Goal: Task Accomplishment & Management: Manage account settings

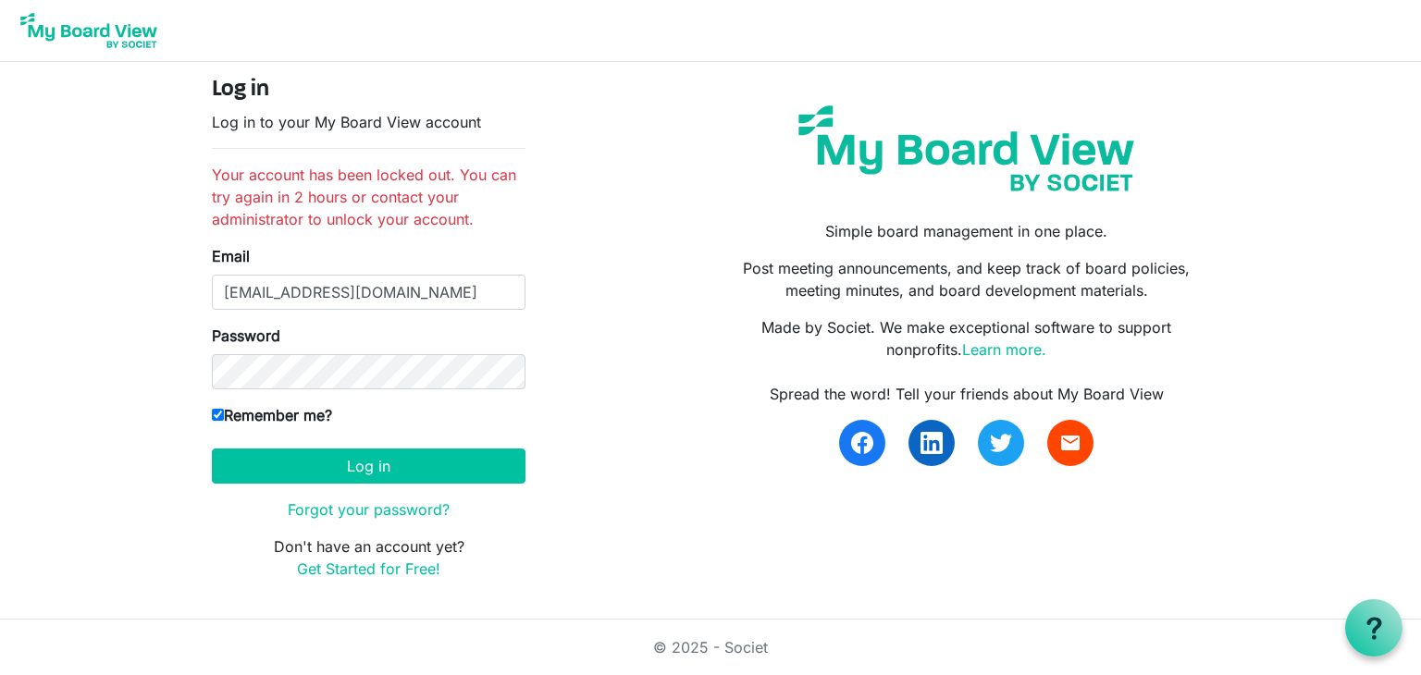
click at [212, 449] on button "Log in" at bounding box center [369, 466] width 314 height 35
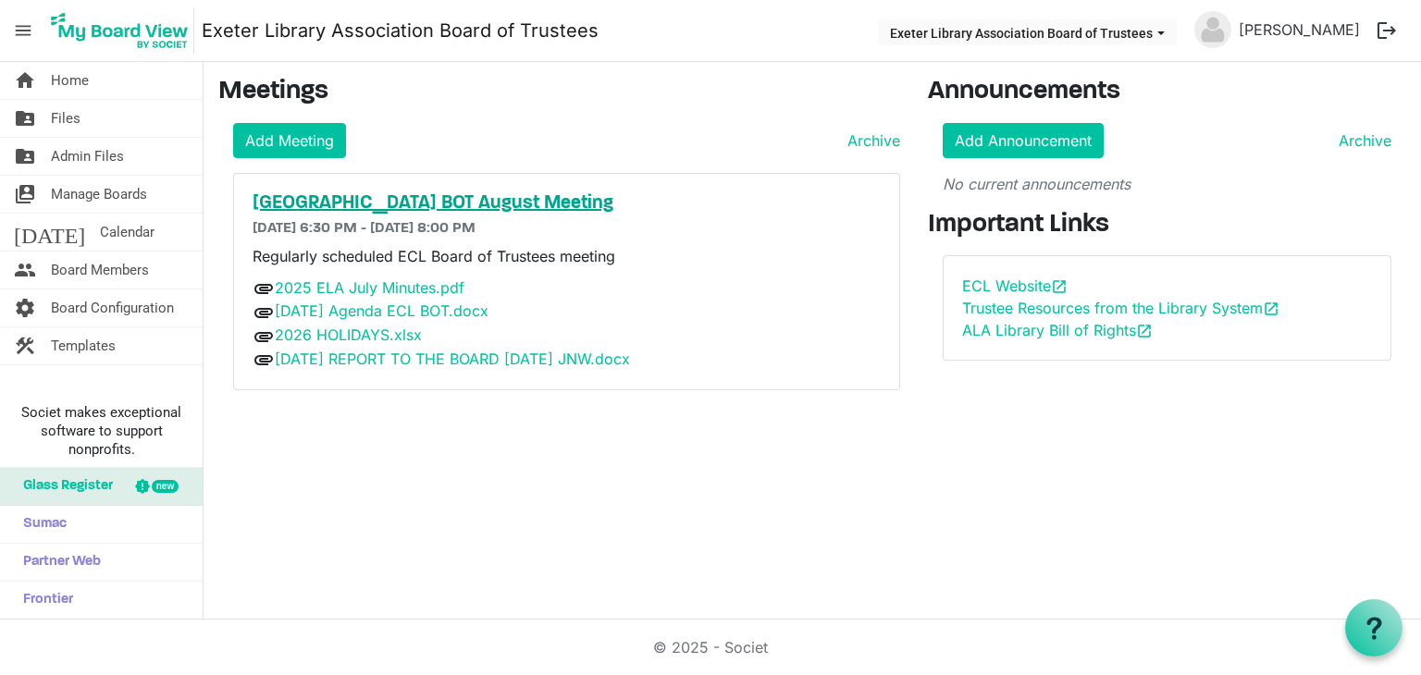
click at [311, 207] on h5 "Exeter Community Library BOT August Meeting" at bounding box center [567, 203] width 628 height 22
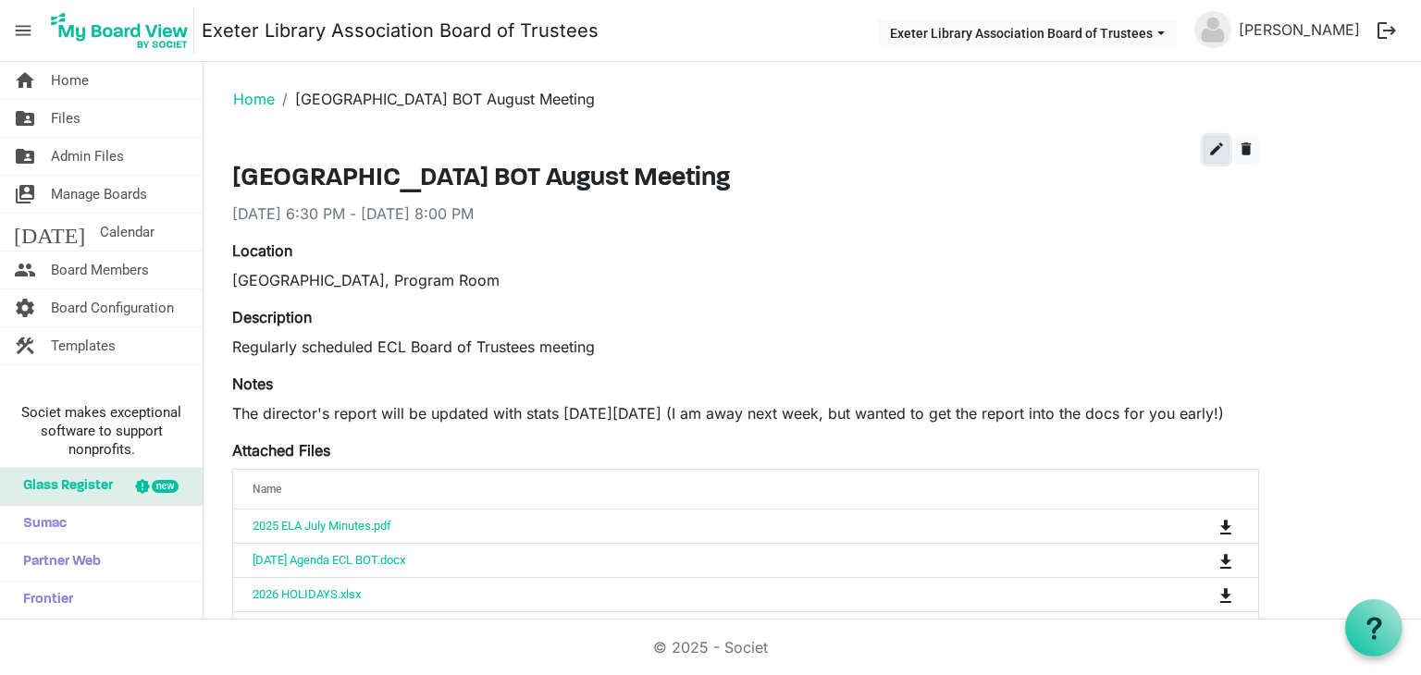
click at [1217, 142] on span "edit" at bounding box center [1216, 149] width 17 height 17
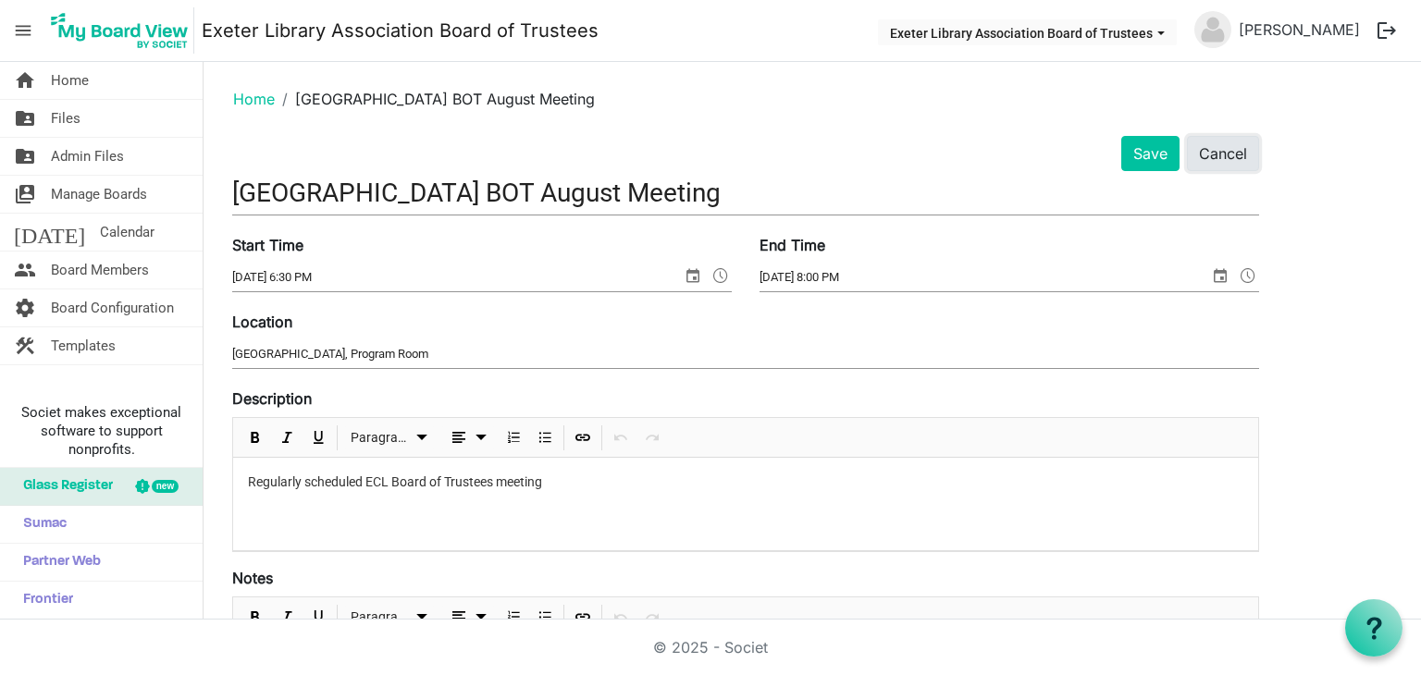
click at [1210, 160] on button "Cancel" at bounding box center [1223, 153] width 72 height 35
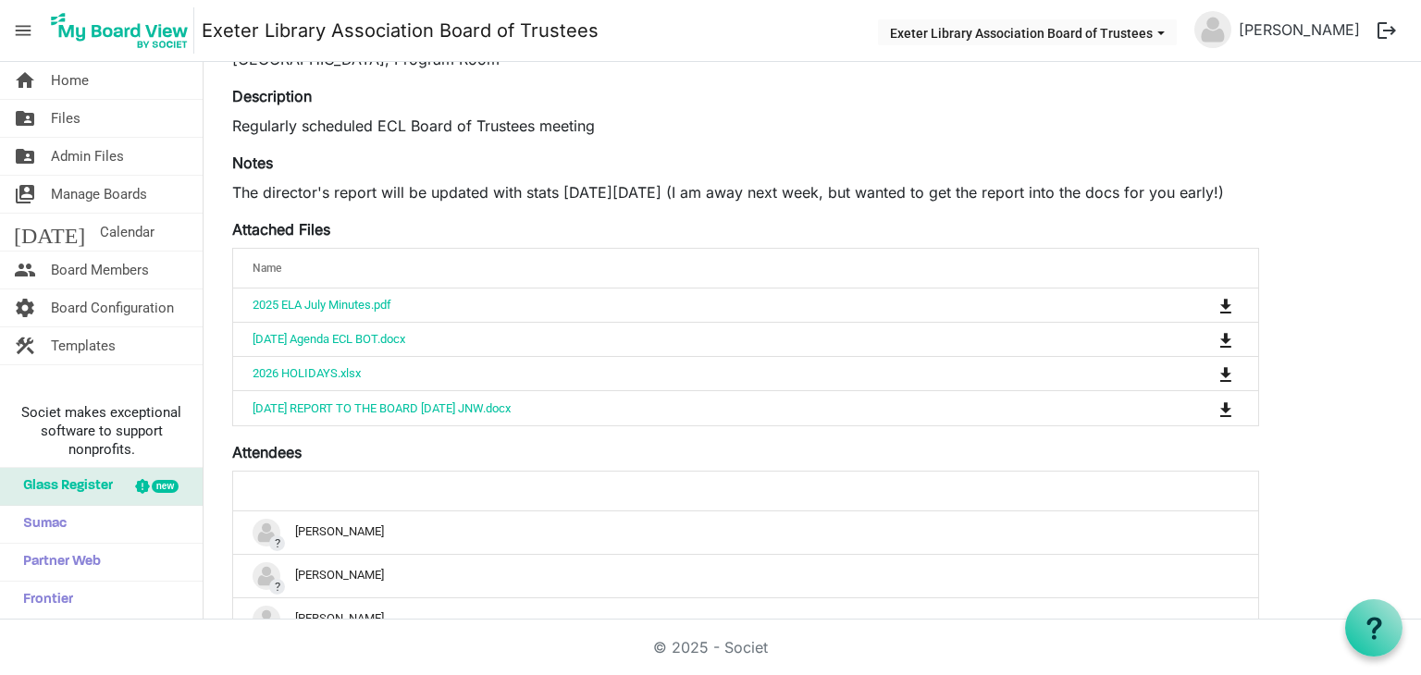
scroll to position [185, 0]
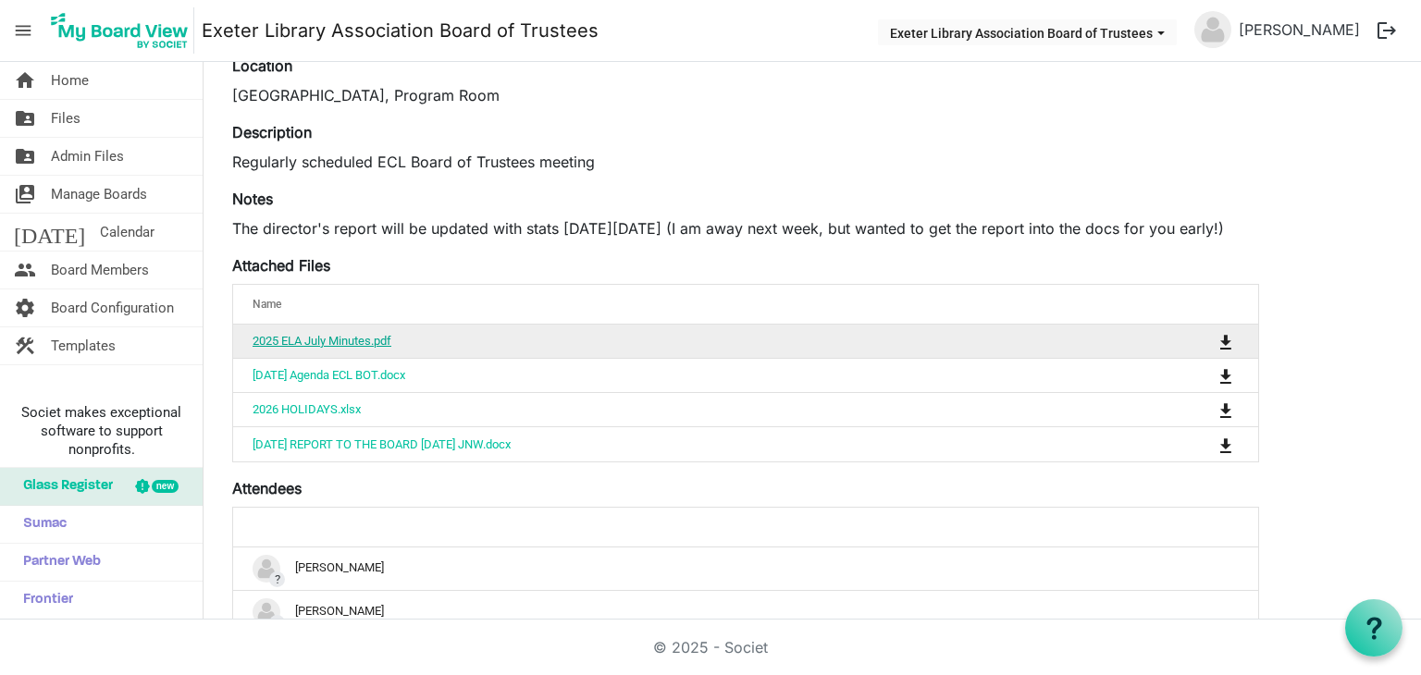
click at [358, 338] on link "2025 ELA July Minutes.pdf" at bounding box center [322, 341] width 139 height 14
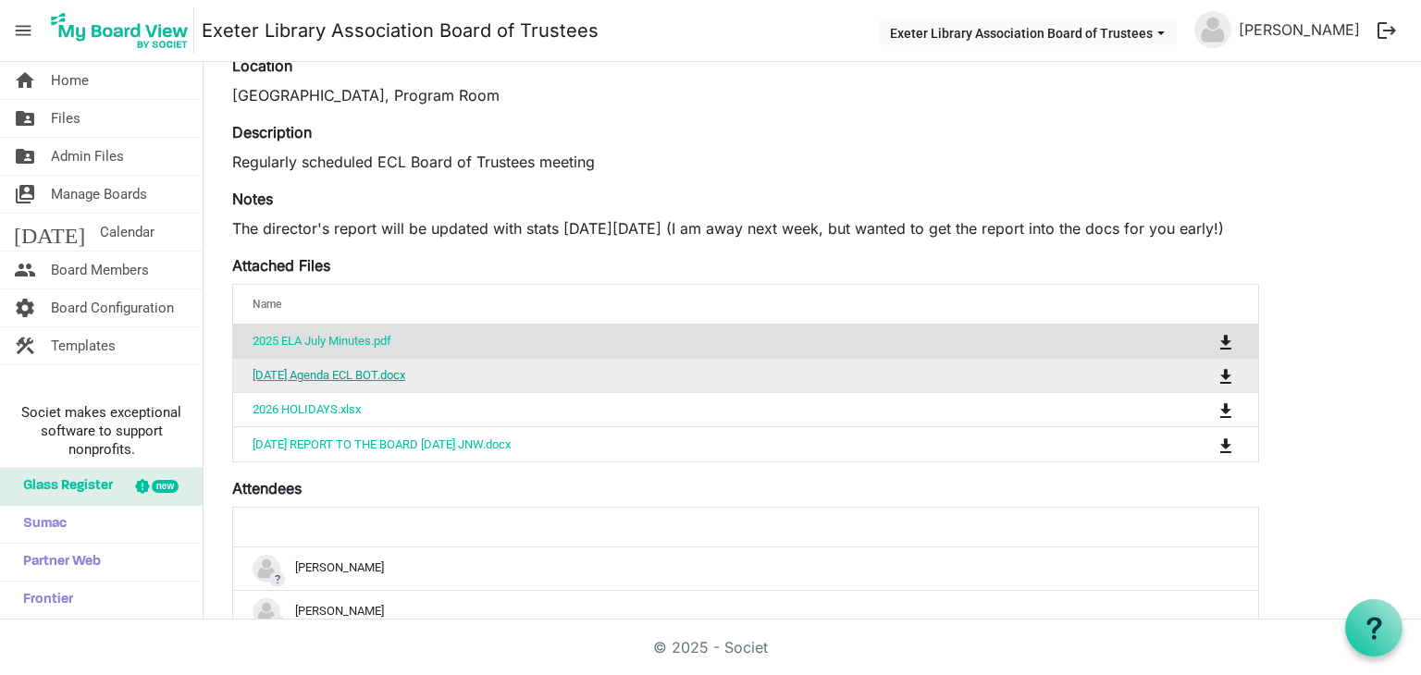
click at [318, 377] on link "August 11 2025 Agenda ECL BOT.docx" at bounding box center [329, 375] width 153 height 14
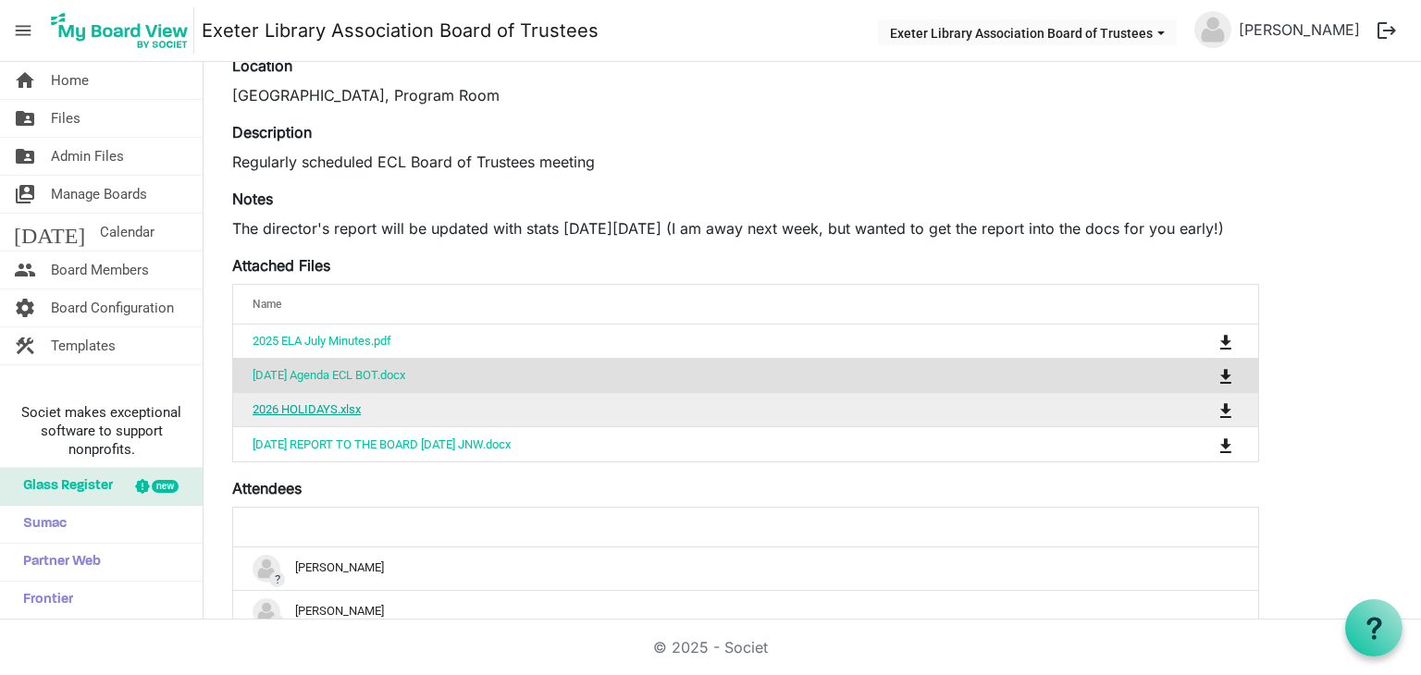
click at [303, 408] on link "2026 HOLIDAYS.xlsx" at bounding box center [307, 409] width 108 height 14
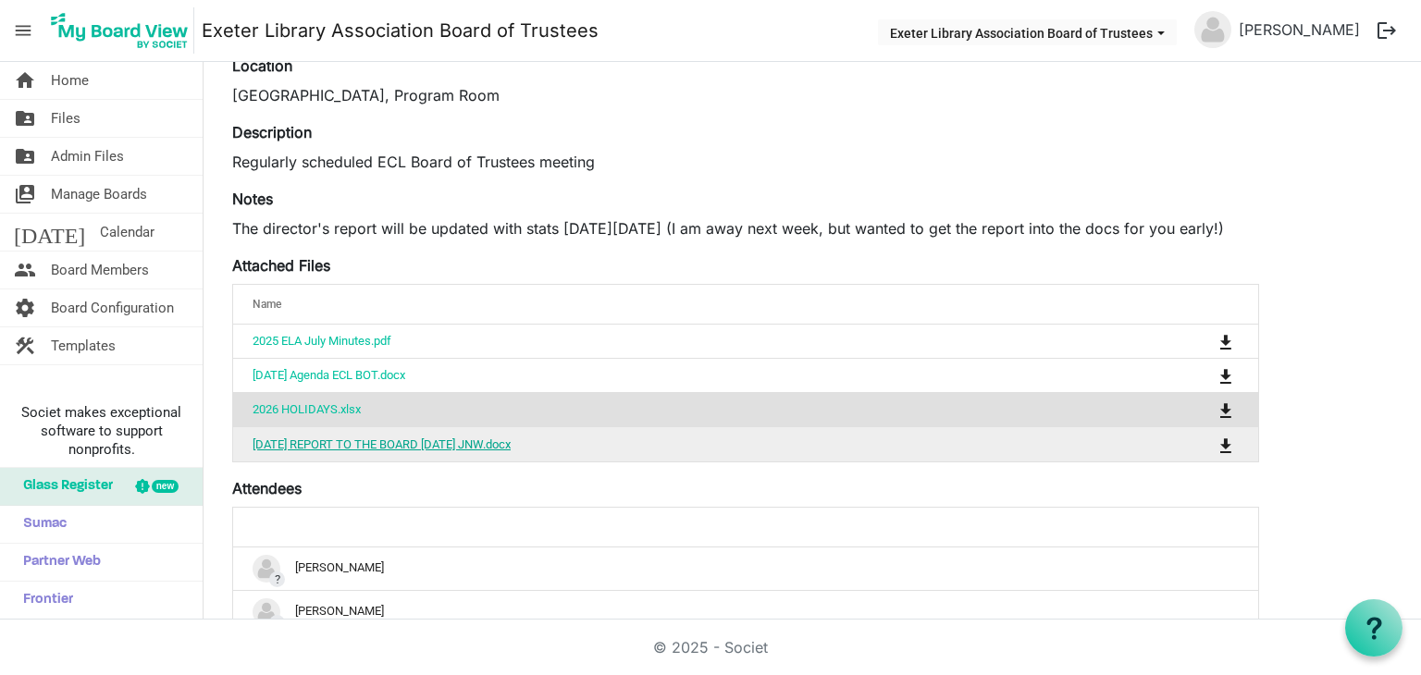
click at [452, 441] on link "2025 AUGUST REPORT TO THE BOARD 07 28 2025 JNW.docx" at bounding box center [382, 445] width 258 height 14
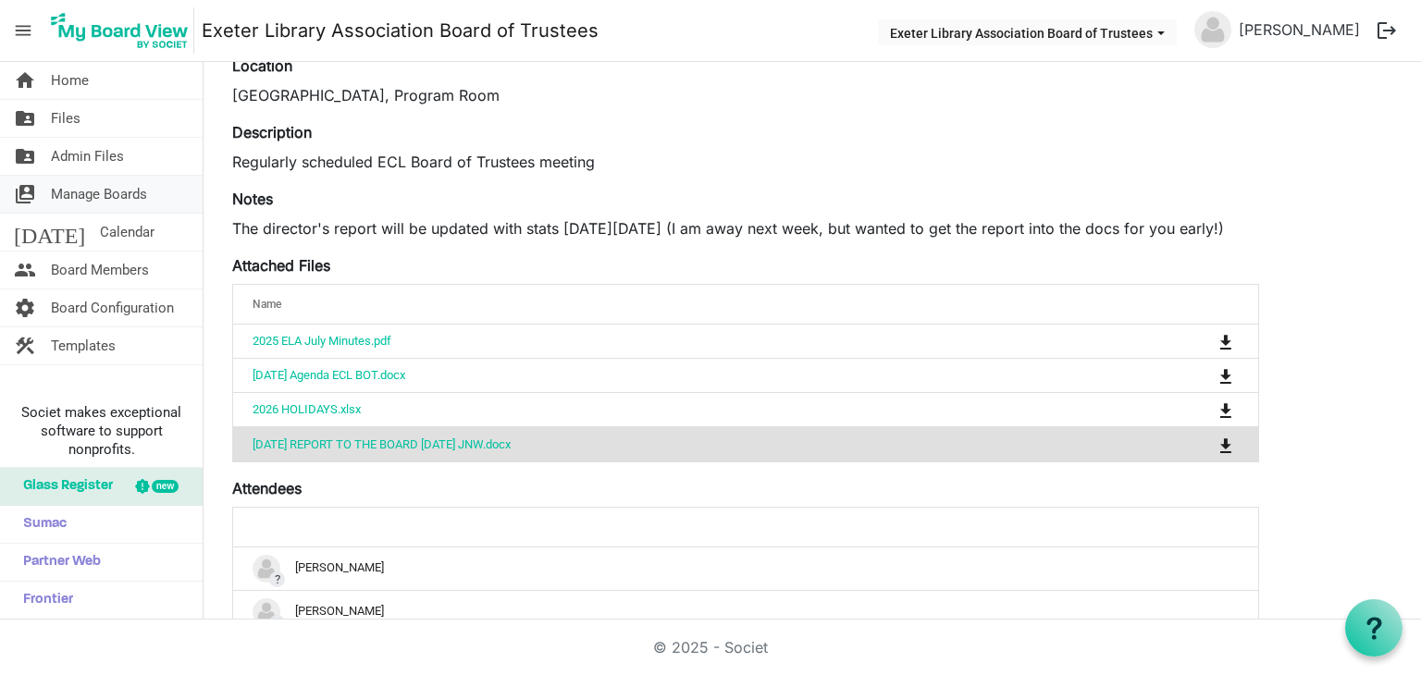
click at [104, 193] on span "Manage Boards" at bounding box center [99, 194] width 96 height 37
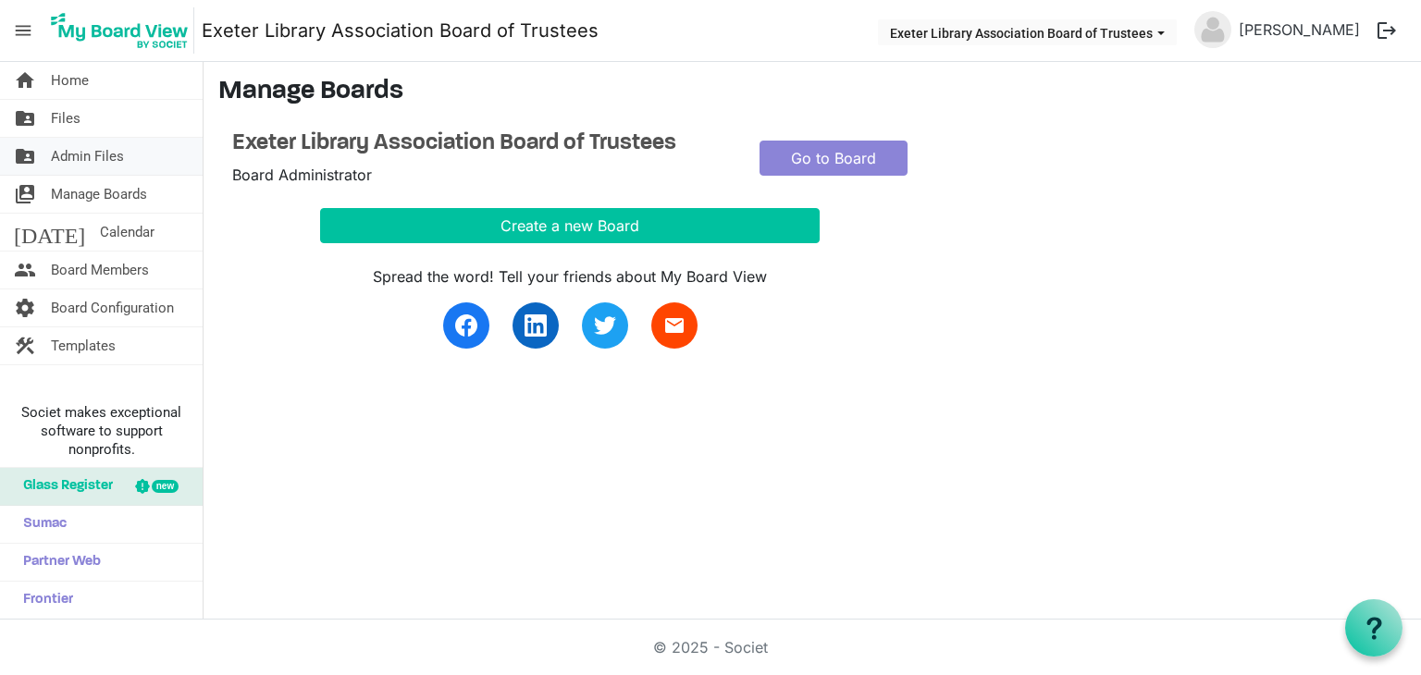
click at [77, 166] on span "Admin Files" at bounding box center [87, 156] width 73 height 37
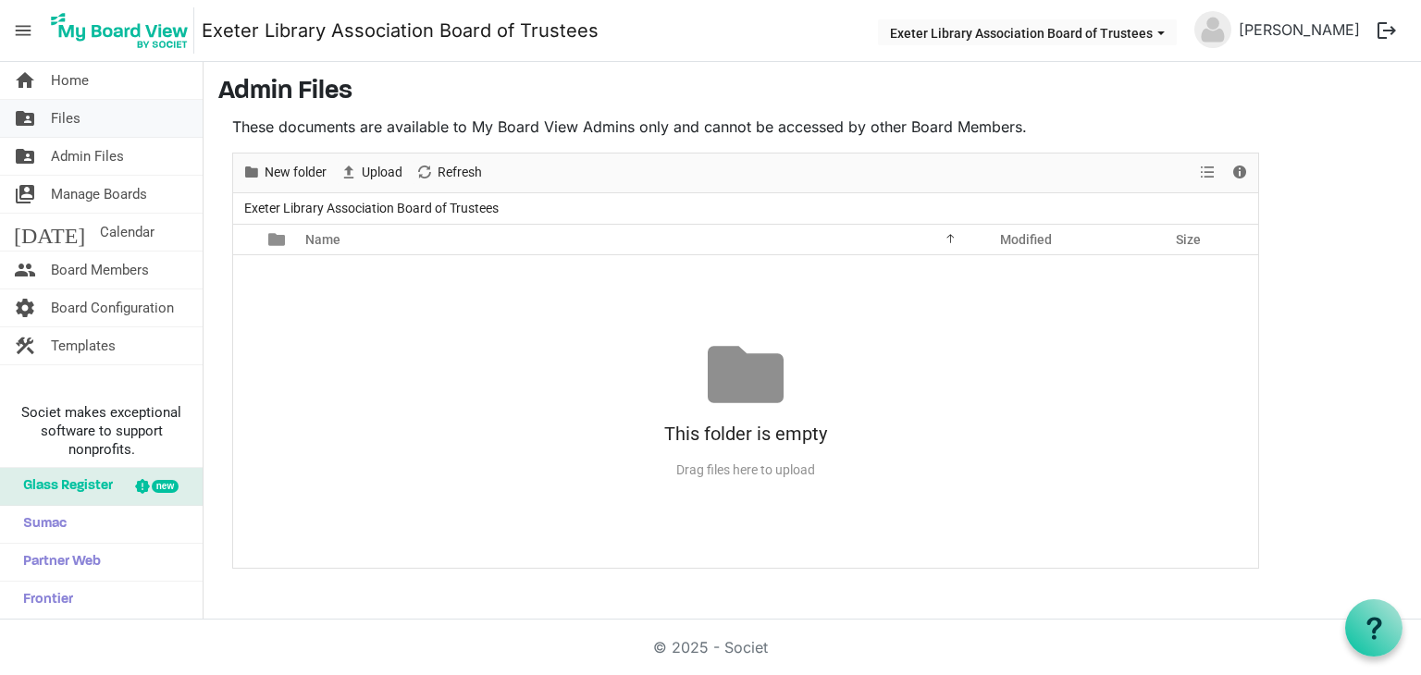
click at [72, 124] on span "Files" at bounding box center [66, 118] width 30 height 37
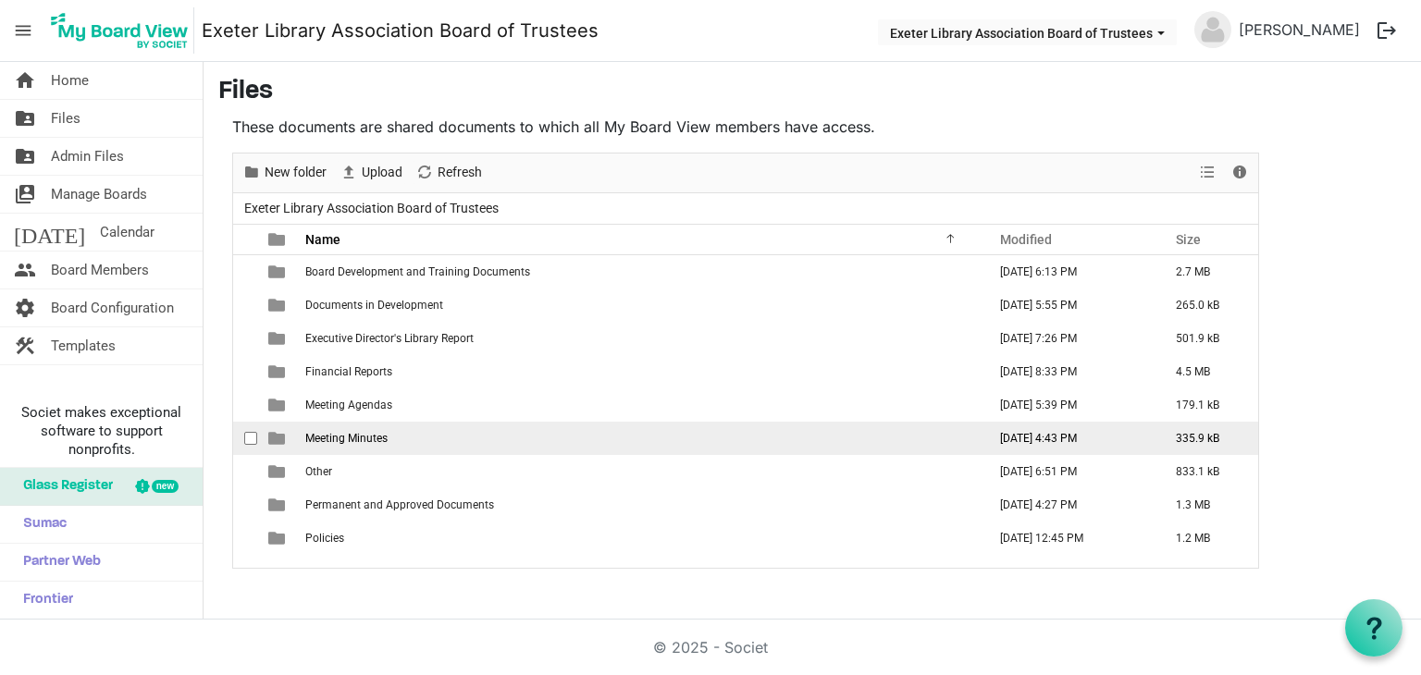
click at [340, 432] on span "Meeting Minutes" at bounding box center [346, 438] width 82 height 13
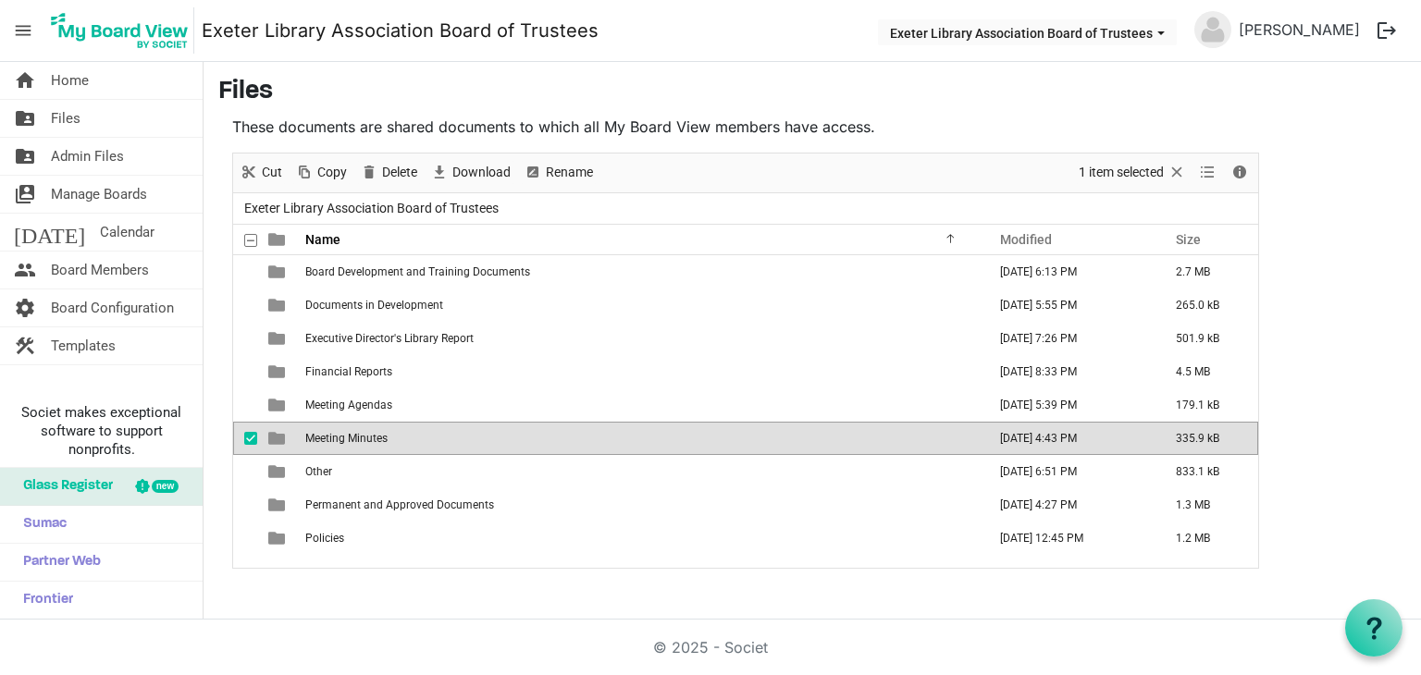
click at [307, 438] on span "Meeting Minutes" at bounding box center [346, 438] width 82 height 13
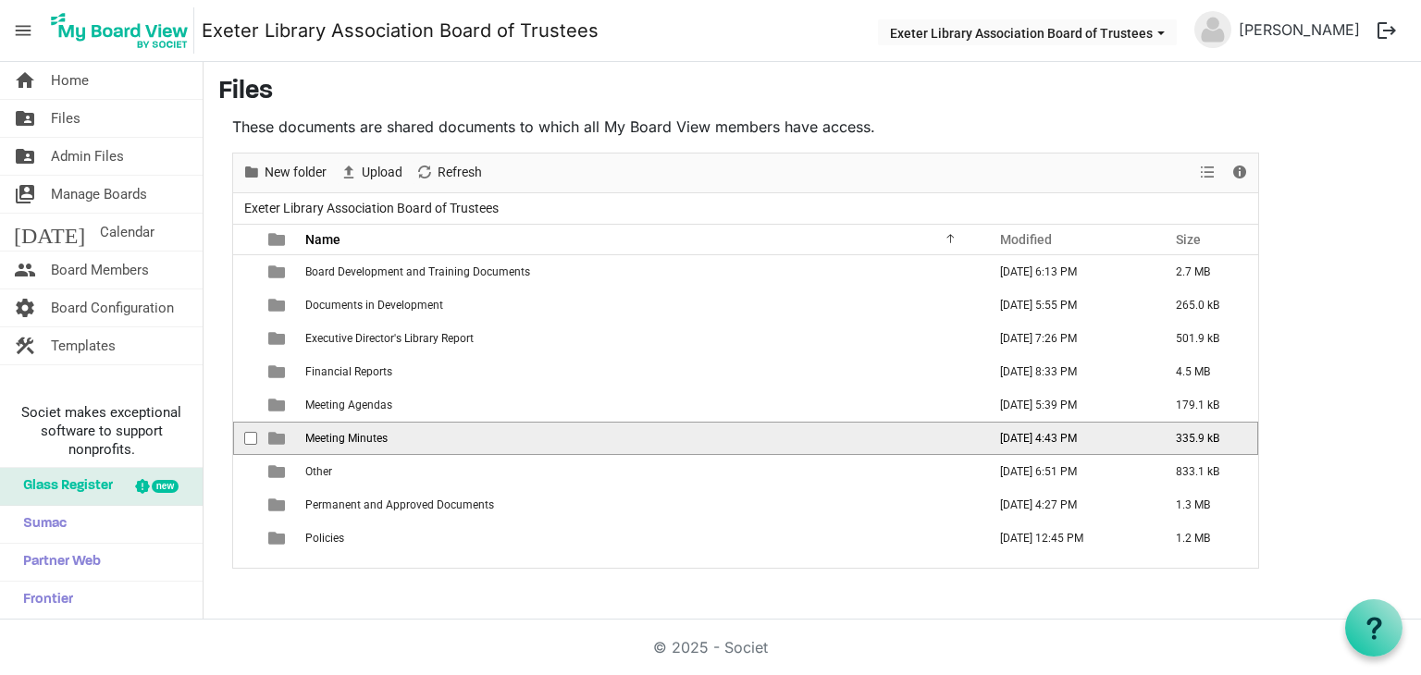
click at [307, 438] on span "Meeting Minutes" at bounding box center [346, 438] width 82 height 13
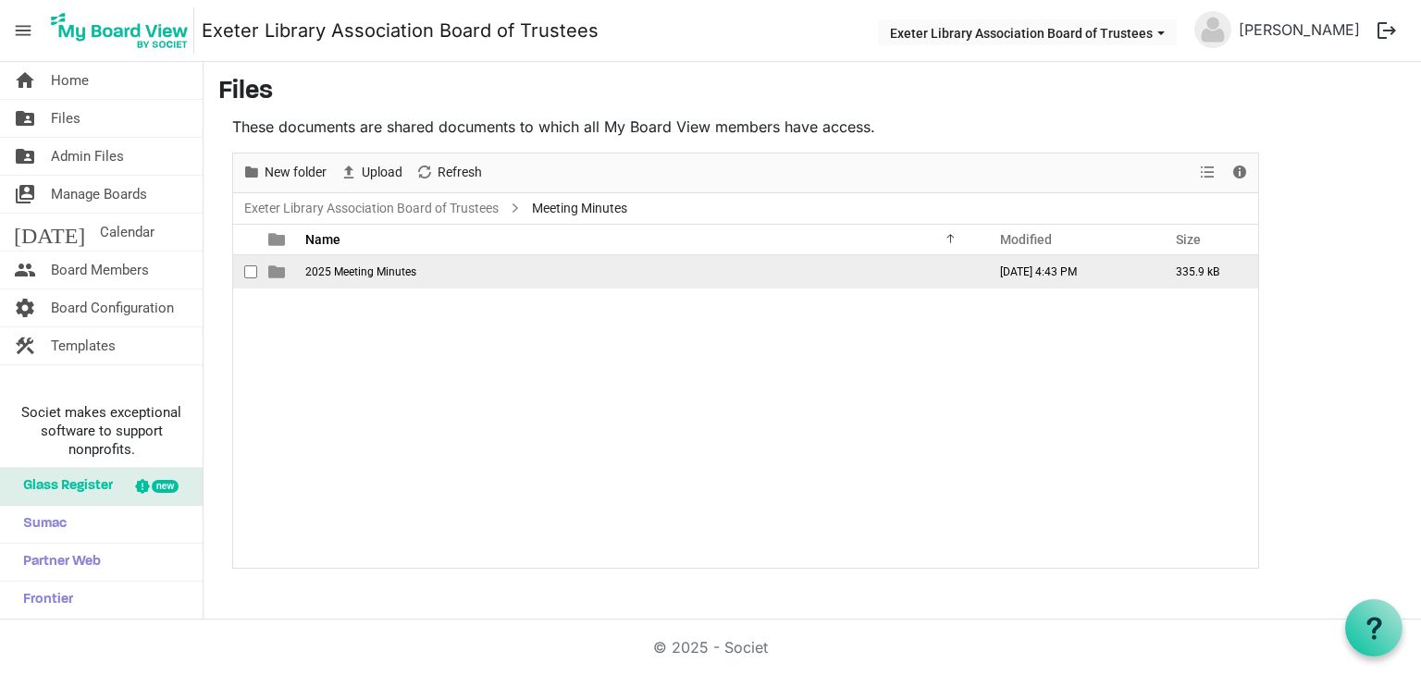
click at [390, 273] on span "2025 Meeting Minutes" at bounding box center [360, 272] width 111 height 13
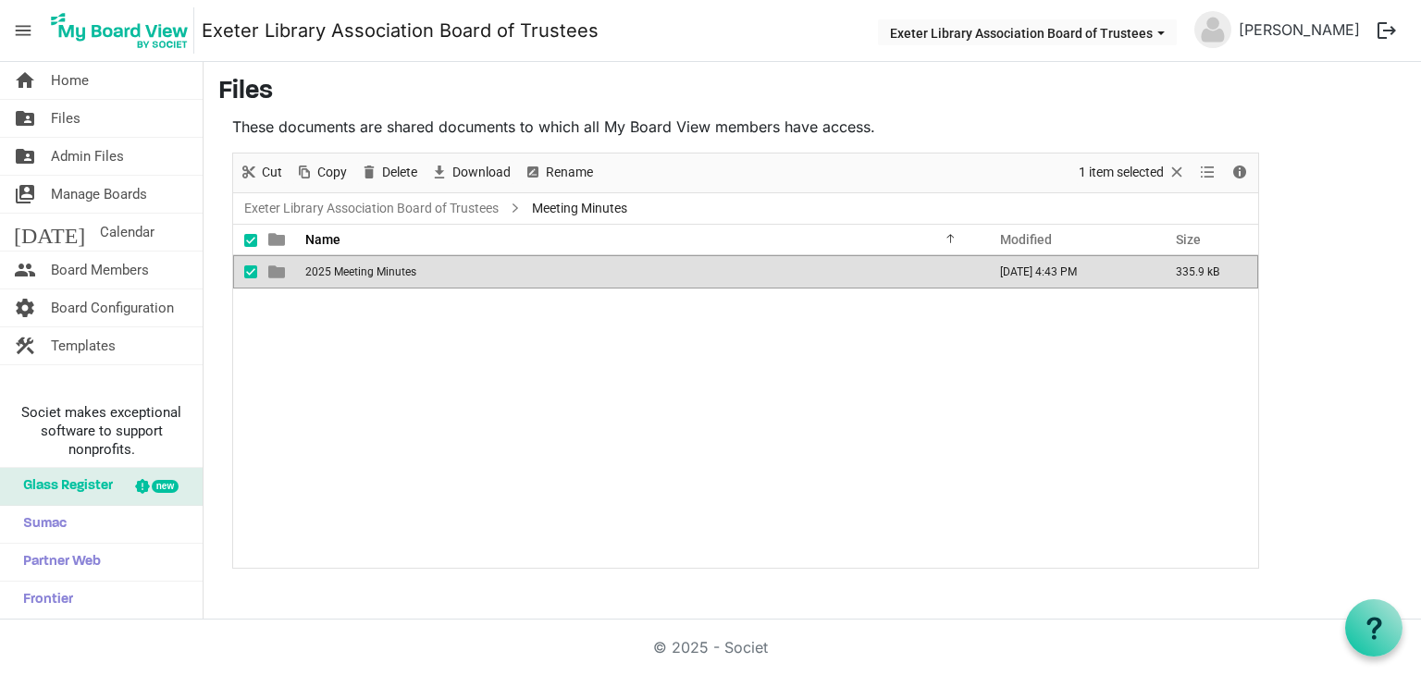
click at [390, 273] on span "2025 Meeting Minutes" at bounding box center [360, 272] width 111 height 13
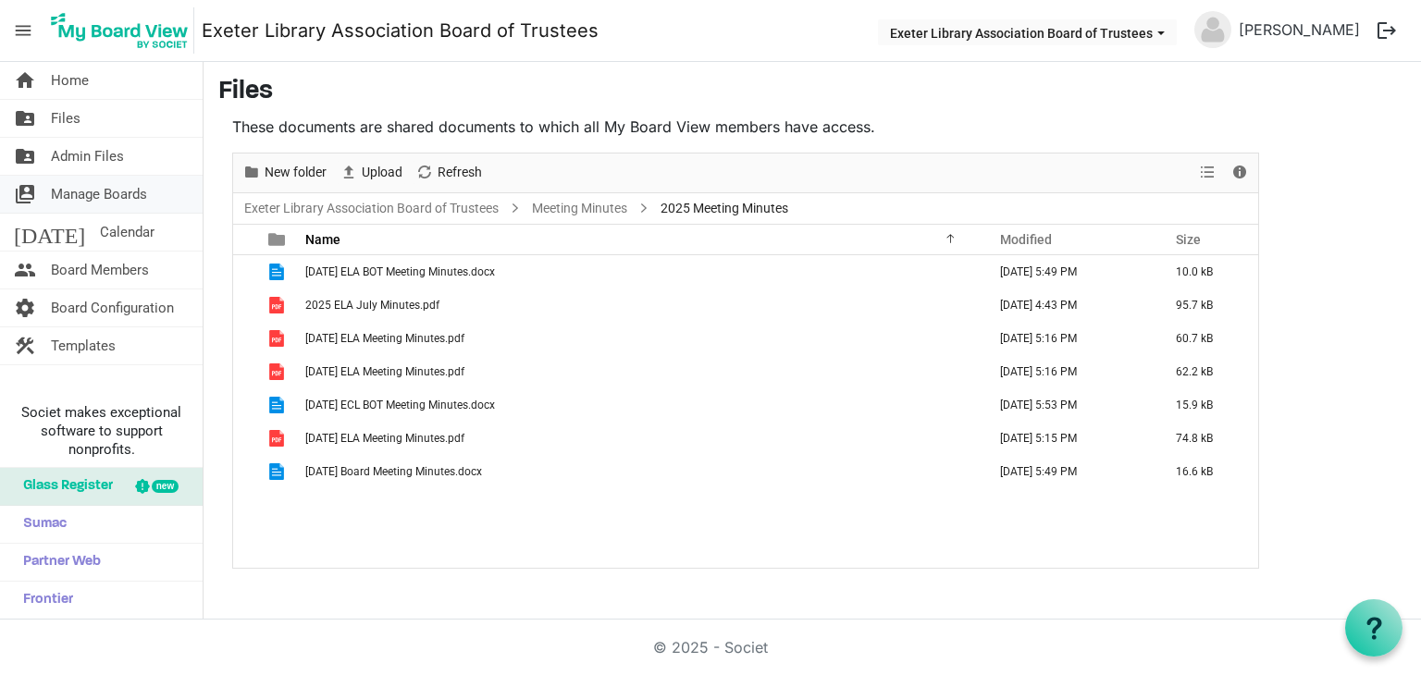
click at [101, 199] on span "Manage Boards" at bounding box center [99, 194] width 96 height 37
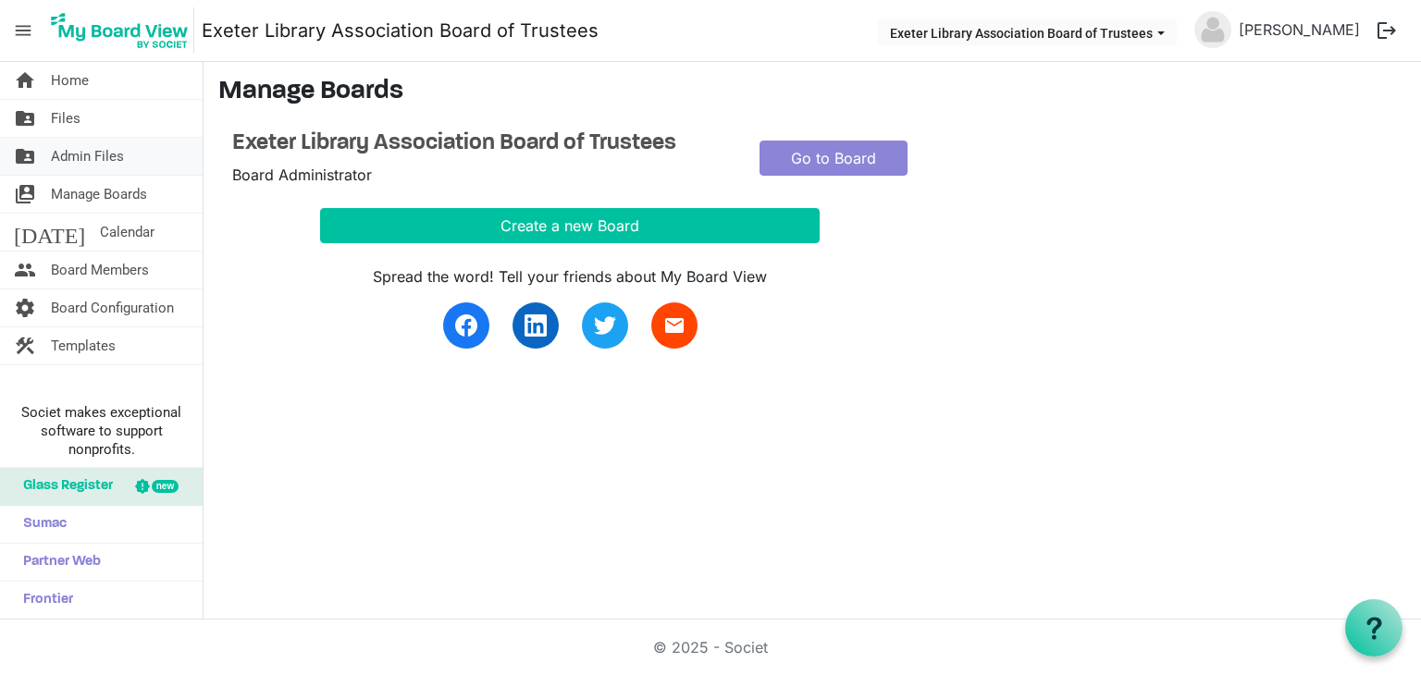
click at [108, 169] on span "Admin Files" at bounding box center [87, 156] width 73 height 37
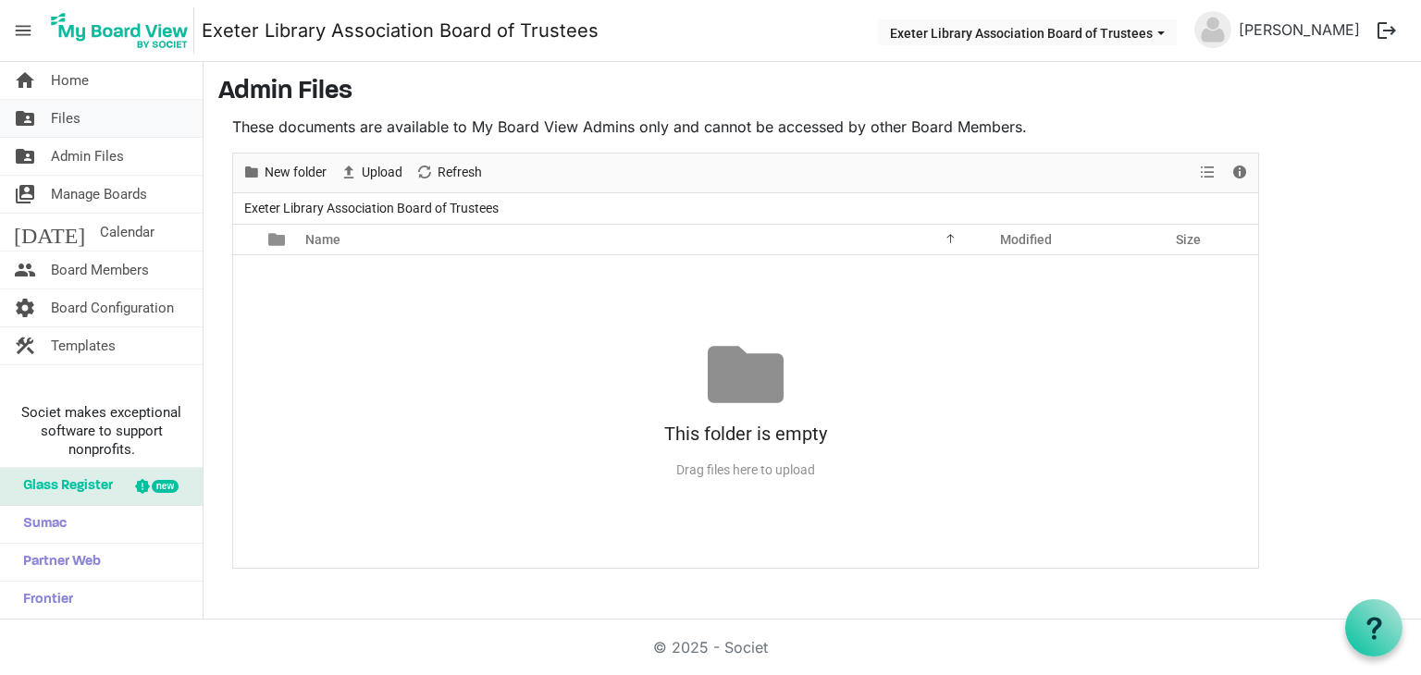
click at [80, 128] on link "folder_shared Files" at bounding box center [101, 118] width 203 height 37
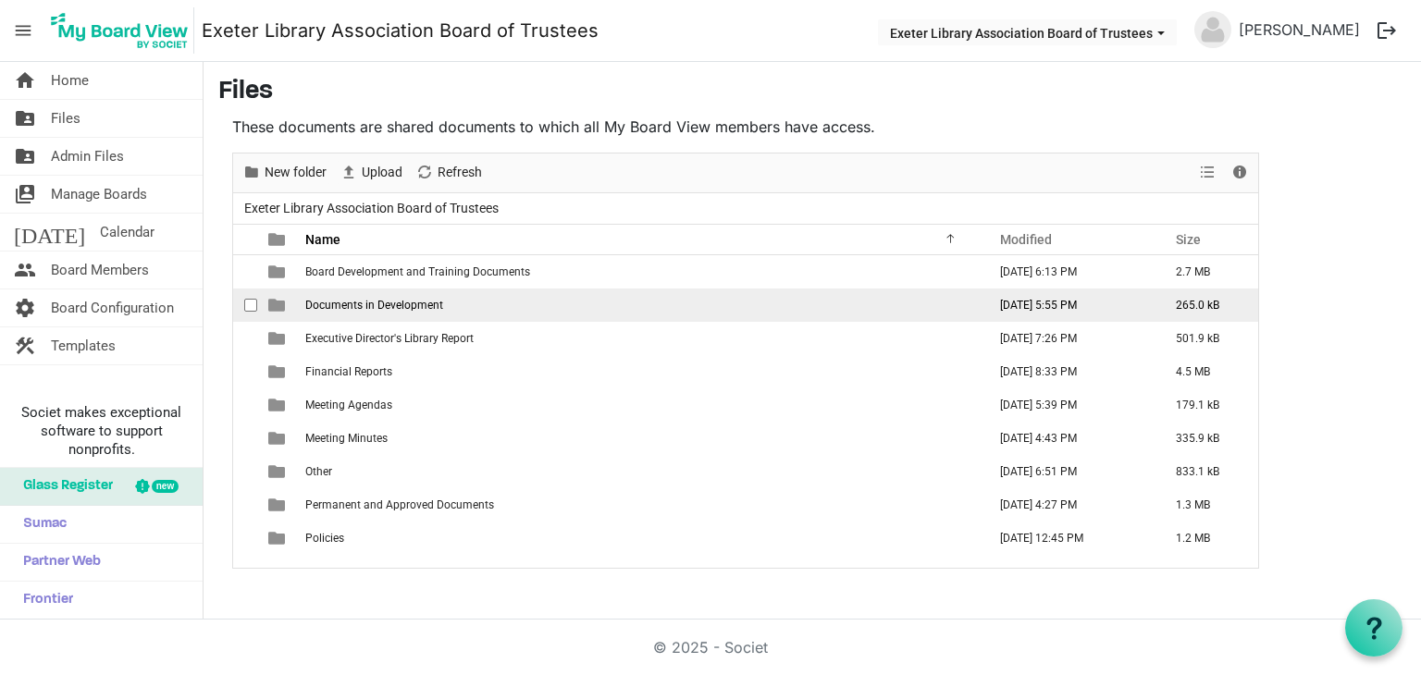
click at [366, 304] on span "Documents in Development" at bounding box center [374, 305] width 138 height 13
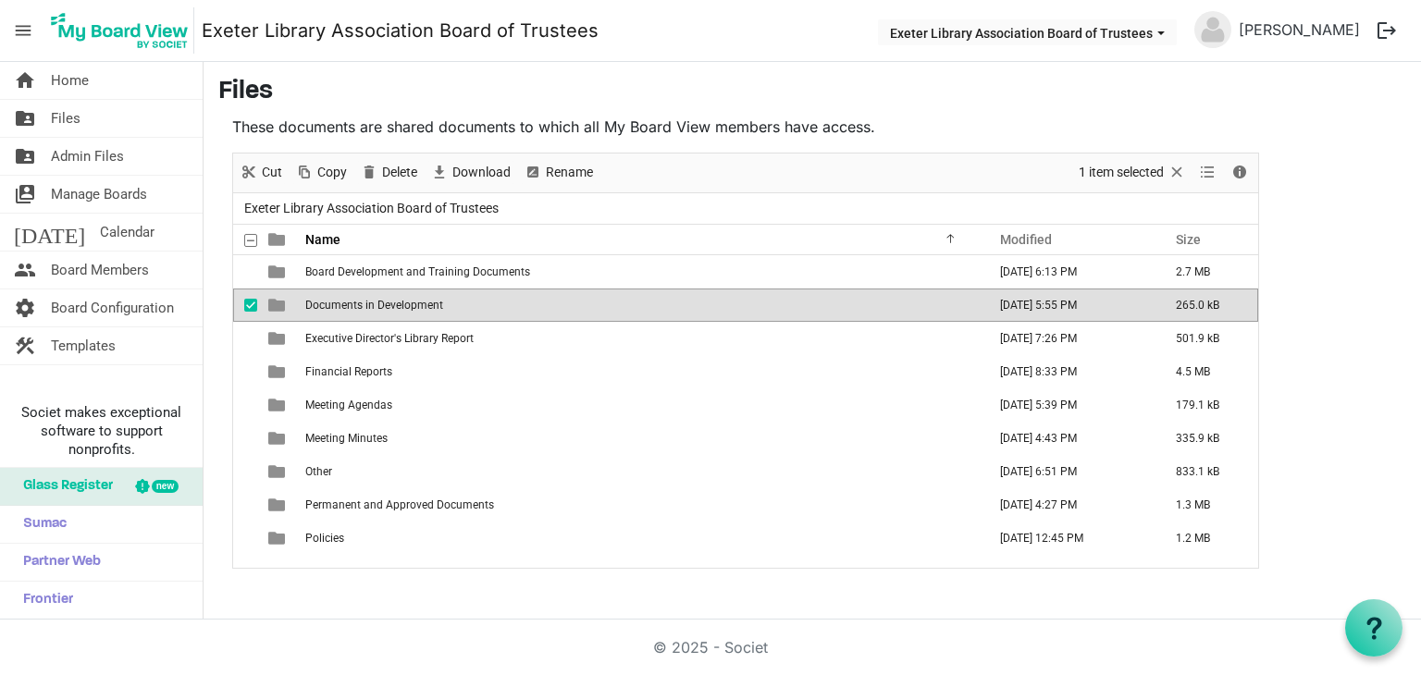
click at [366, 304] on span "Documents in Development" at bounding box center [374, 305] width 138 height 13
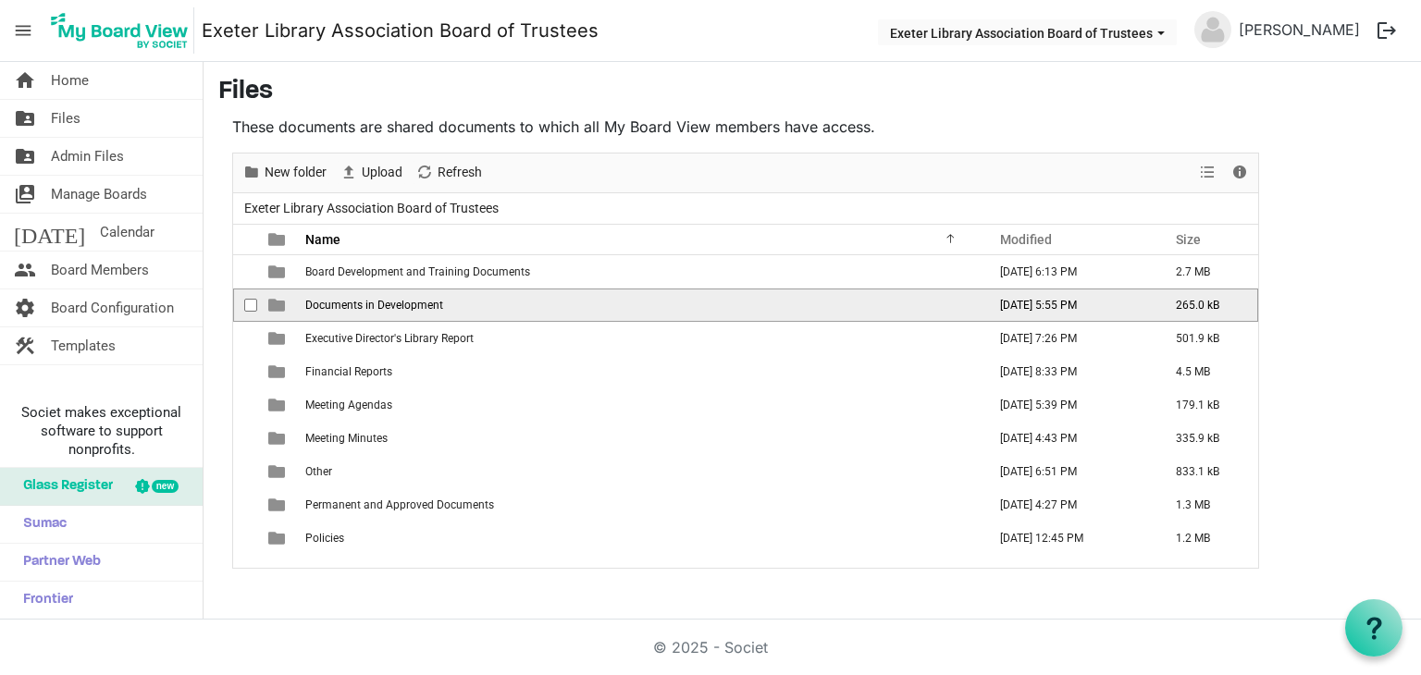
click at [366, 304] on span "Documents in Development" at bounding box center [374, 305] width 138 height 13
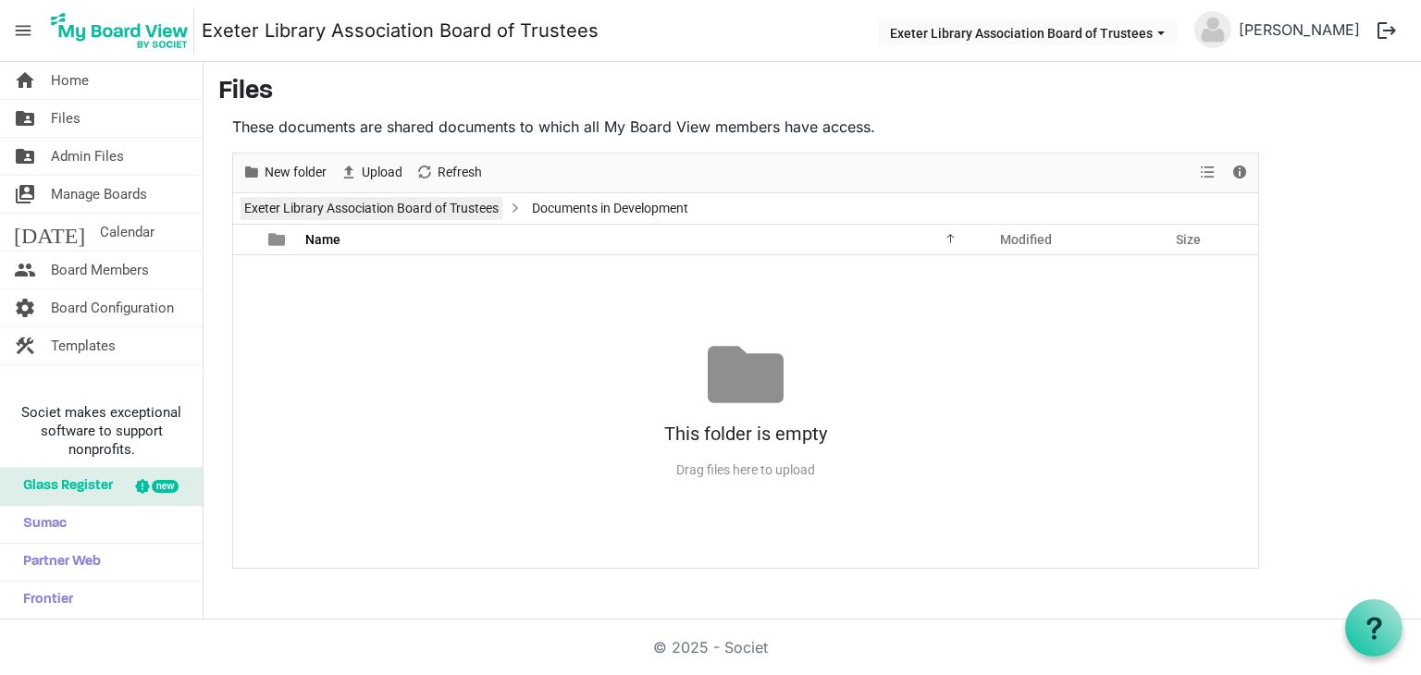
click at [451, 197] on link "Exeter Library Association Board of Trustees" at bounding box center [372, 208] width 262 height 23
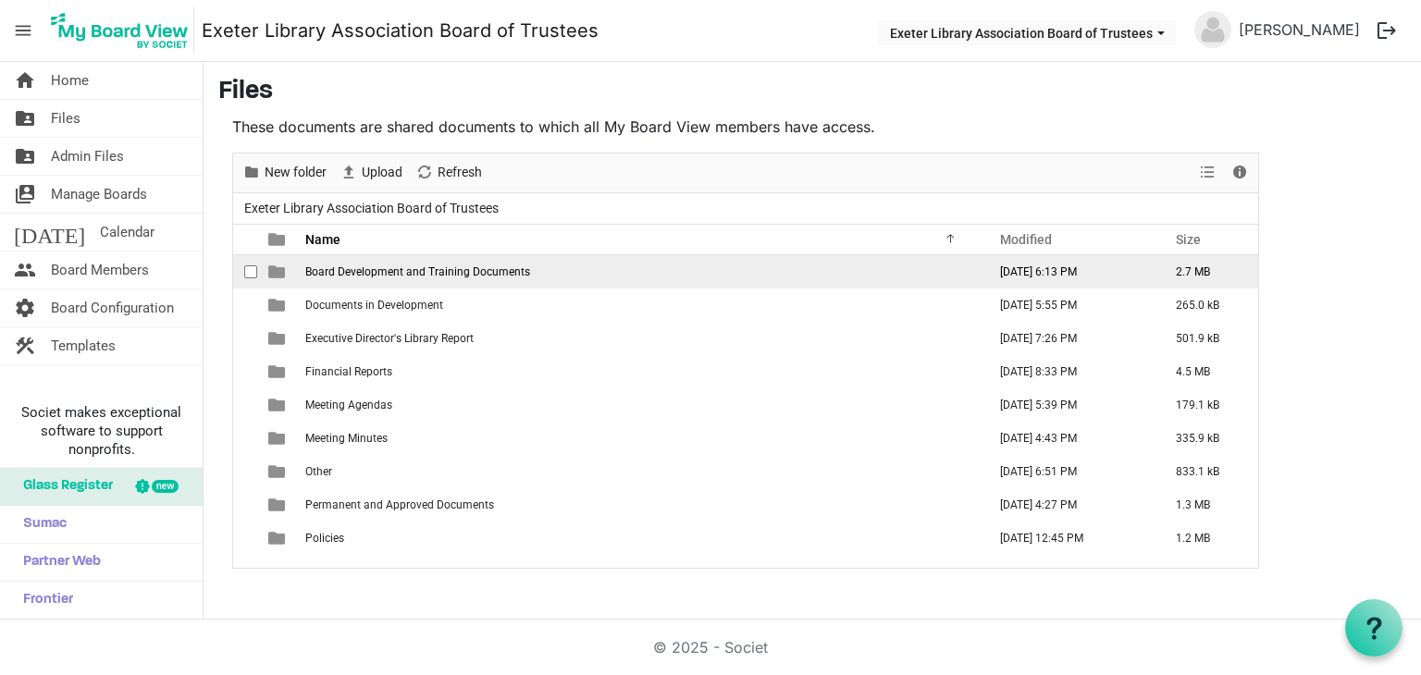
click at [391, 278] on td "Board Development and Training Documents" at bounding box center [640, 271] width 681 height 33
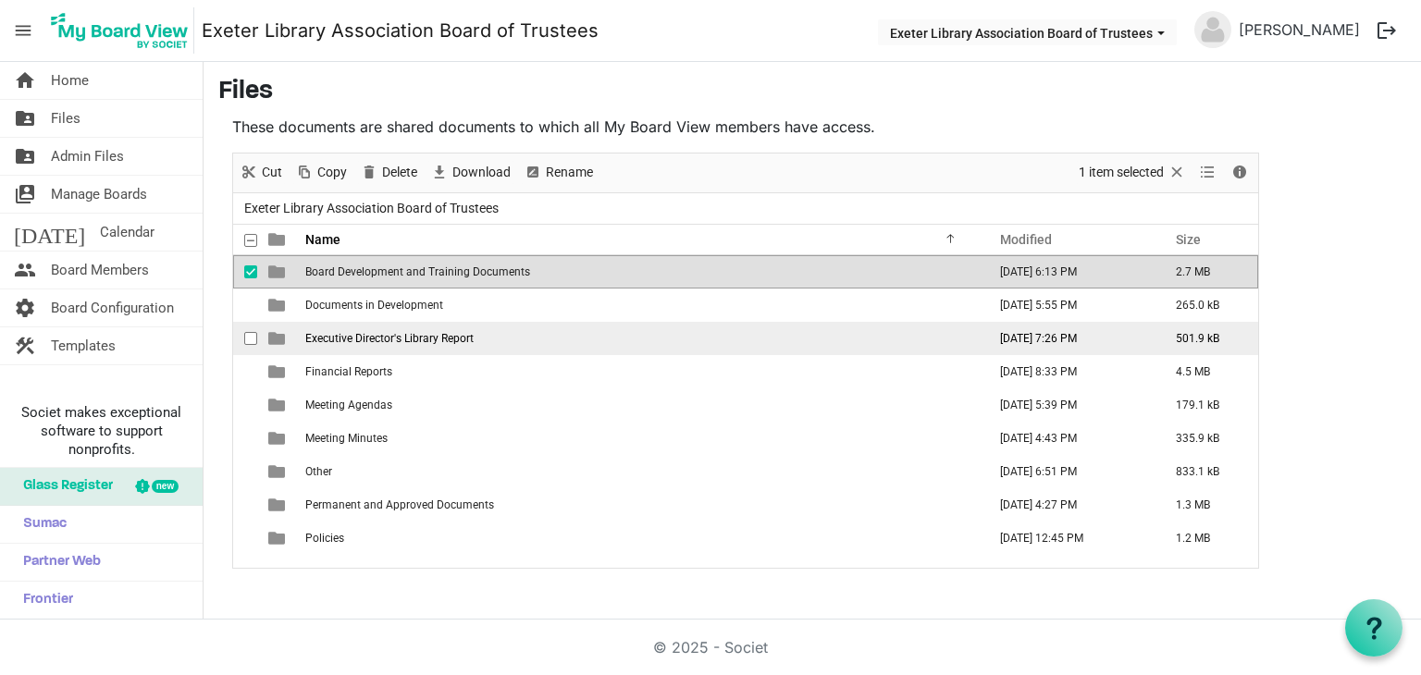
click at [385, 334] on span "Executive Director's Library Report" at bounding box center [389, 338] width 168 height 13
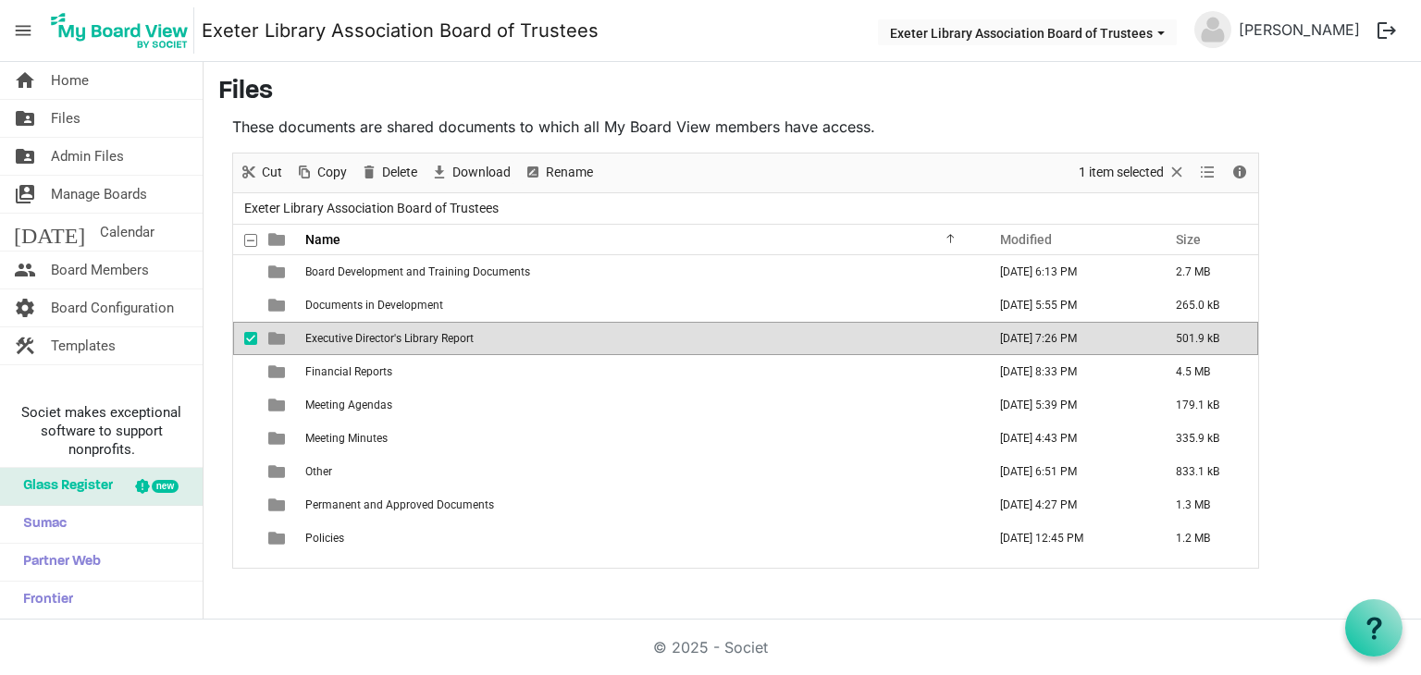
click at [385, 334] on span "Executive Director's Library Report" at bounding box center [389, 338] width 168 height 13
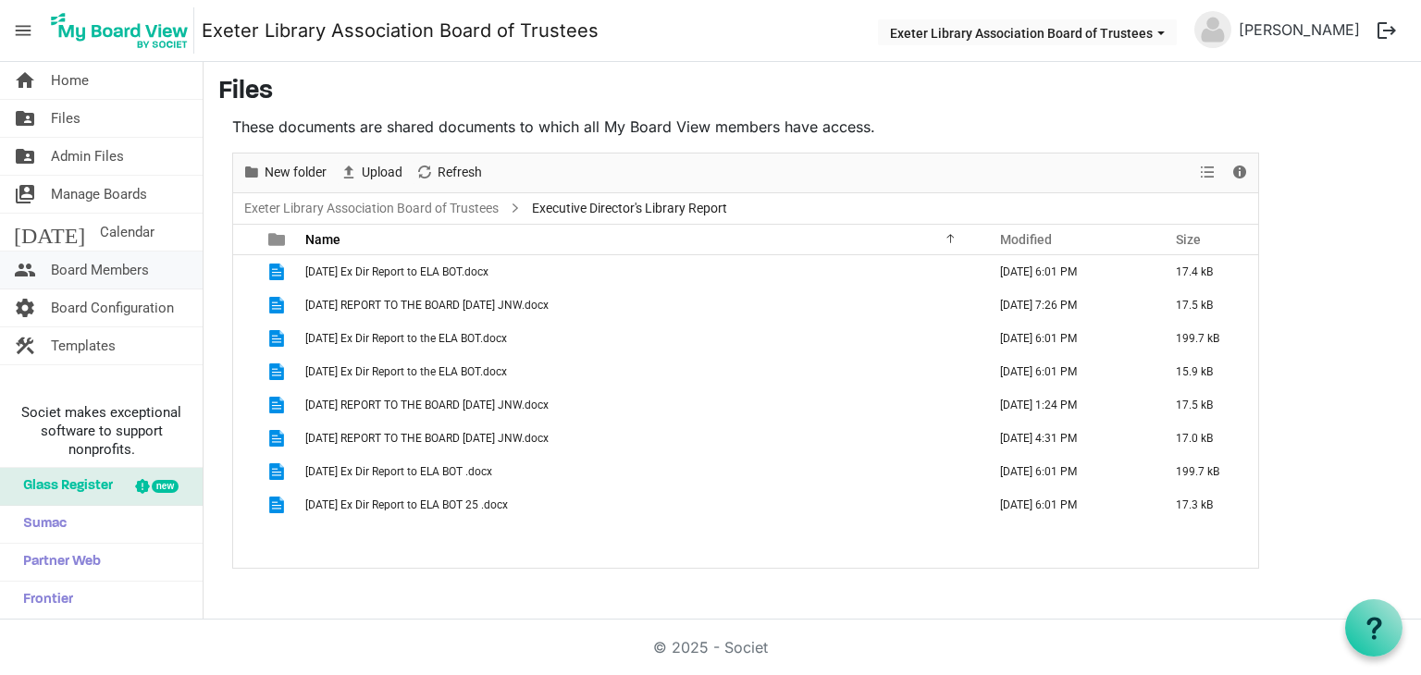
click at [96, 282] on span "Board Members" at bounding box center [100, 270] width 98 height 37
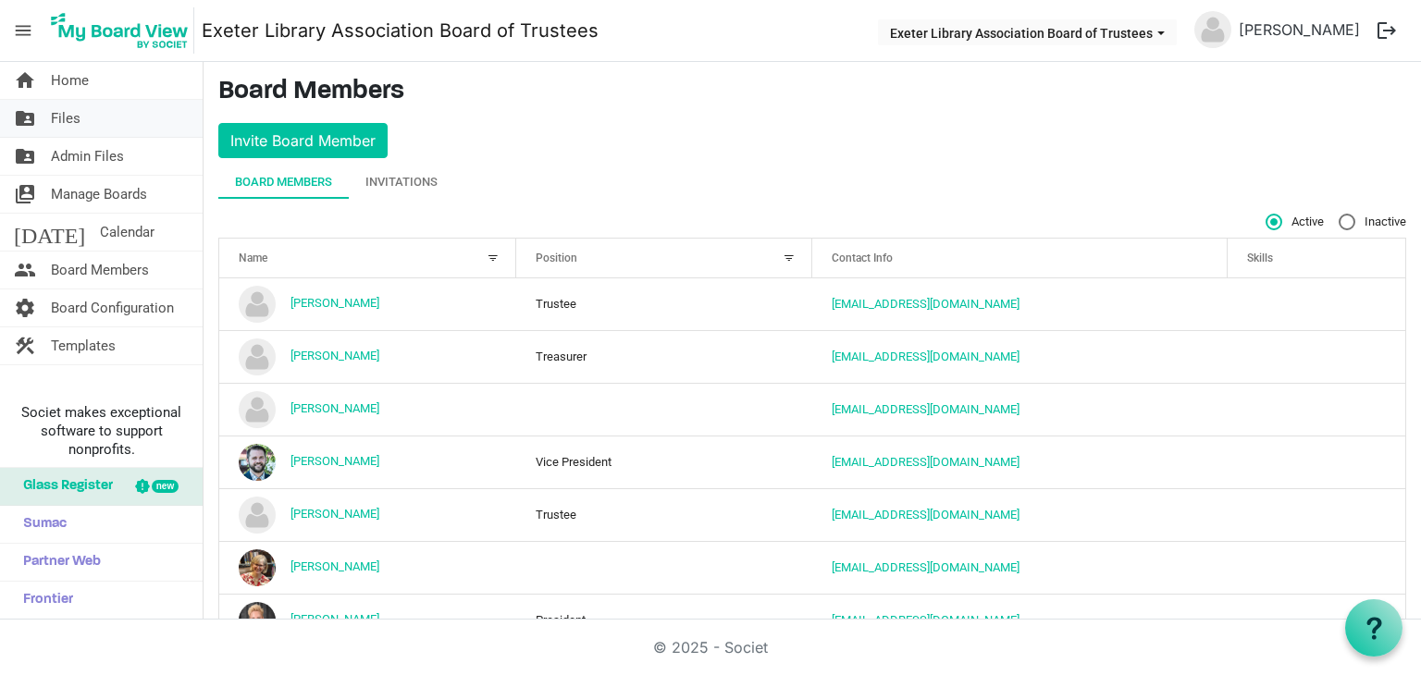
click at [74, 122] on span "Files" at bounding box center [66, 118] width 30 height 37
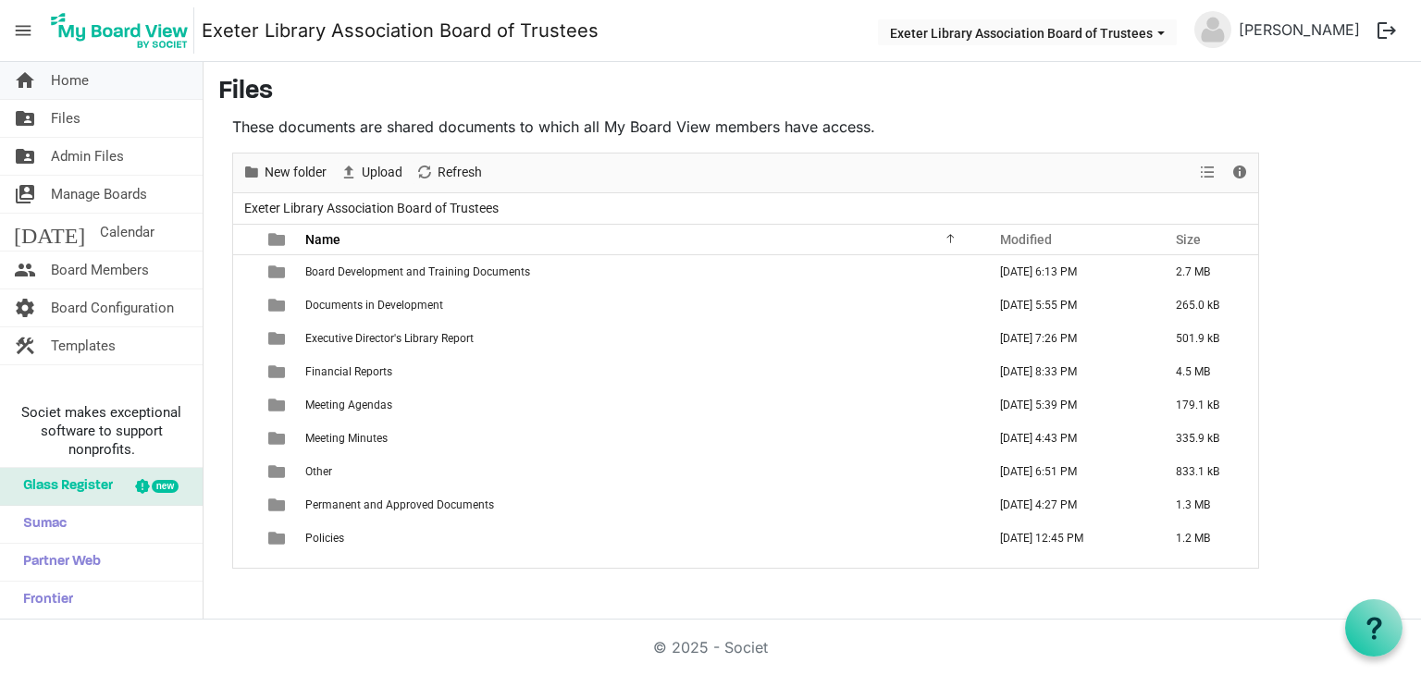
click at [54, 68] on span "Home" at bounding box center [70, 80] width 38 height 37
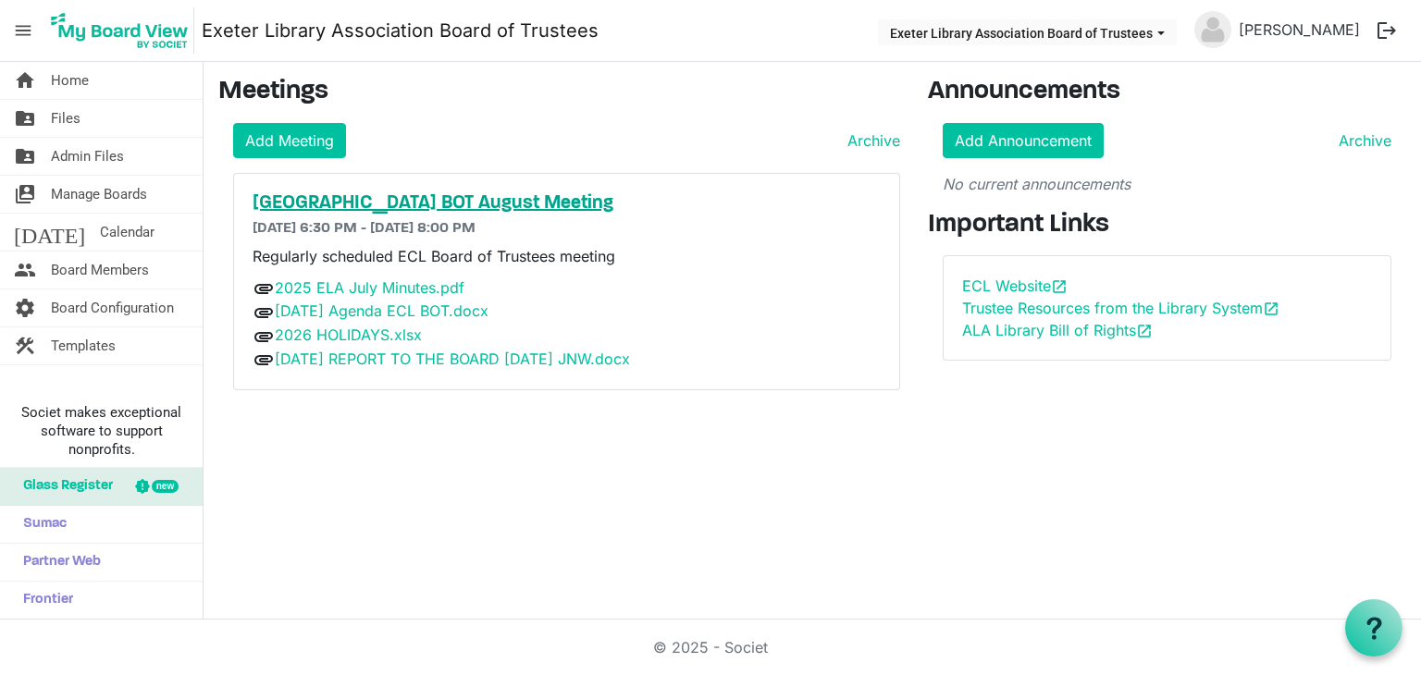
click at [462, 202] on h5 "[GEOGRAPHIC_DATA] BOT August Meeting" at bounding box center [567, 203] width 628 height 22
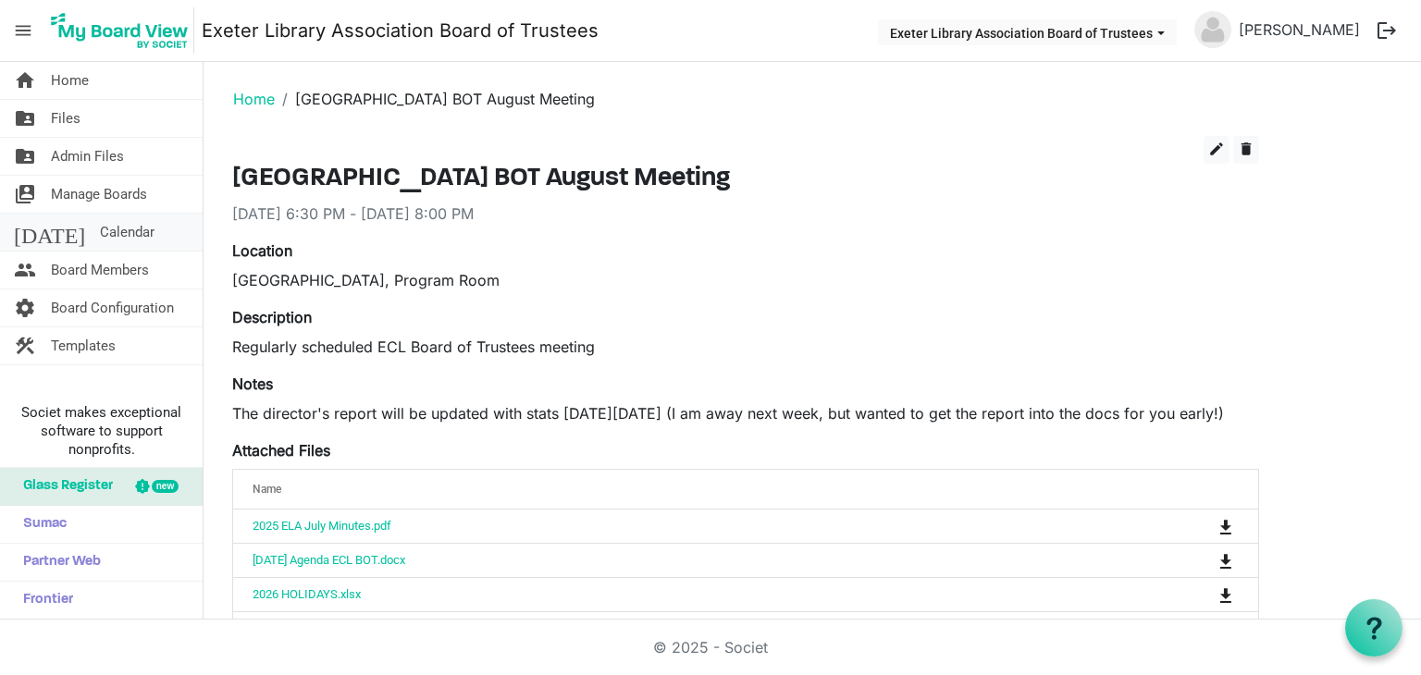
click at [108, 226] on link "today Calendar" at bounding box center [101, 232] width 203 height 37
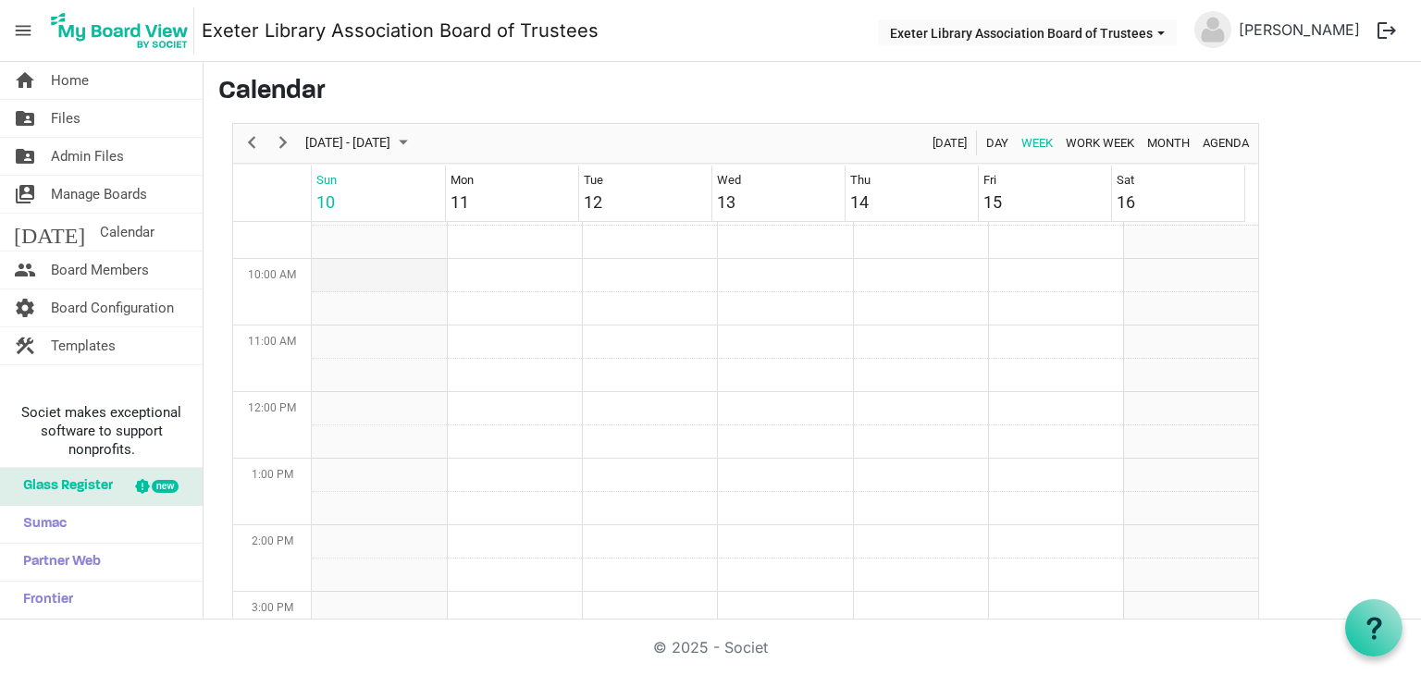
scroll to position [599, 0]
click at [90, 167] on span "Admin Files" at bounding box center [87, 156] width 73 height 37
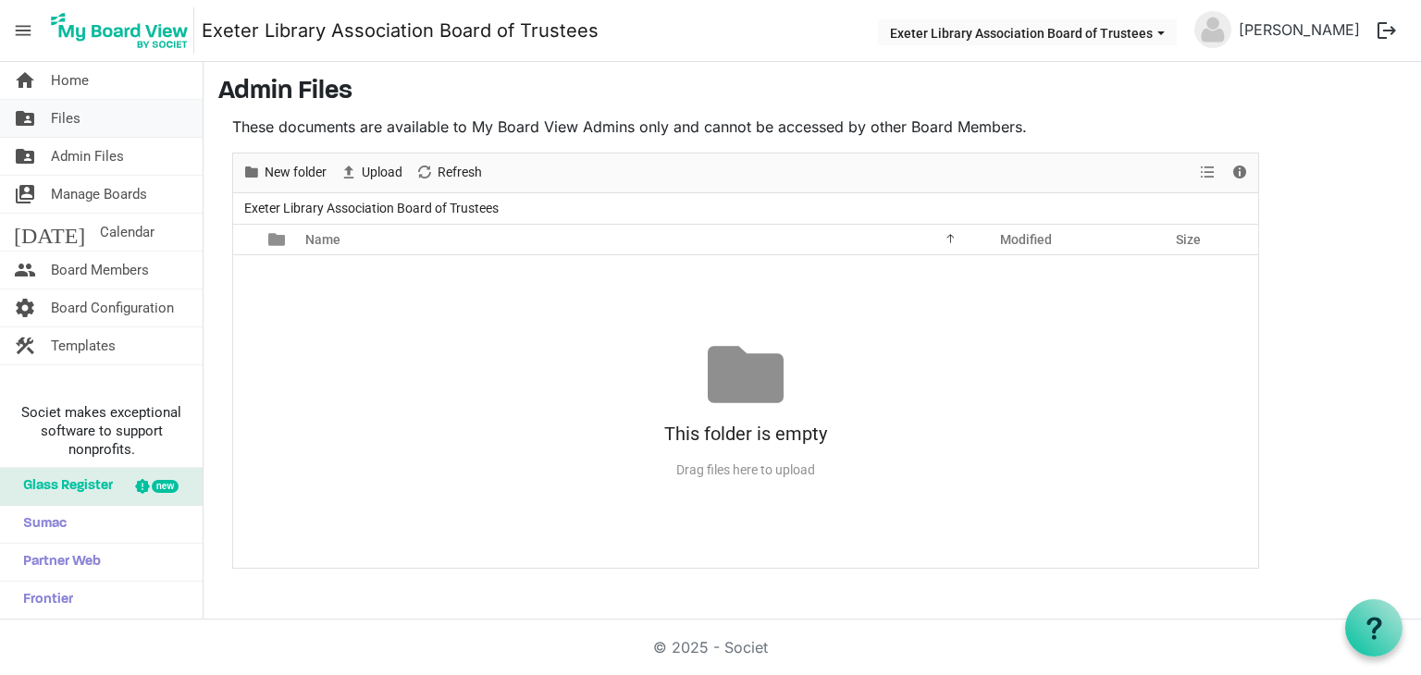
click at [65, 106] on span "Files" at bounding box center [66, 118] width 30 height 37
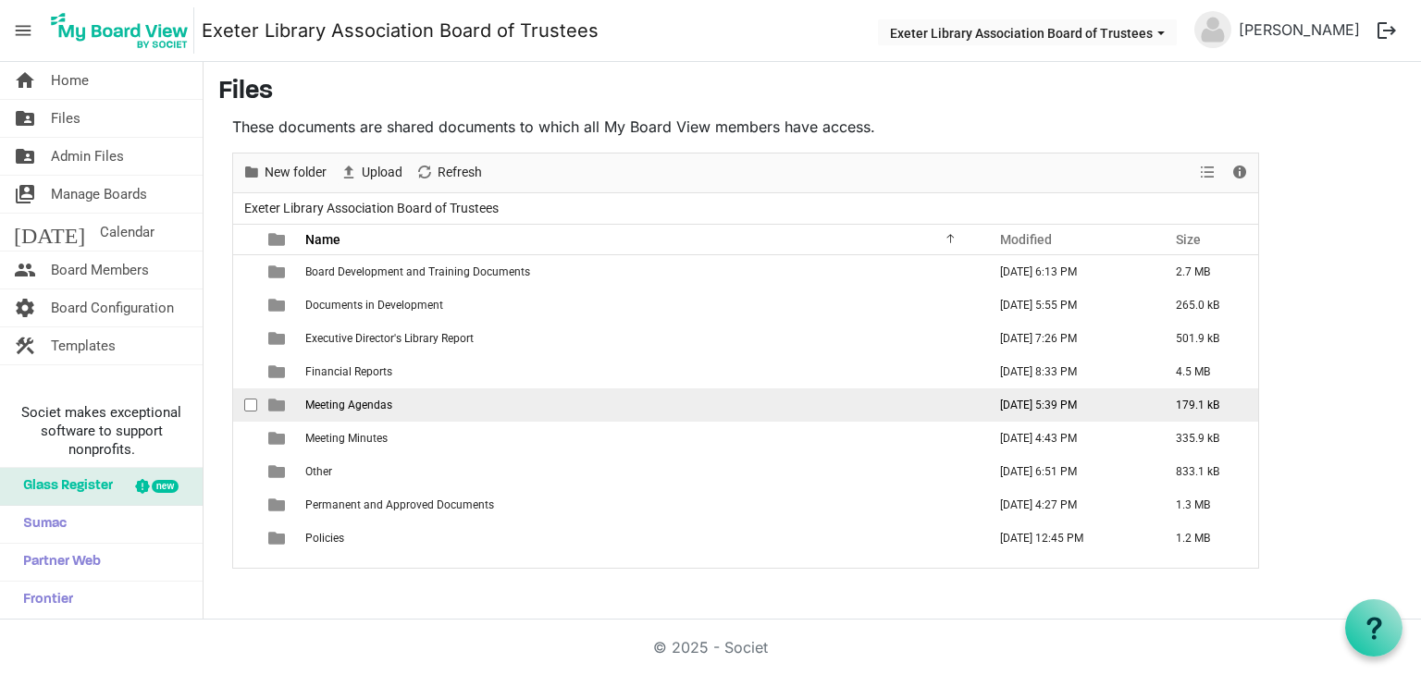
click at [358, 393] on td "Meeting Agendas" at bounding box center [640, 405] width 681 height 33
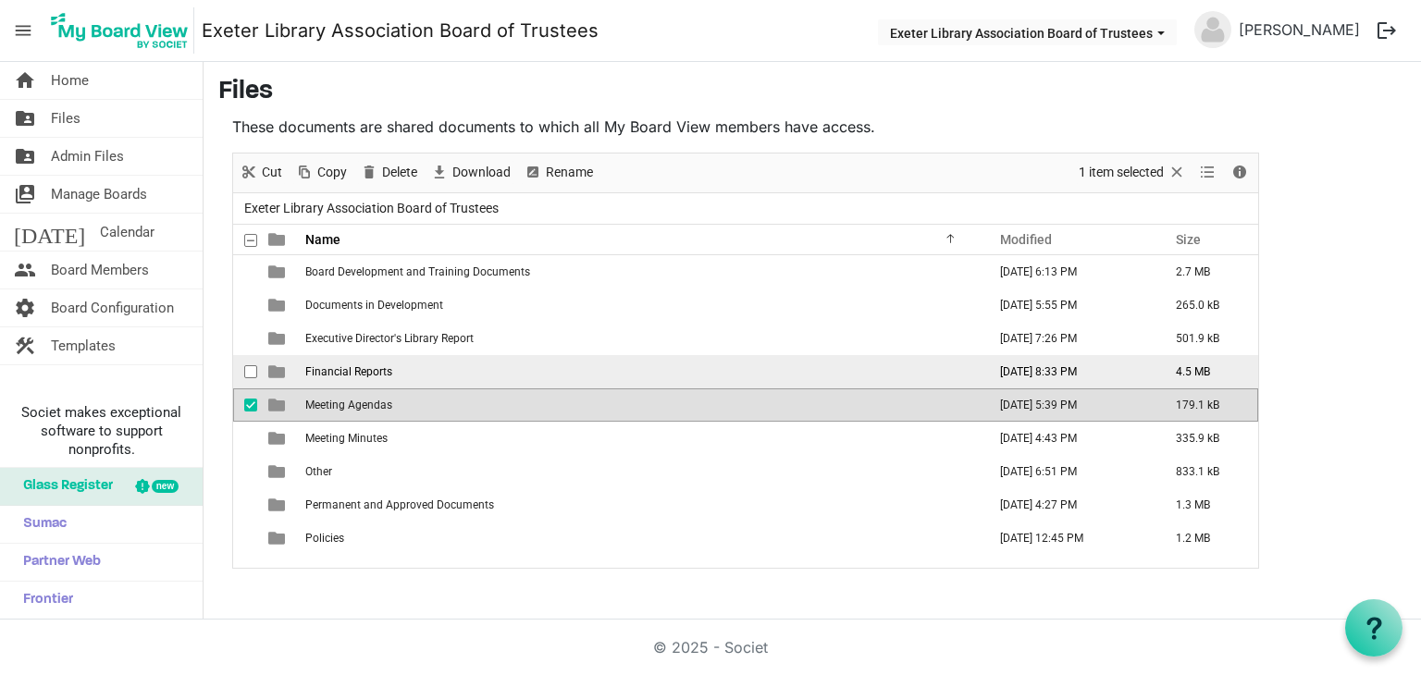
click at [345, 377] on td "Financial Reports" at bounding box center [640, 371] width 681 height 33
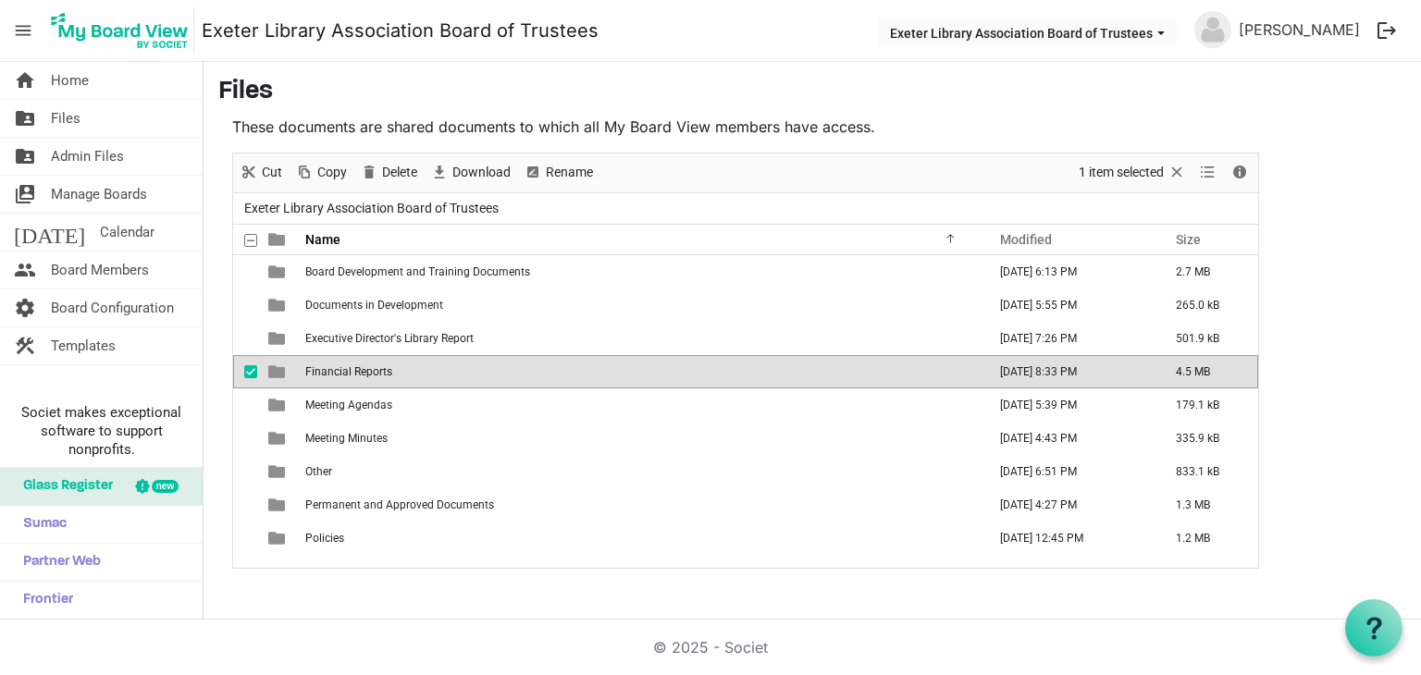
click at [345, 377] on td "Financial Reports" at bounding box center [640, 371] width 681 height 33
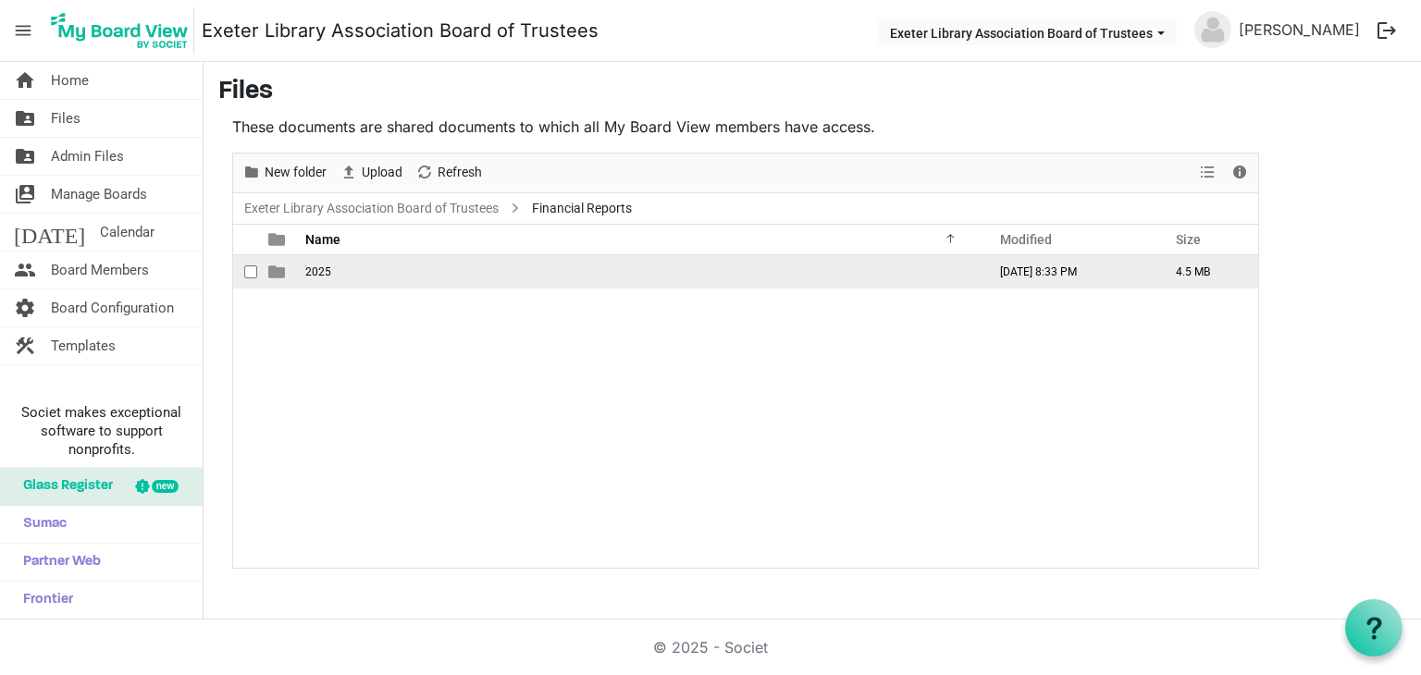
click at [311, 266] on span "2025" at bounding box center [318, 272] width 26 height 13
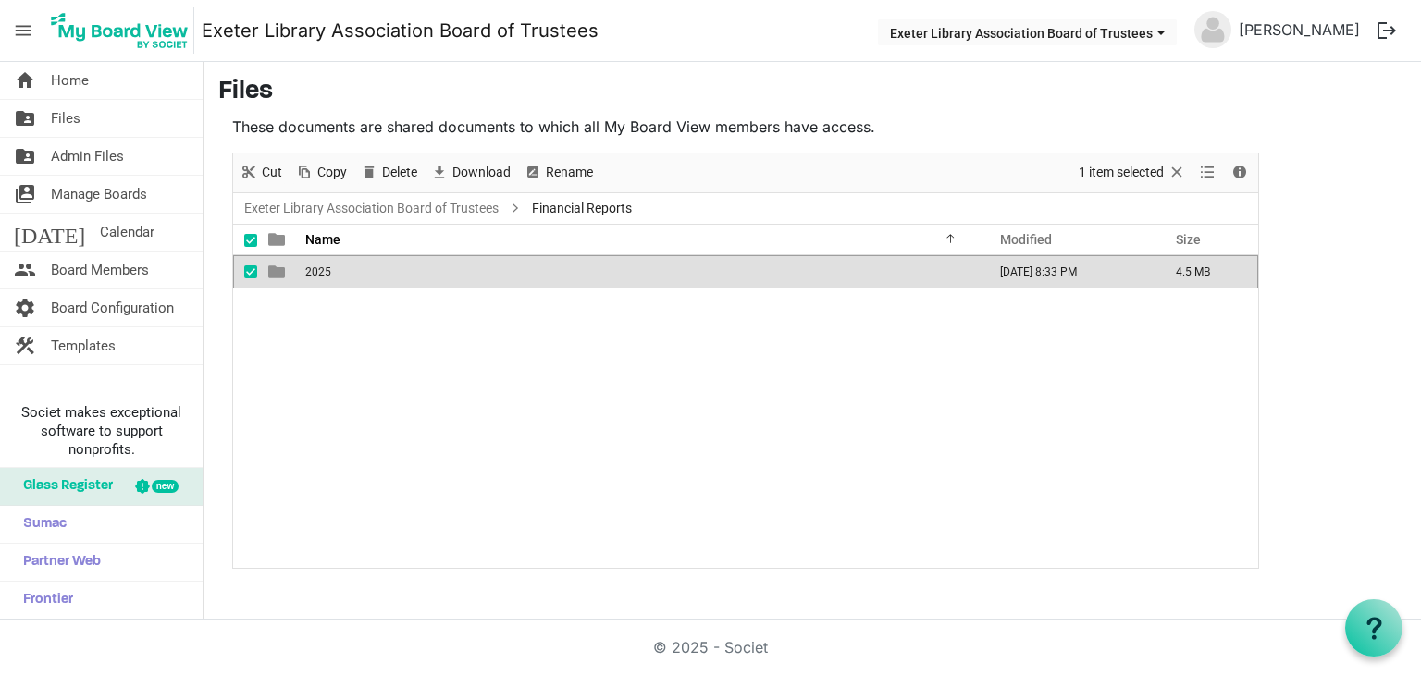
click at [311, 266] on span "2025" at bounding box center [318, 272] width 26 height 13
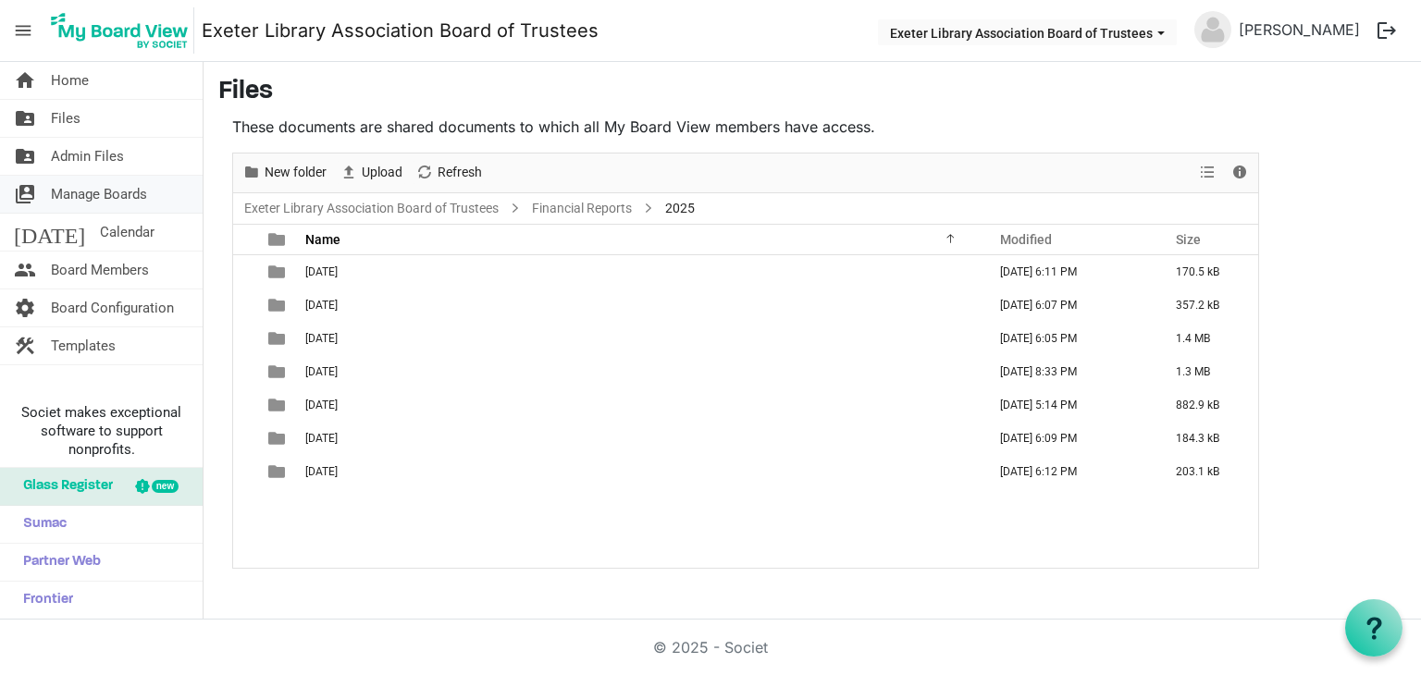
click at [93, 193] on span "Manage Boards" at bounding box center [99, 194] width 96 height 37
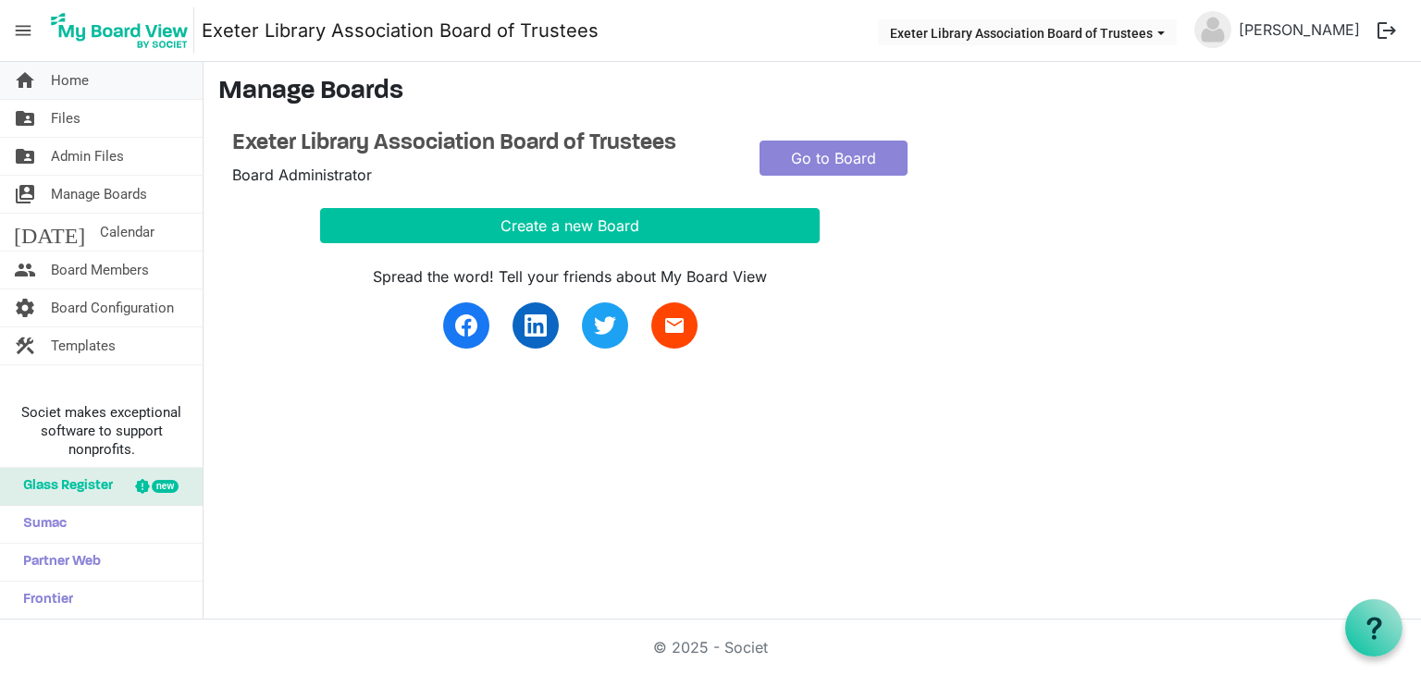
click at [86, 91] on span "Home" at bounding box center [70, 80] width 38 height 37
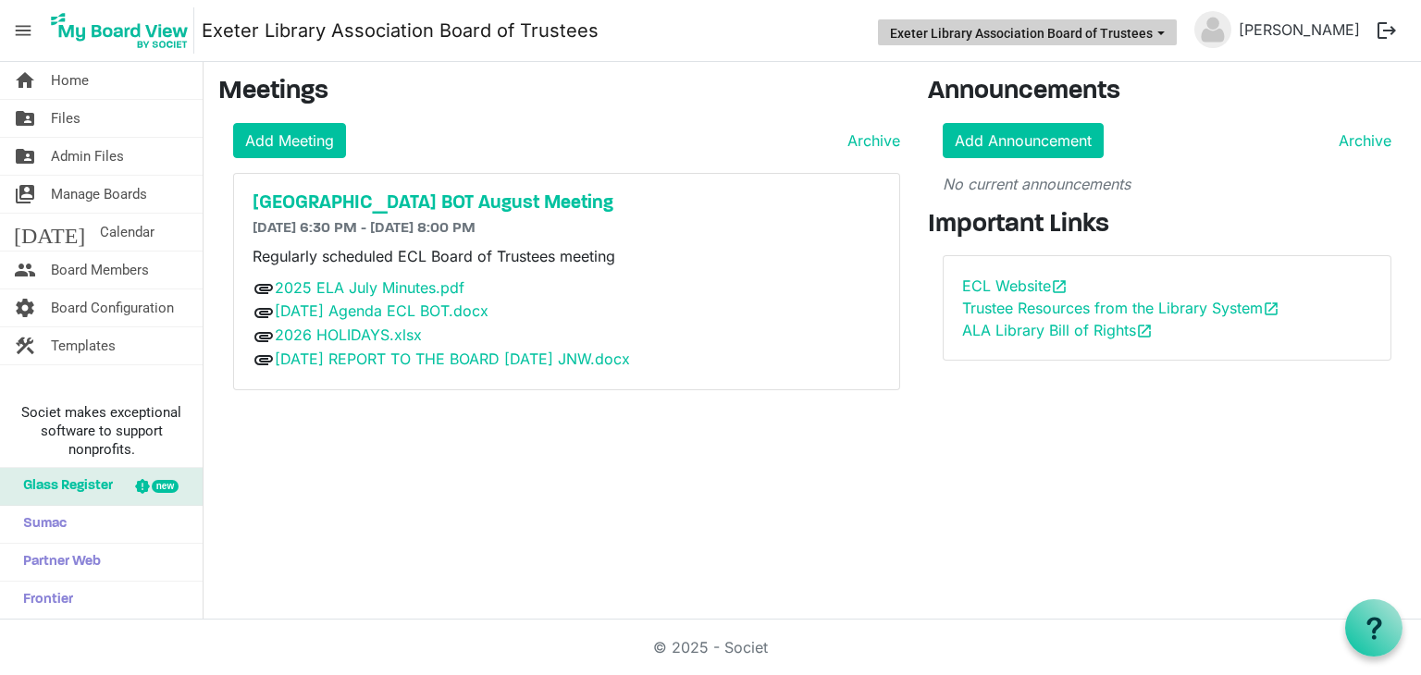
click at [1169, 31] on span "Exeter Library Association Board of Trustees dropdownbutton" at bounding box center [1161, 33] width 17 height 7
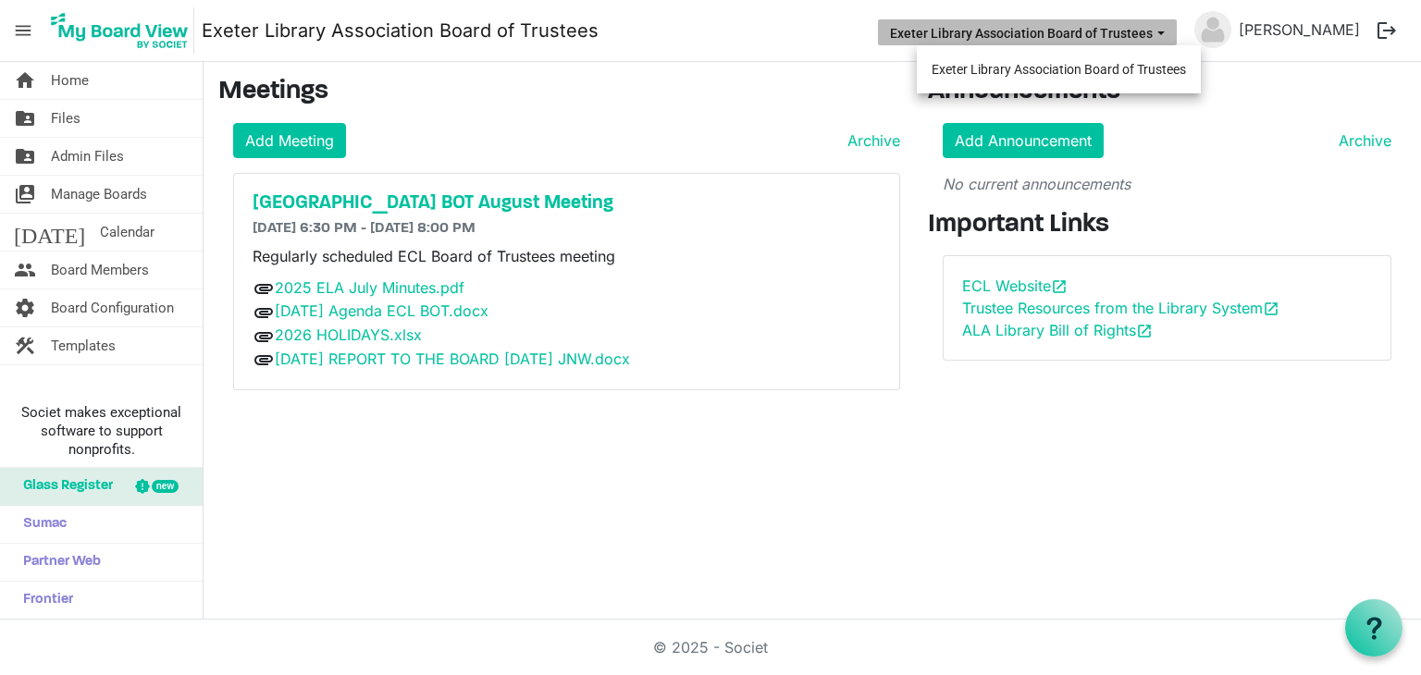
click at [434, 56] on nav "menu Exeter Library Association Board of Trustees Exeter Library Association Bo…" at bounding box center [710, 31] width 1421 height 62
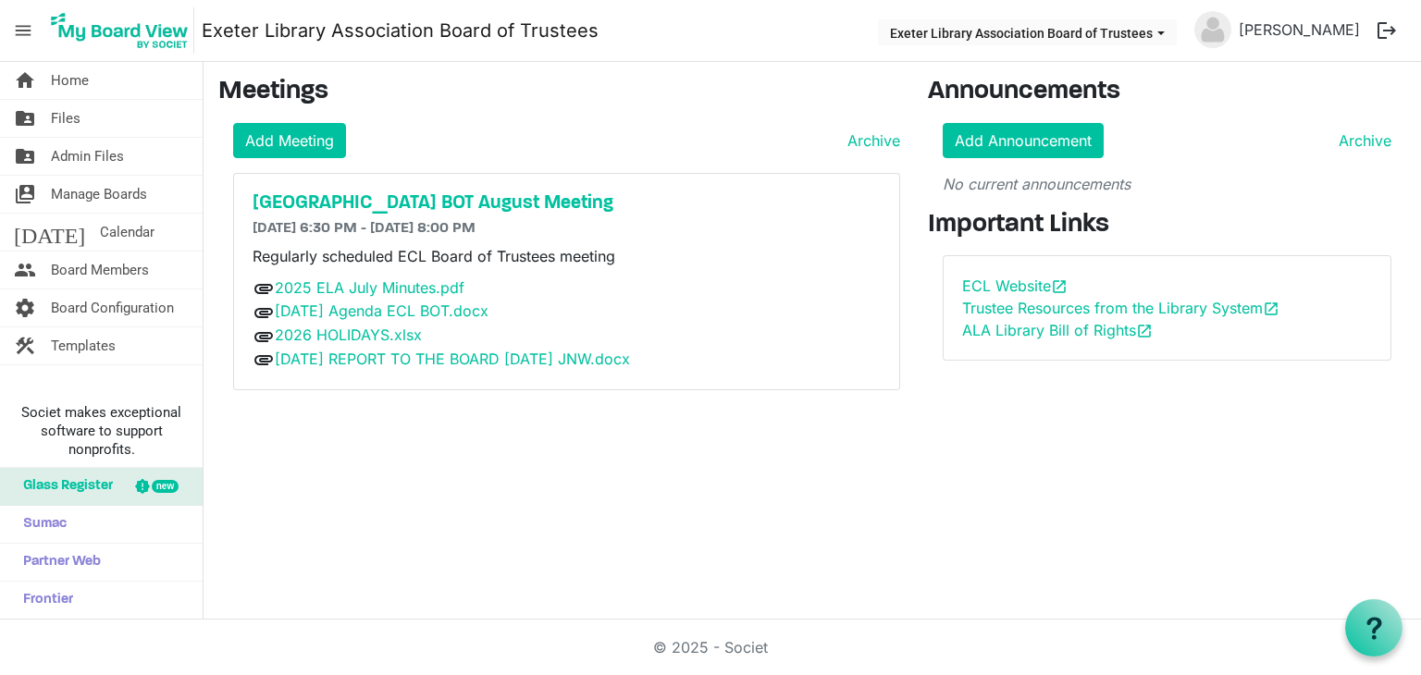
click at [22, 27] on span "menu" at bounding box center [23, 30] width 35 height 35
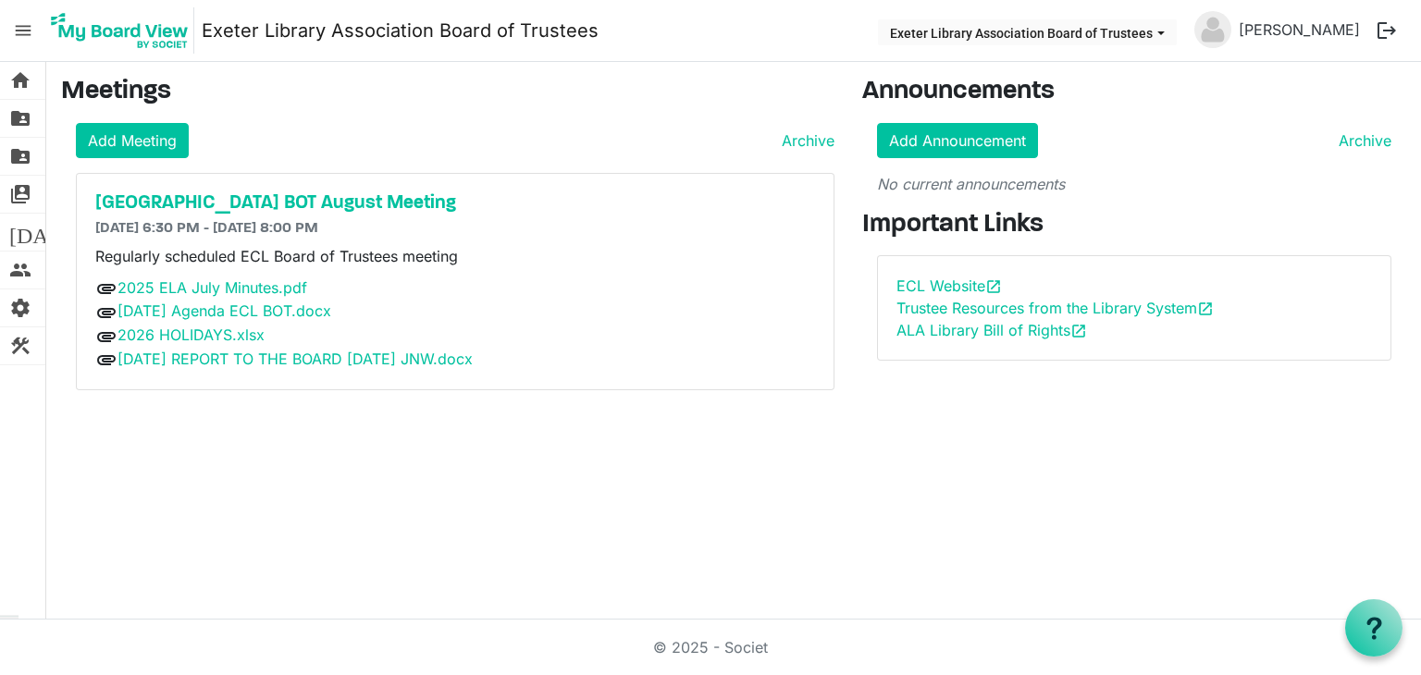
click at [22, 27] on span "menu" at bounding box center [23, 30] width 35 height 35
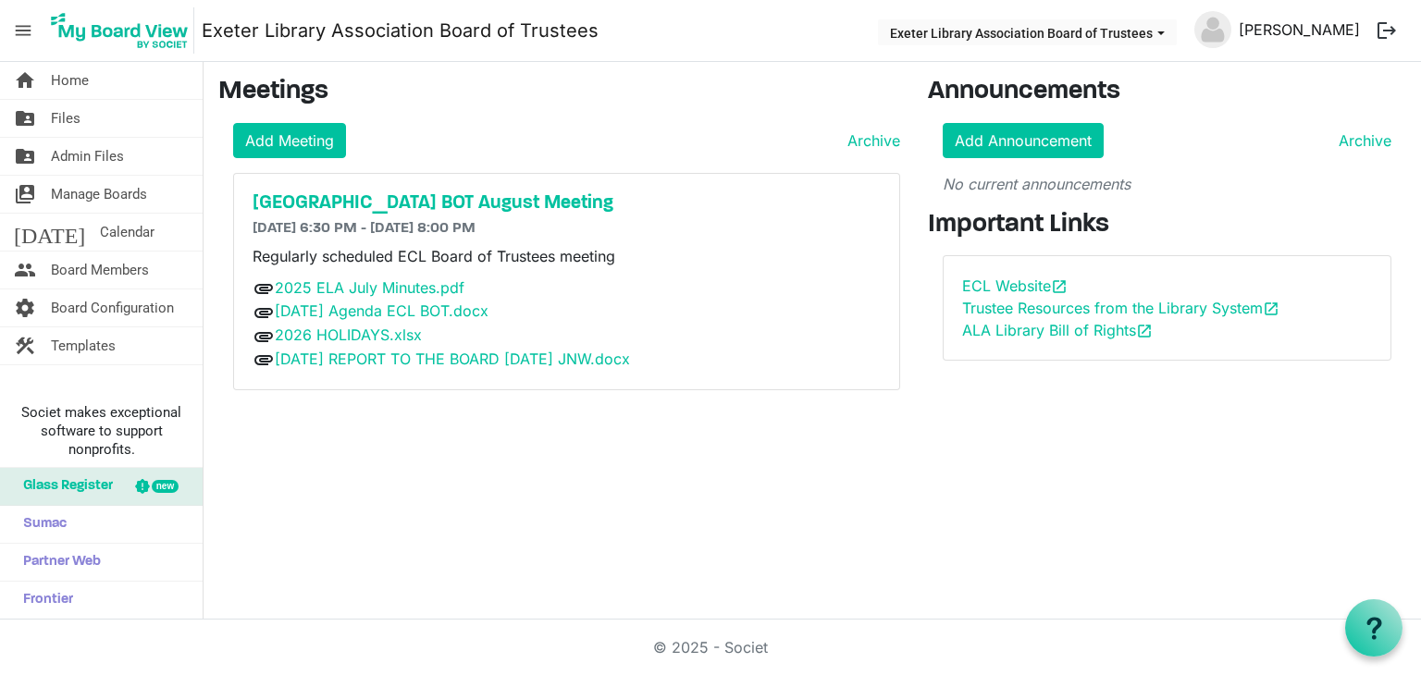
click at [1289, 29] on link "[PERSON_NAME]" at bounding box center [1299, 29] width 136 height 37
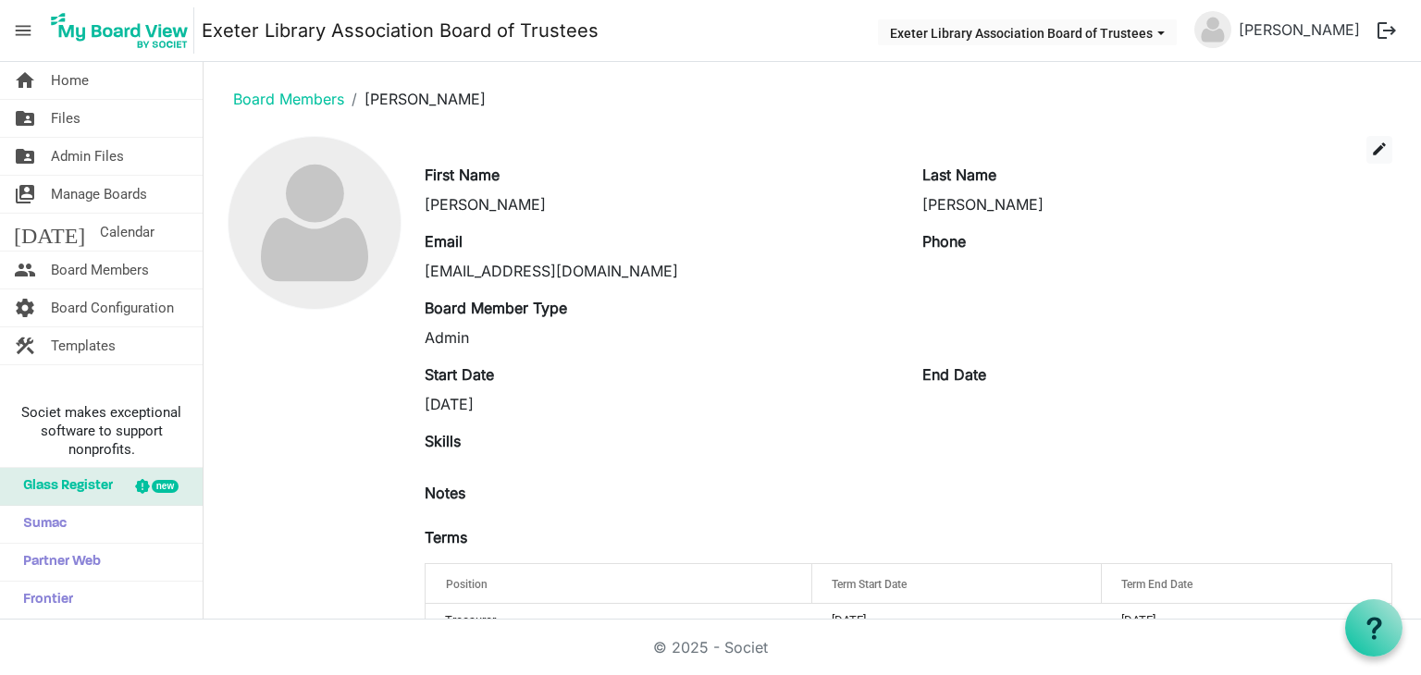
scroll to position [47, 0]
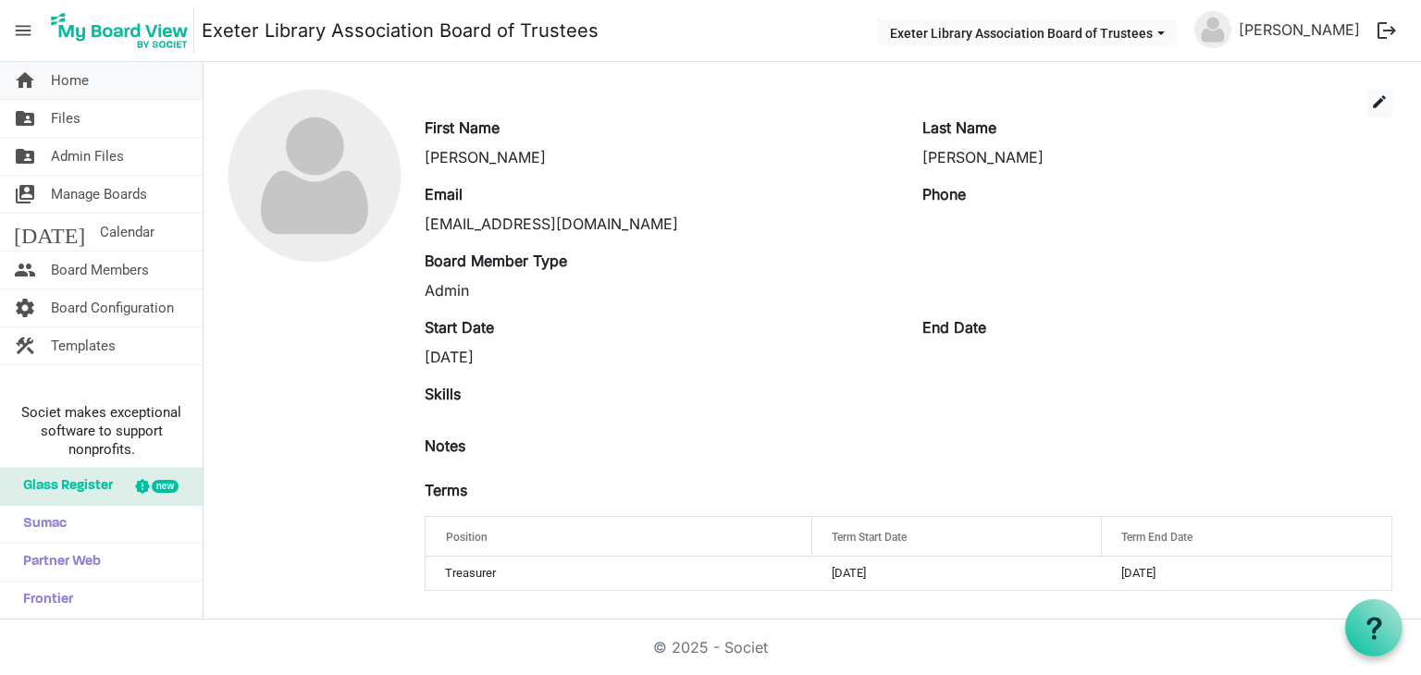
click at [70, 89] on span "Home" at bounding box center [70, 80] width 38 height 37
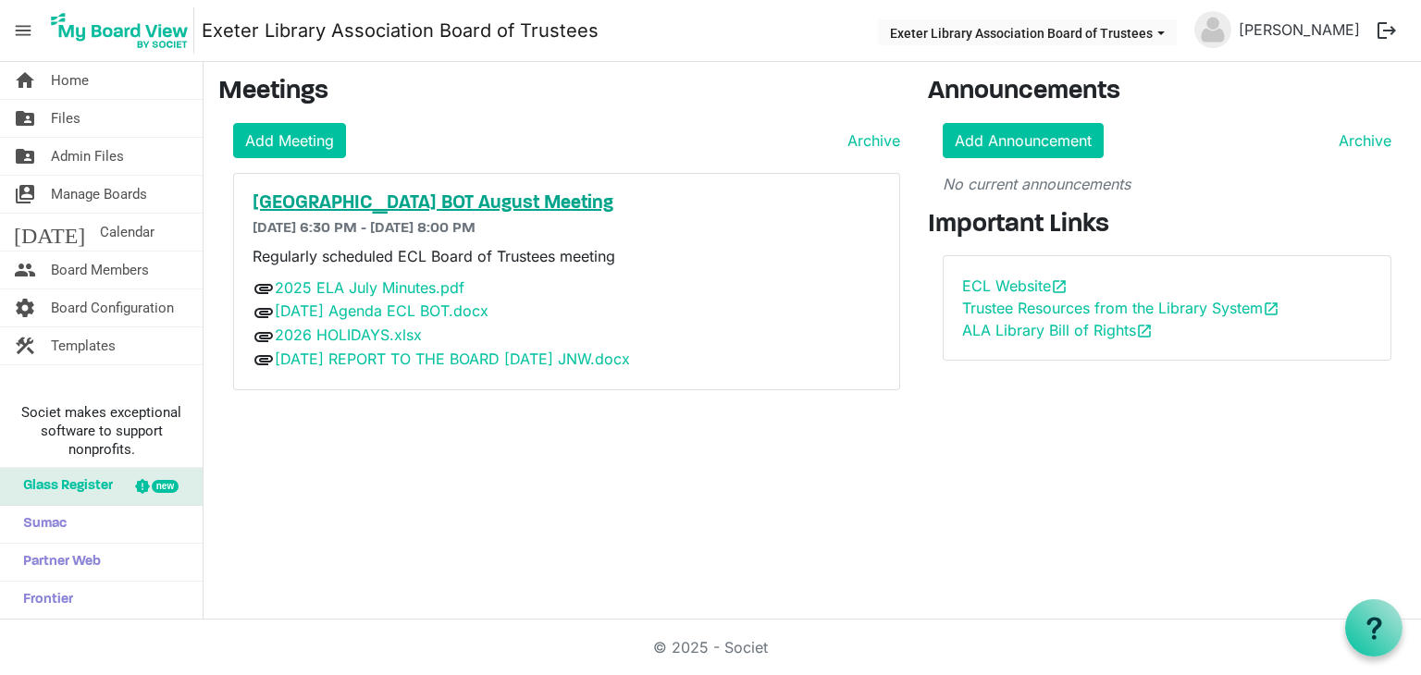
click at [442, 204] on h5 "[GEOGRAPHIC_DATA] BOT August Meeting" at bounding box center [567, 203] width 628 height 22
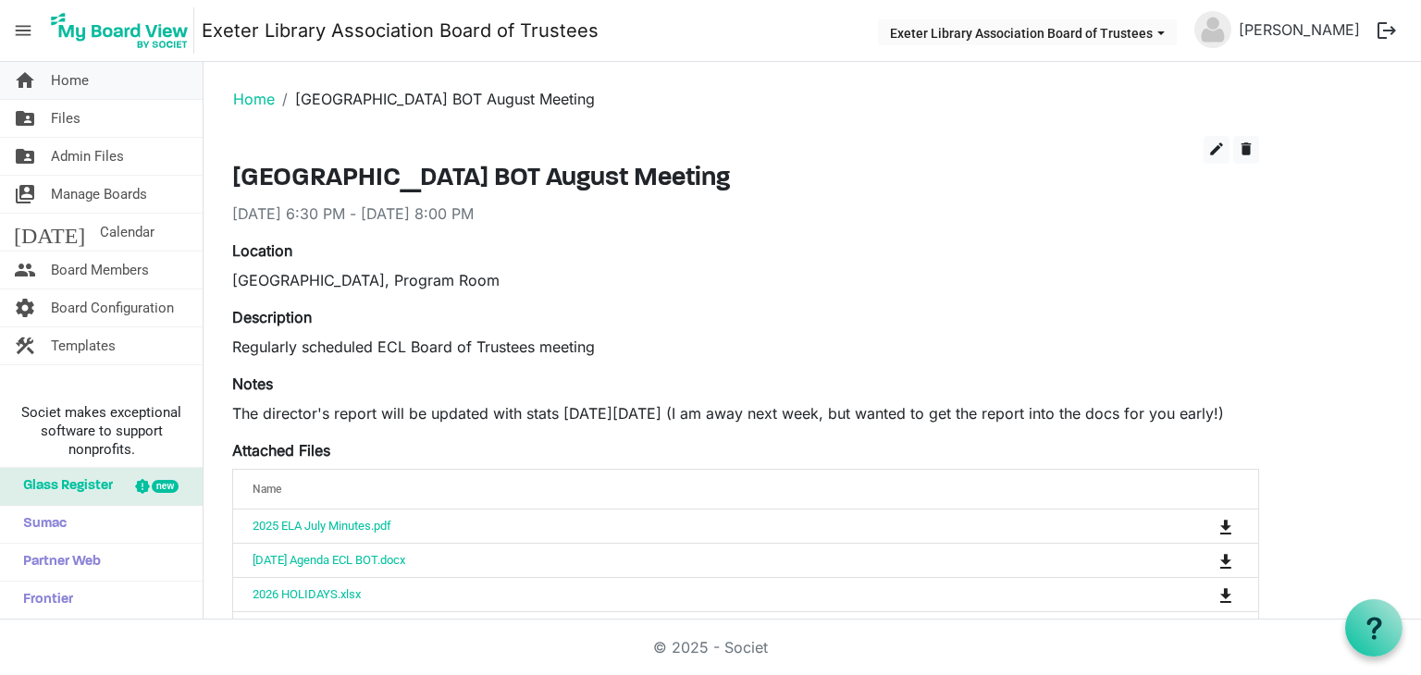
click at [41, 69] on link "home Home" at bounding box center [101, 80] width 203 height 37
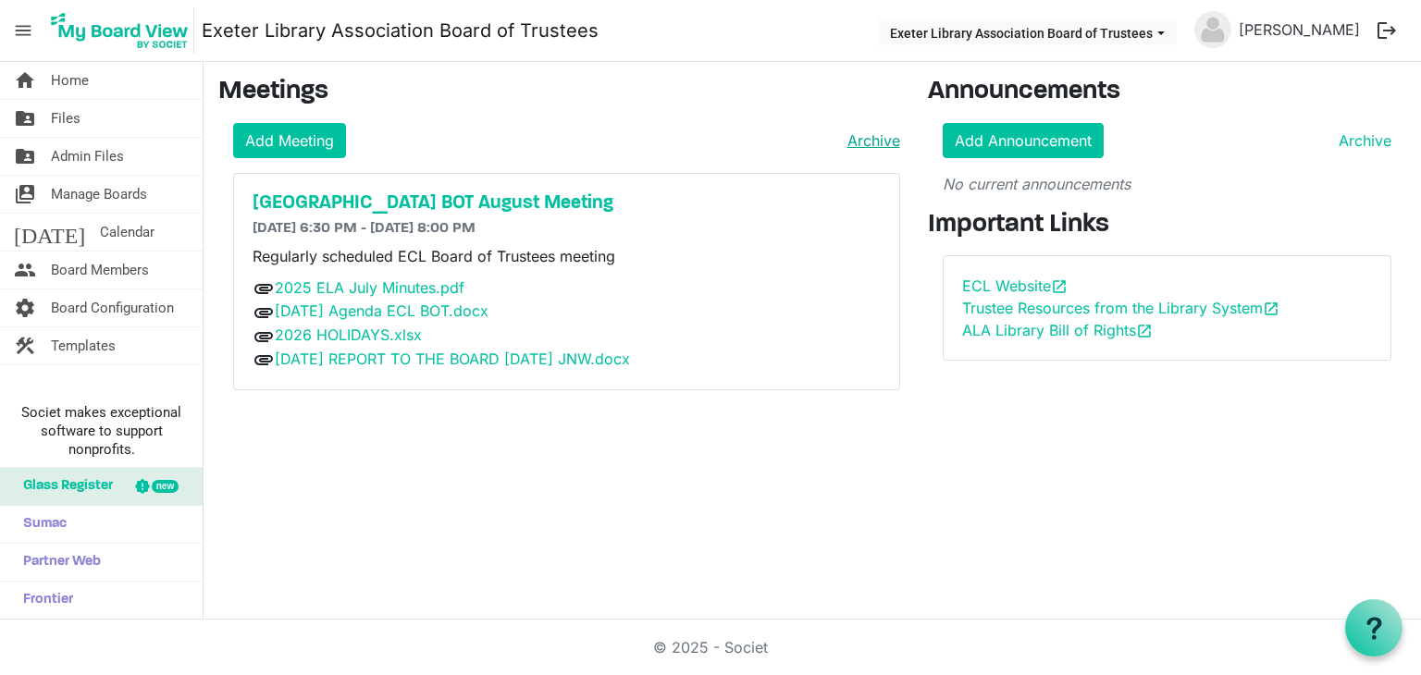
click at [877, 139] on link "Archive" at bounding box center [870, 141] width 60 height 22
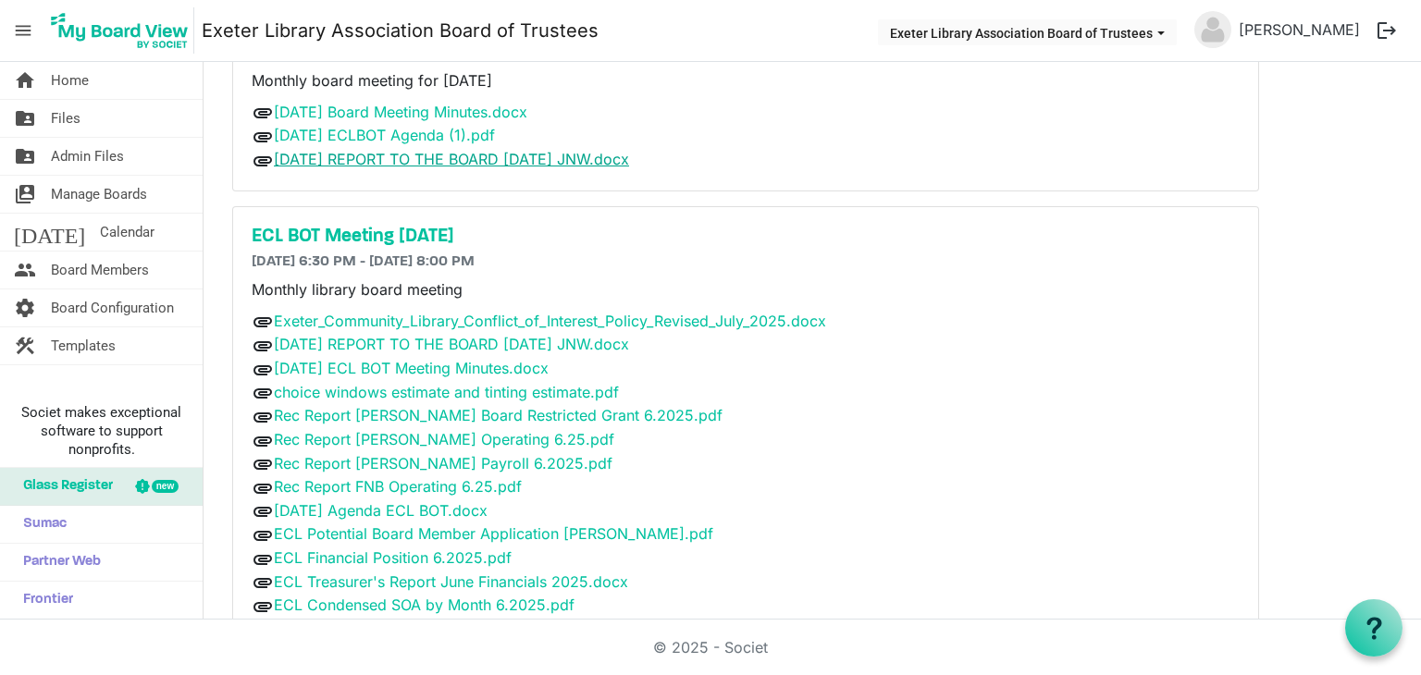
scroll to position [234, 0]
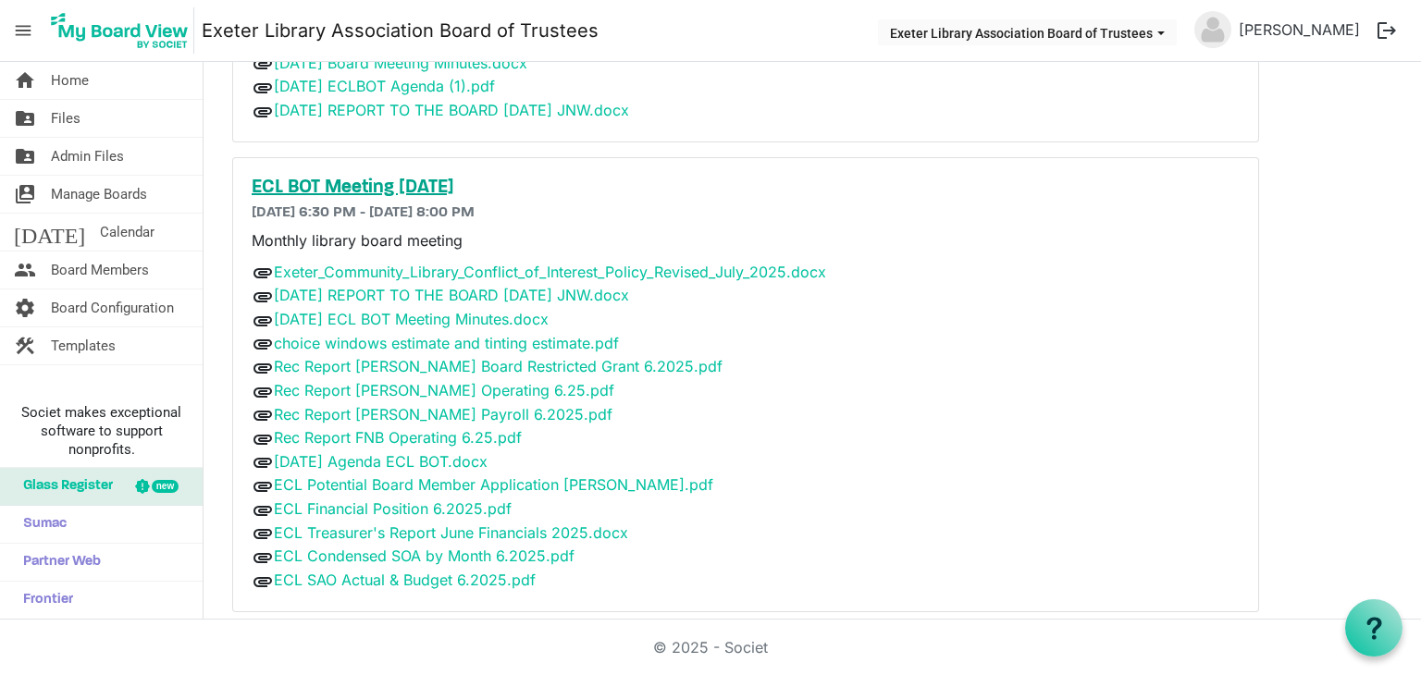
click at [421, 191] on h5 "ECL BOT Meeting July 14, 2025" at bounding box center [746, 188] width 988 height 22
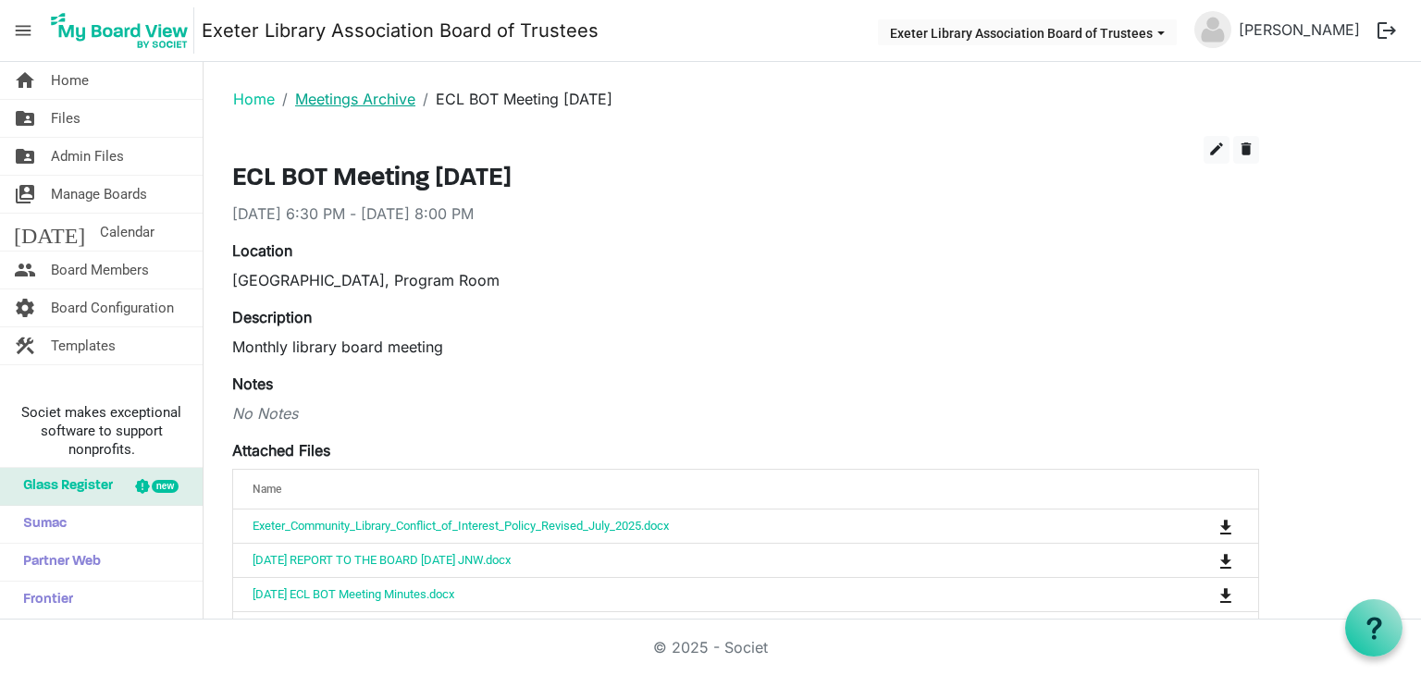
click at [325, 94] on link "Meetings Archive" at bounding box center [355, 99] width 120 height 19
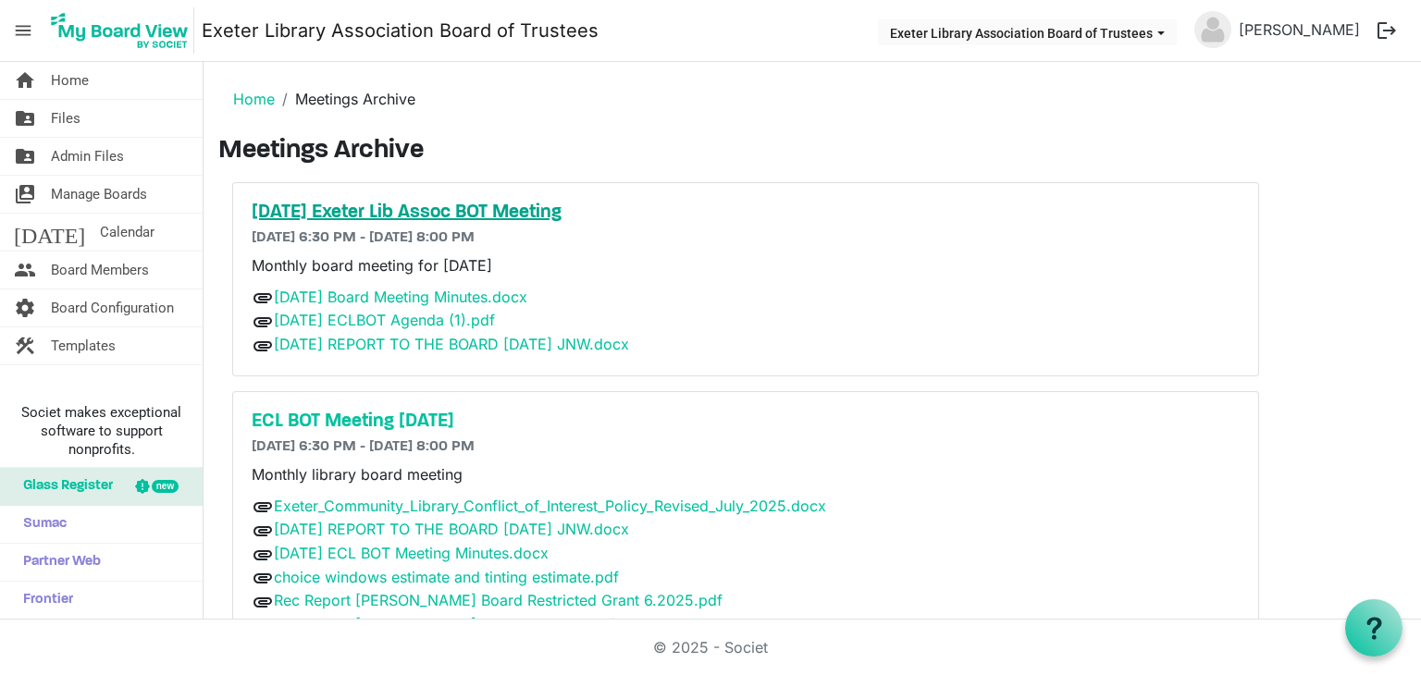
click at [393, 208] on h5 "[DATE] Exeter Lib Assoc BOT Meeting" at bounding box center [746, 213] width 988 height 22
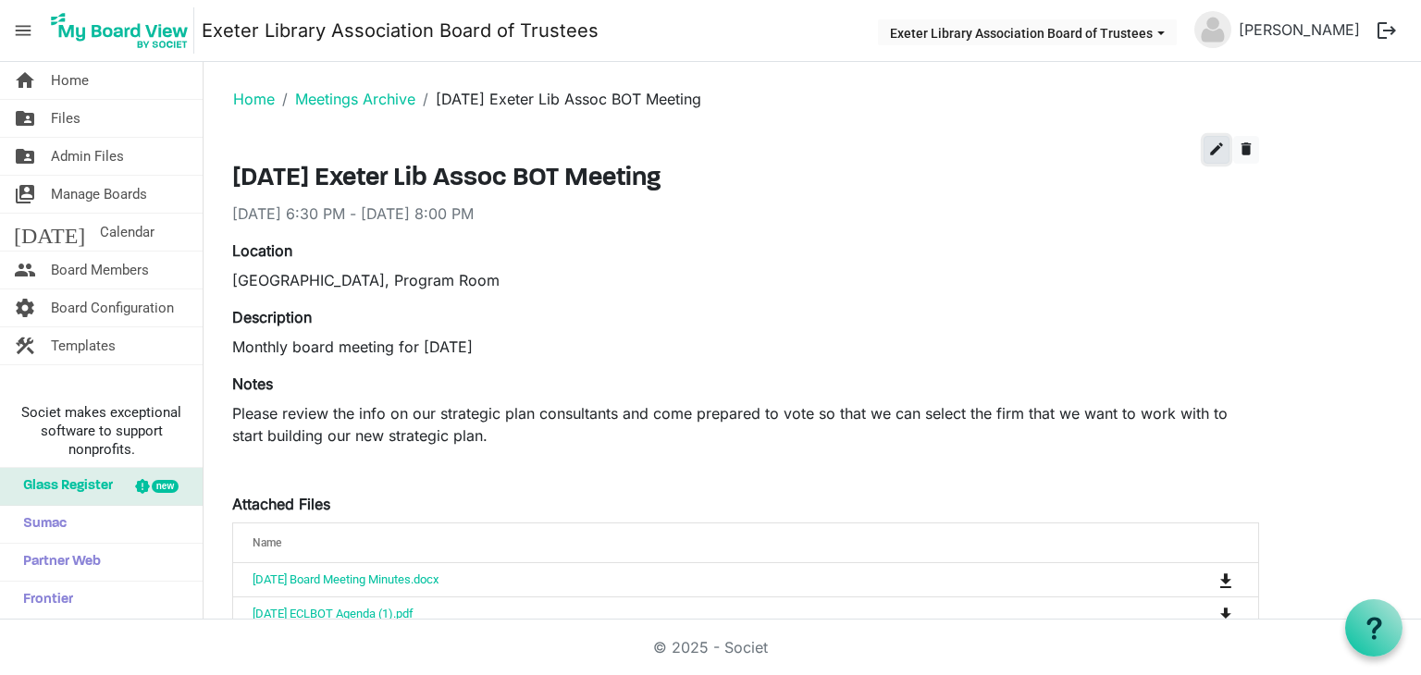
click at [1228, 145] on button "edit" at bounding box center [1217, 150] width 26 height 28
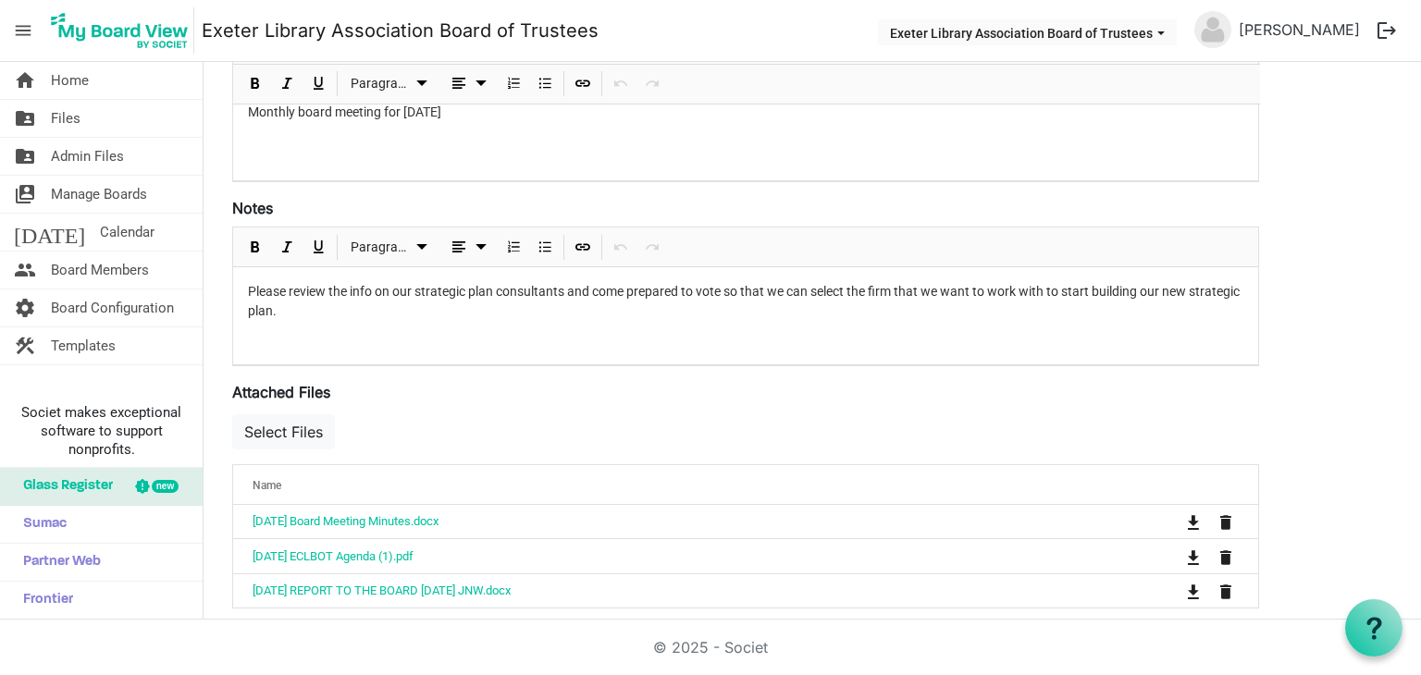
scroll to position [555, 0]
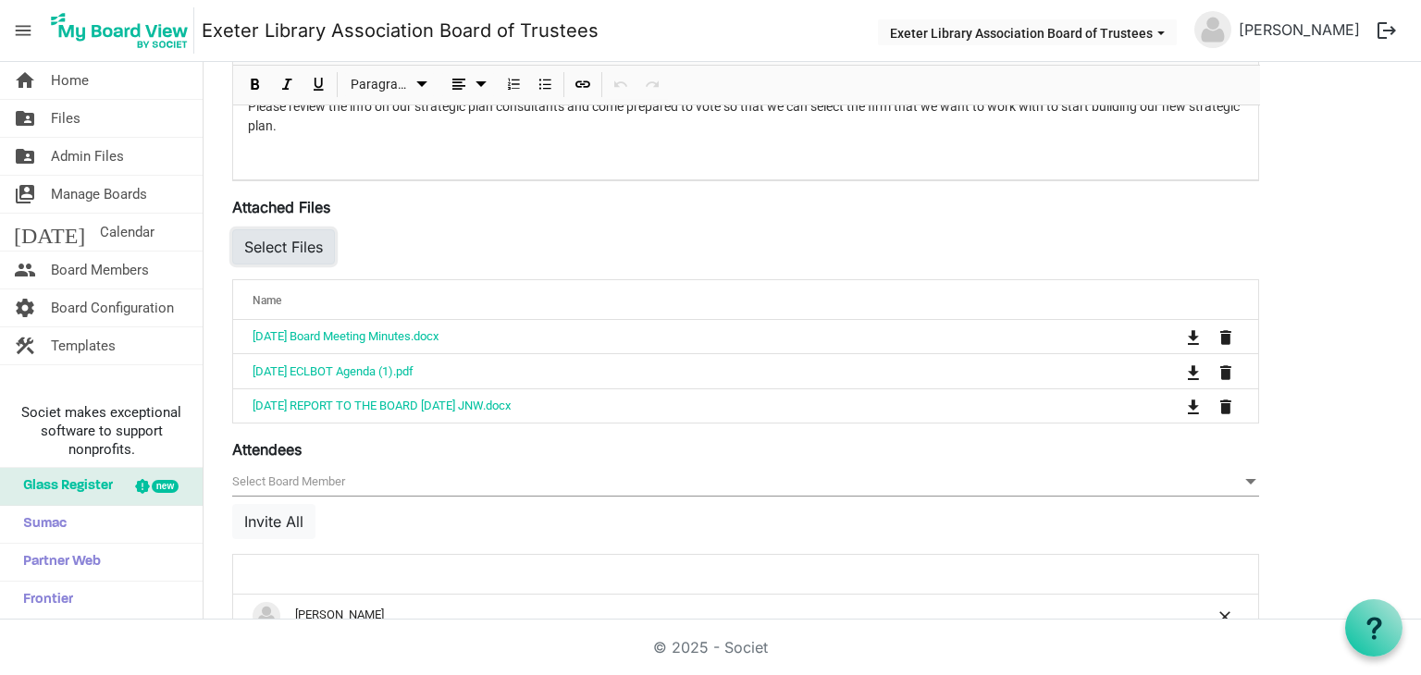
click at [295, 253] on button "Select Files" at bounding box center [283, 246] width 103 height 35
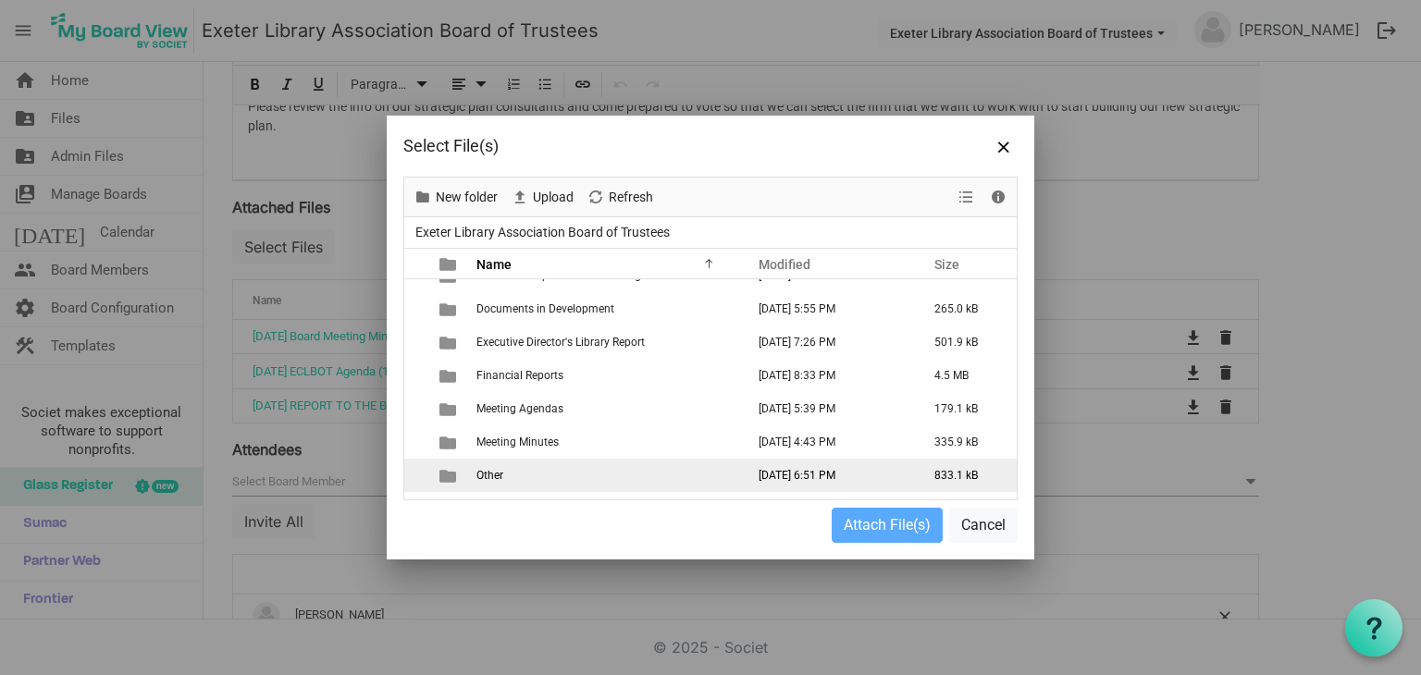
scroll to position [79, 0]
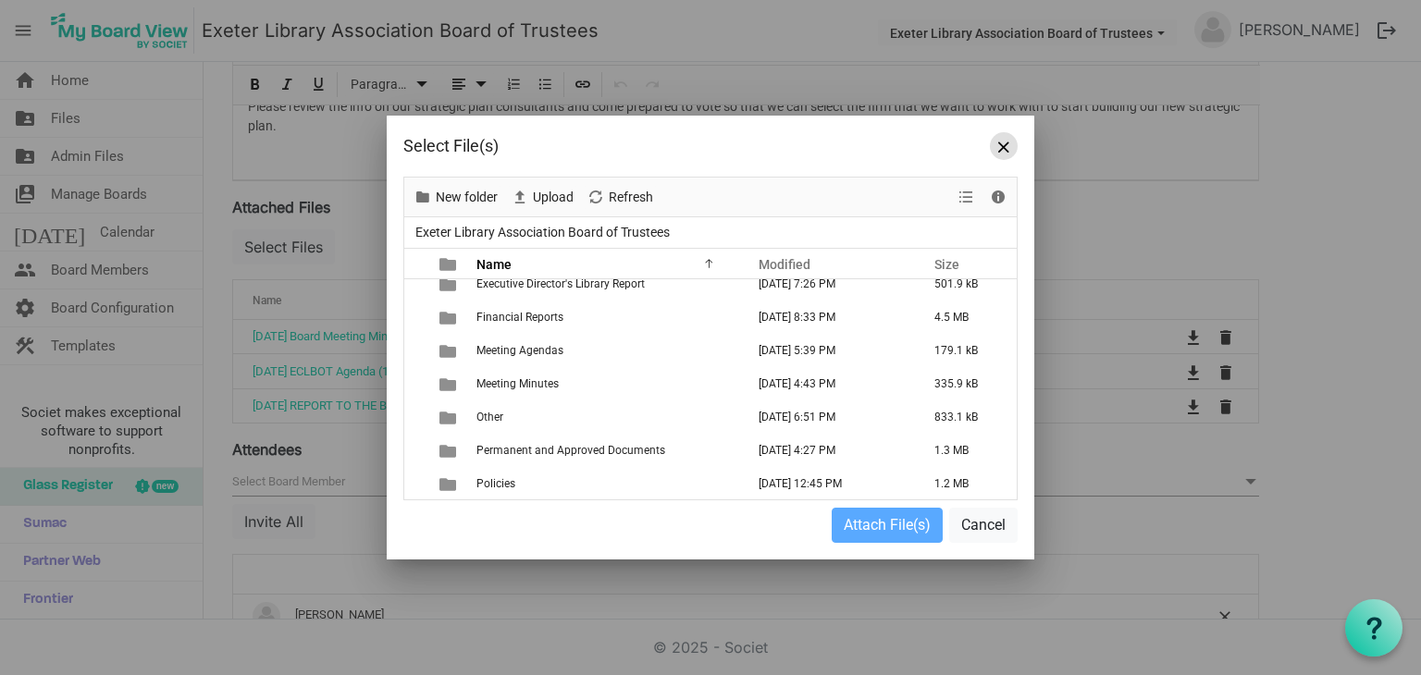
click at [996, 146] on button "Close" at bounding box center [1004, 146] width 28 height 28
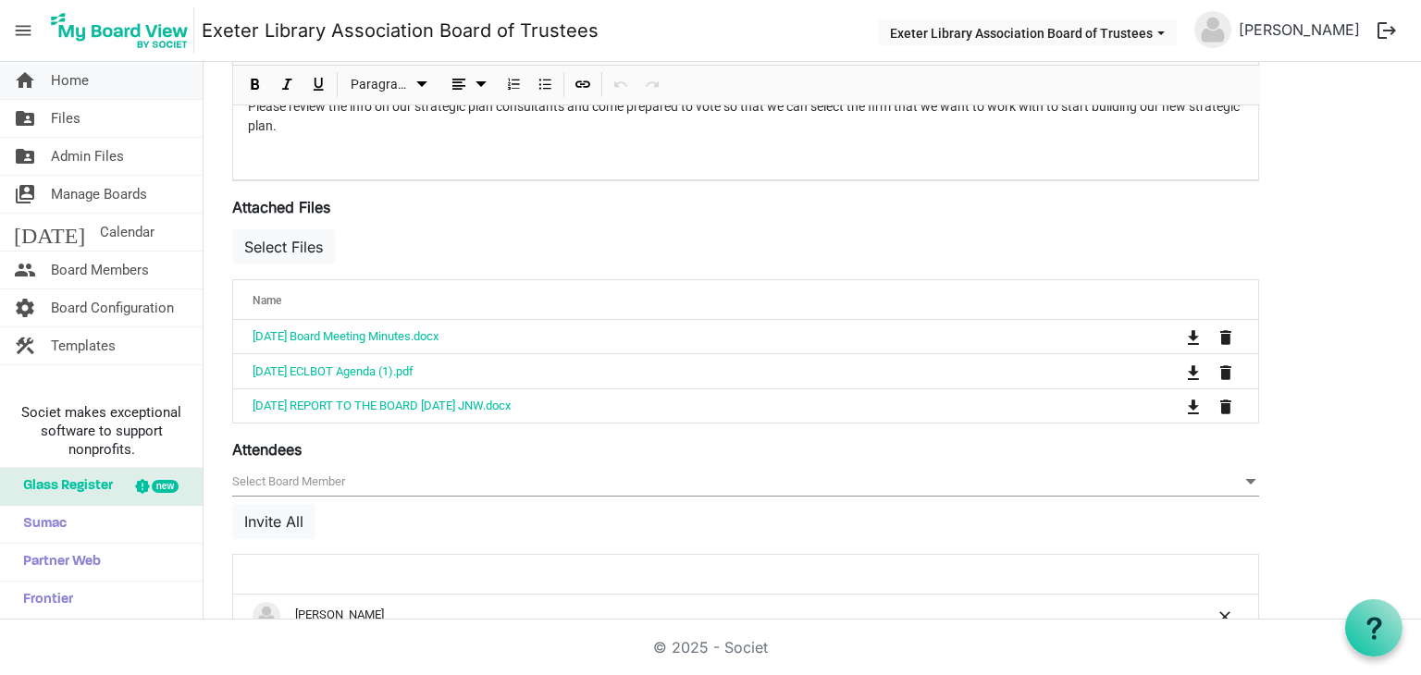
click at [65, 87] on span "Home" at bounding box center [70, 80] width 38 height 37
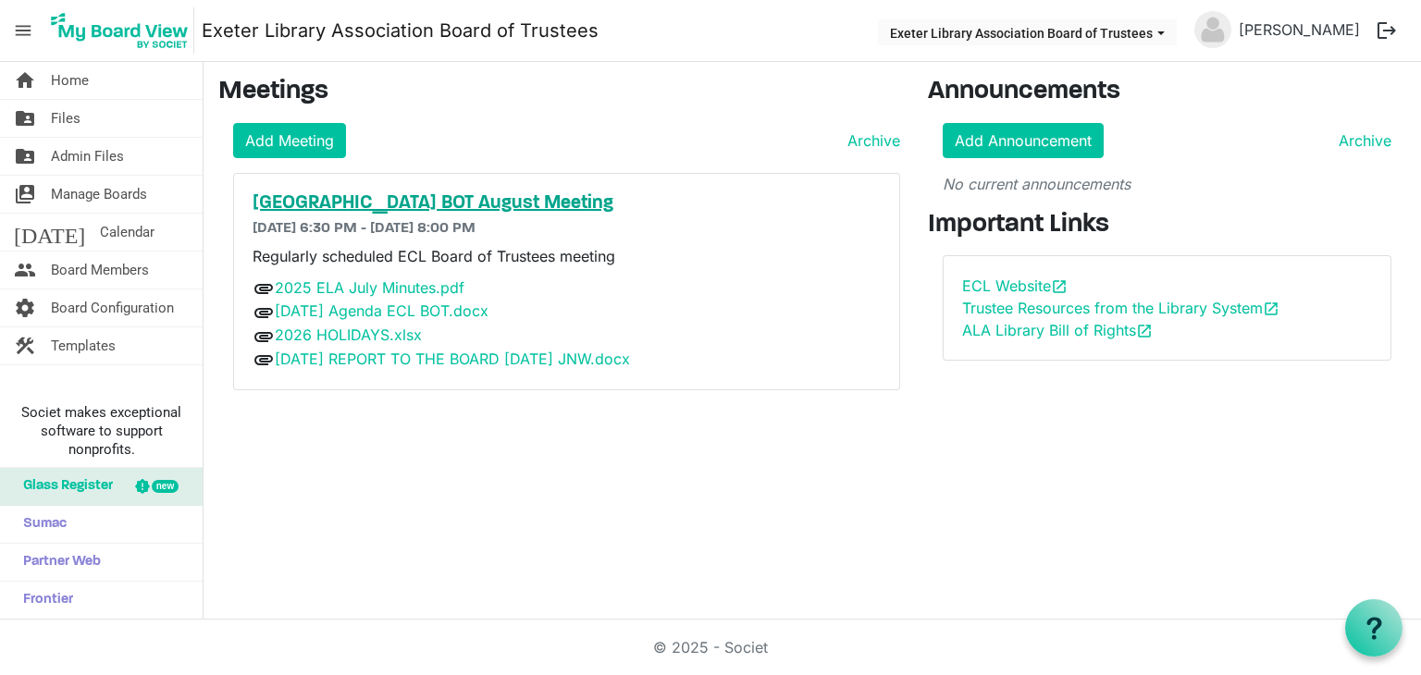
click at [486, 201] on h5 "[GEOGRAPHIC_DATA] BOT August Meeting" at bounding box center [567, 203] width 628 height 22
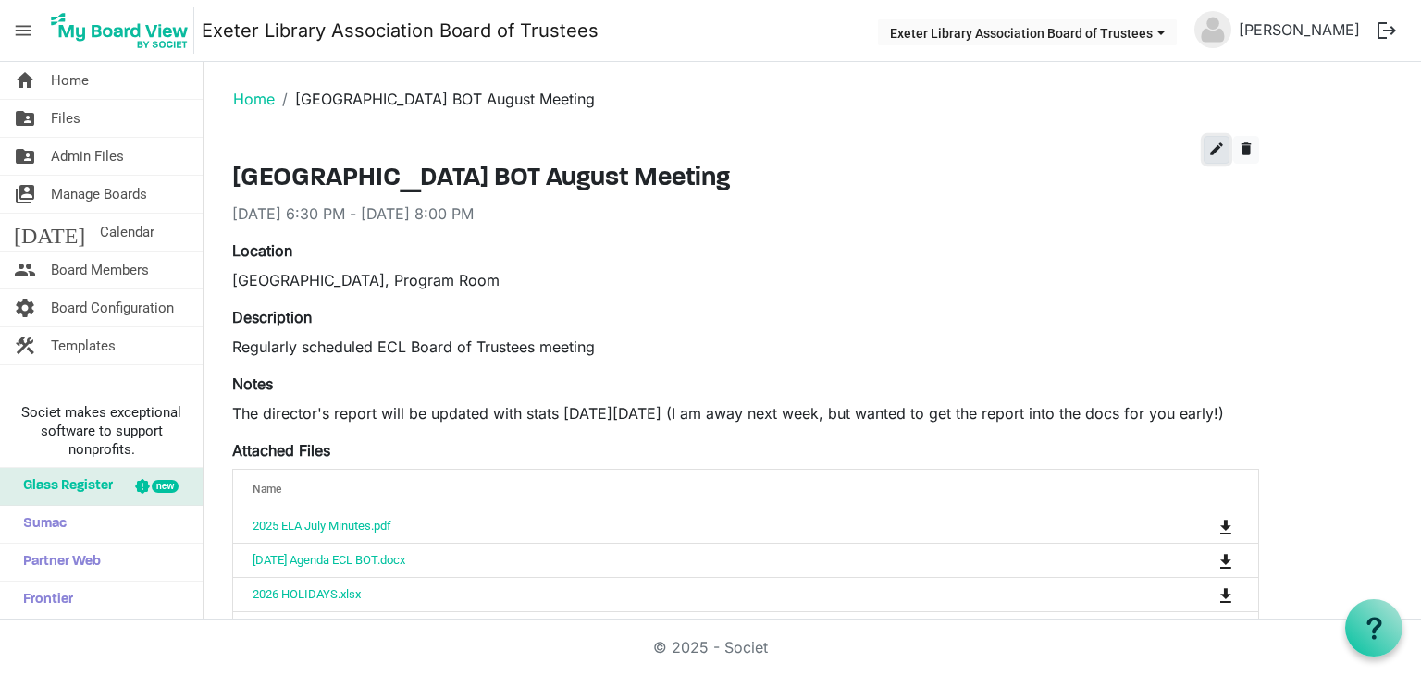
click at [1205, 151] on button "edit" at bounding box center [1217, 150] width 26 height 28
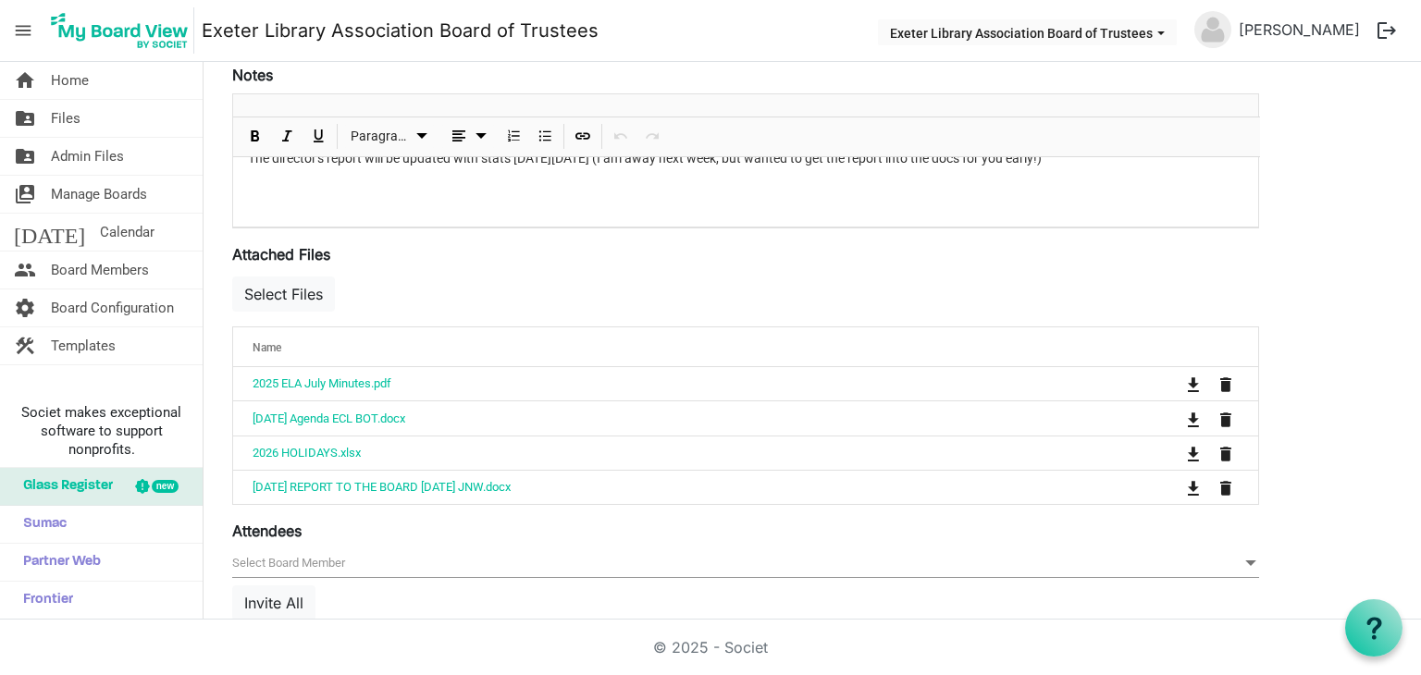
scroll to position [555, 0]
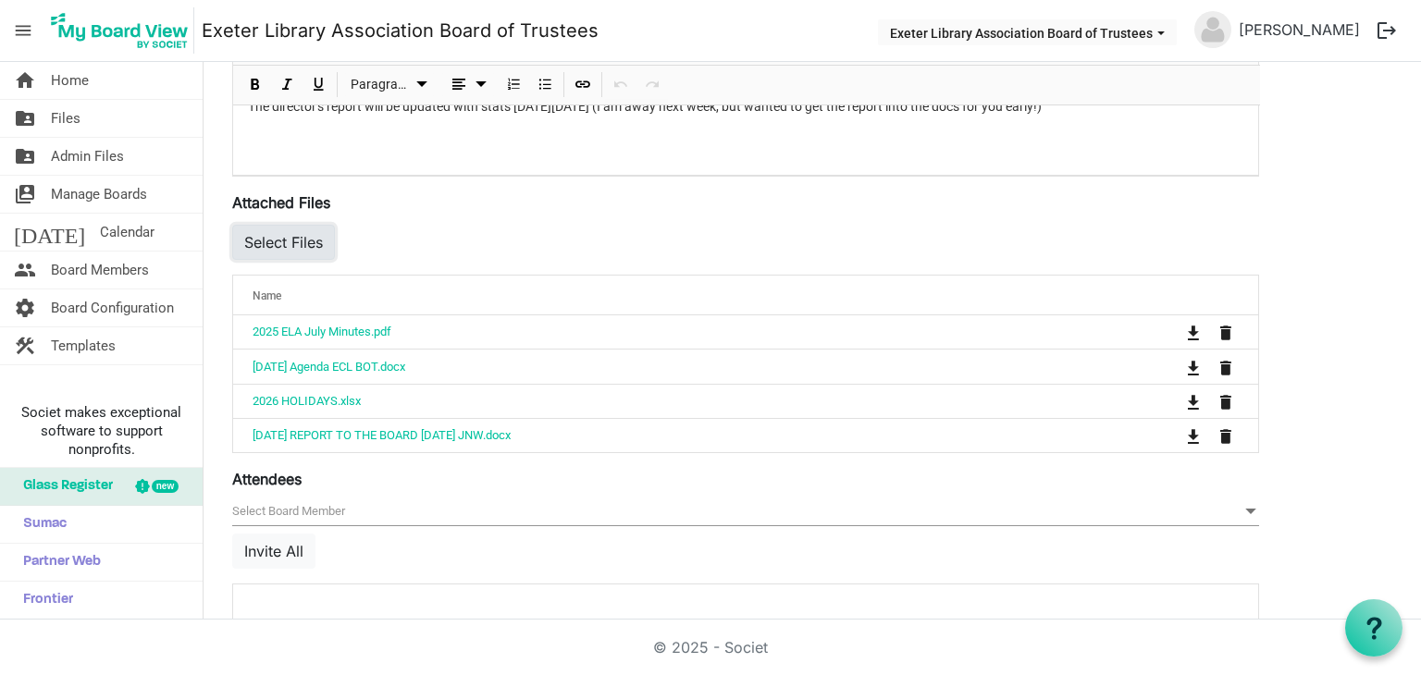
click at [311, 246] on button "Select Files" at bounding box center [283, 242] width 103 height 35
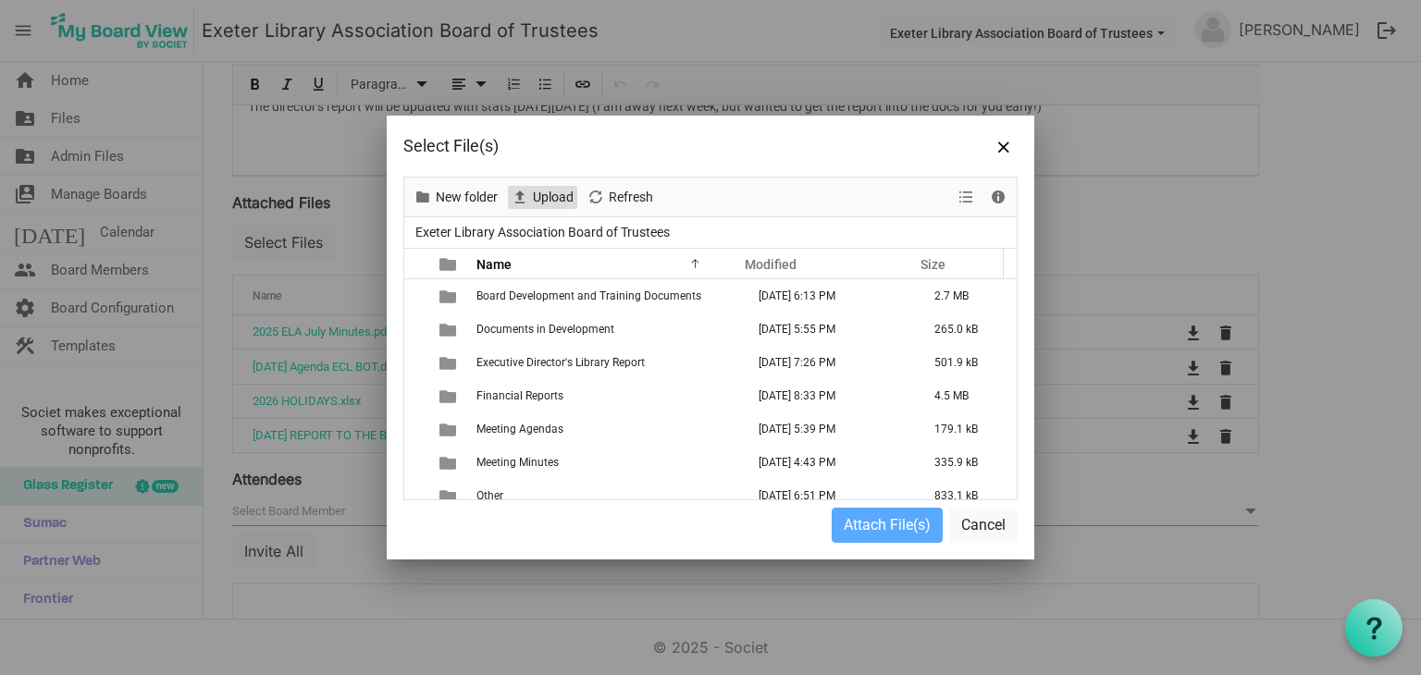
click at [549, 202] on span "Upload" at bounding box center [553, 197] width 44 height 23
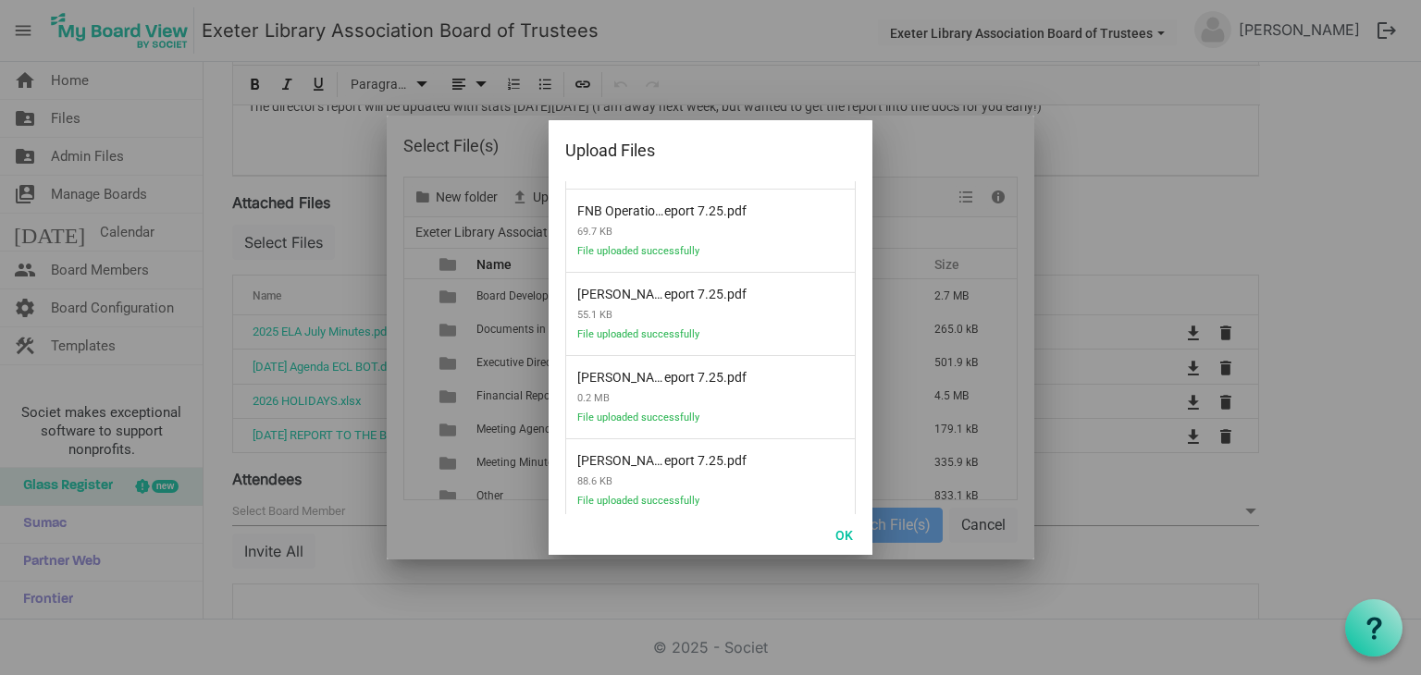
scroll to position [350, 0]
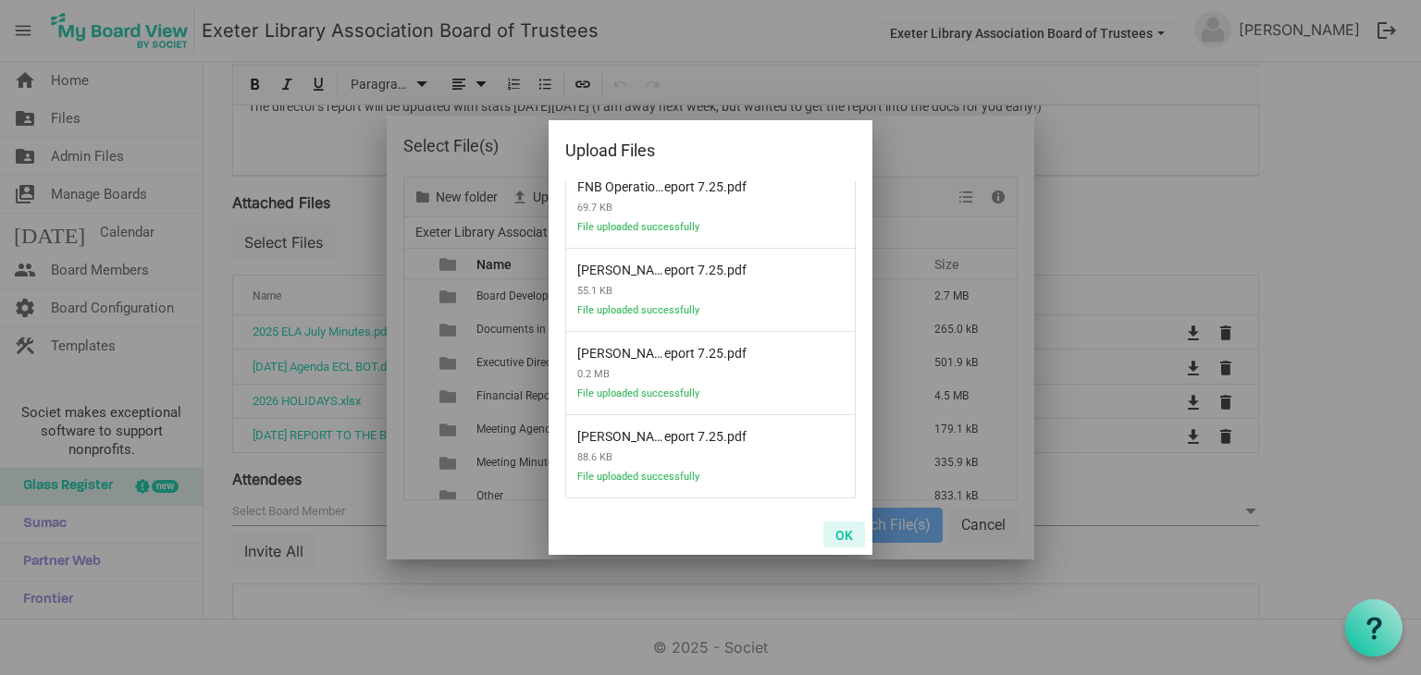
click at [849, 527] on button "OK" at bounding box center [844, 535] width 42 height 26
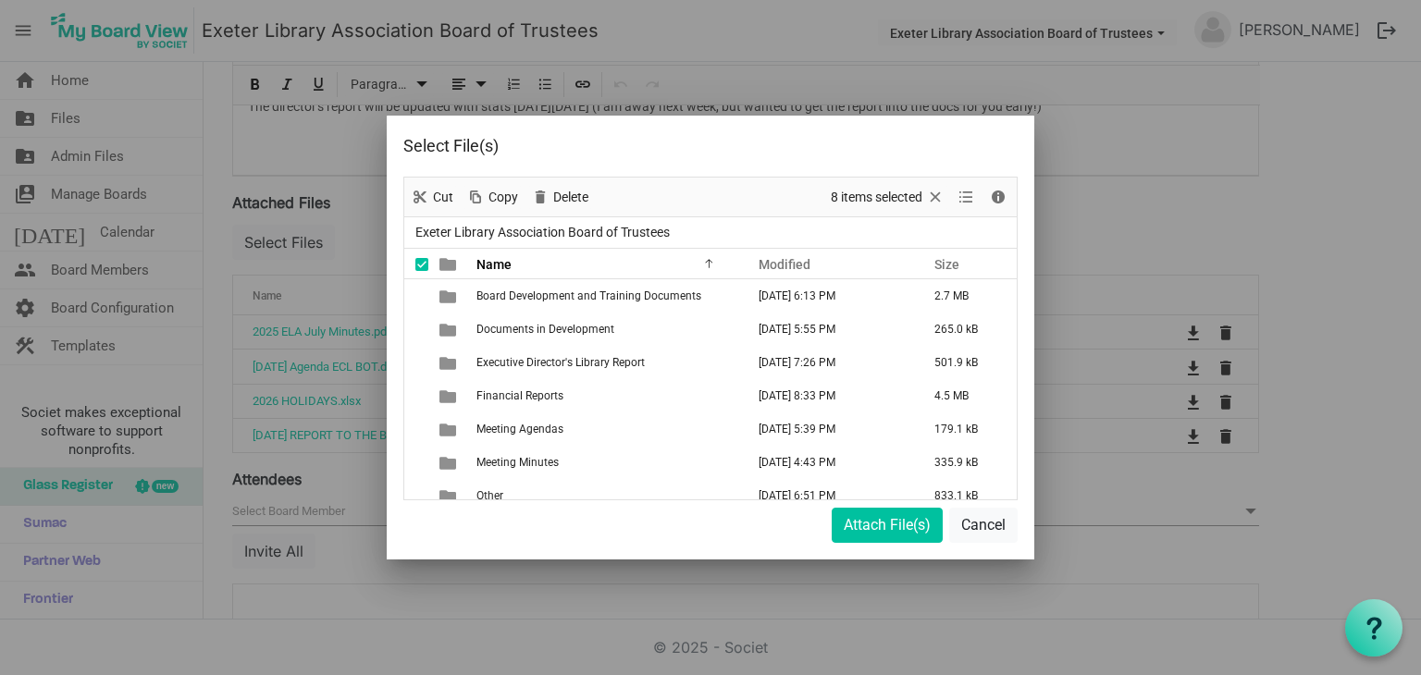
scroll to position [345, 0]
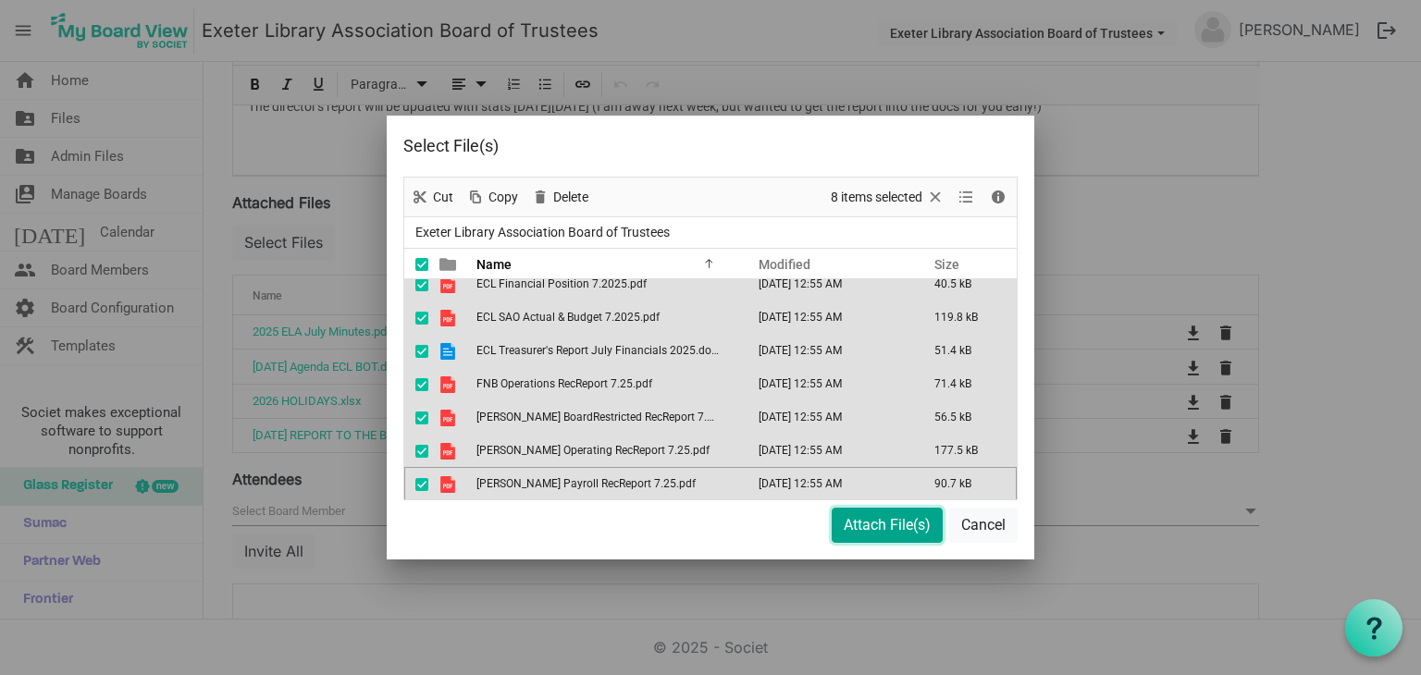
click at [871, 526] on button "Attach File(s)" at bounding box center [887, 525] width 111 height 35
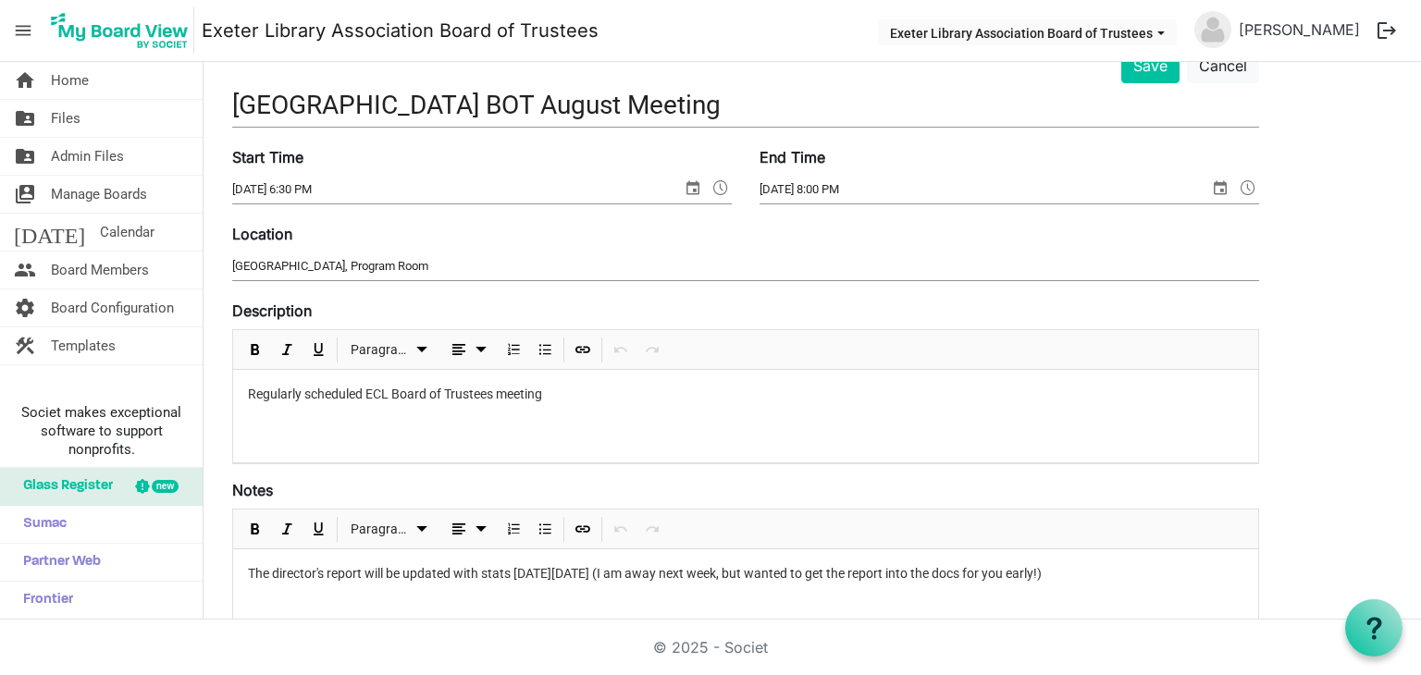
scroll to position [0, 0]
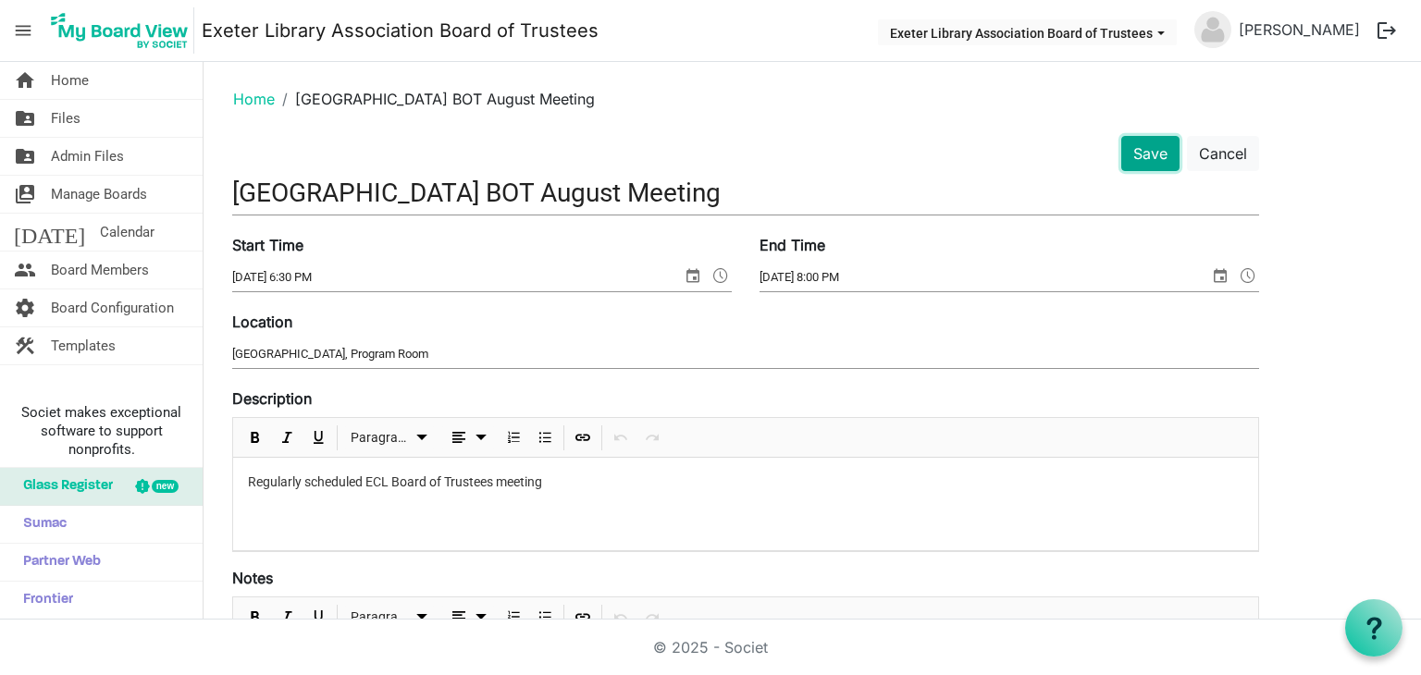
click at [1136, 158] on button "Save" at bounding box center [1150, 153] width 58 height 35
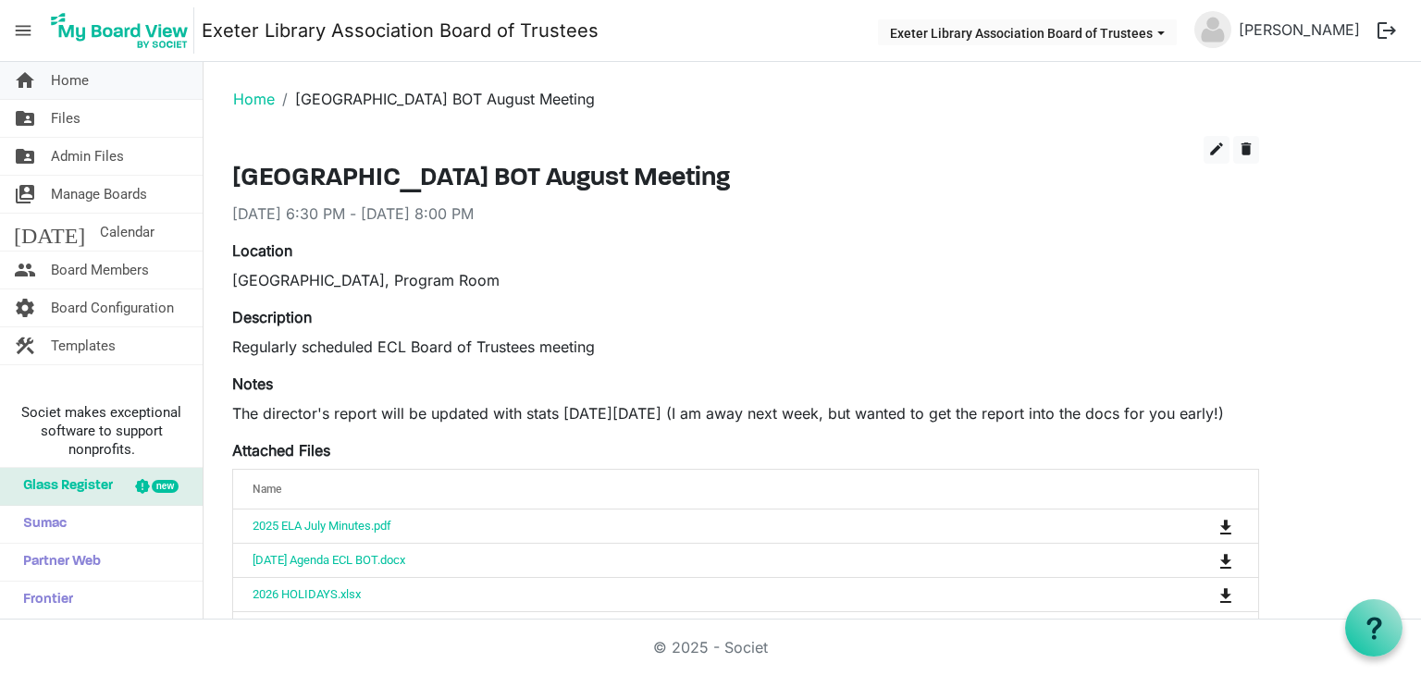
click at [60, 82] on span "Home" at bounding box center [70, 80] width 38 height 37
